Goal: Transaction & Acquisition: Purchase product/service

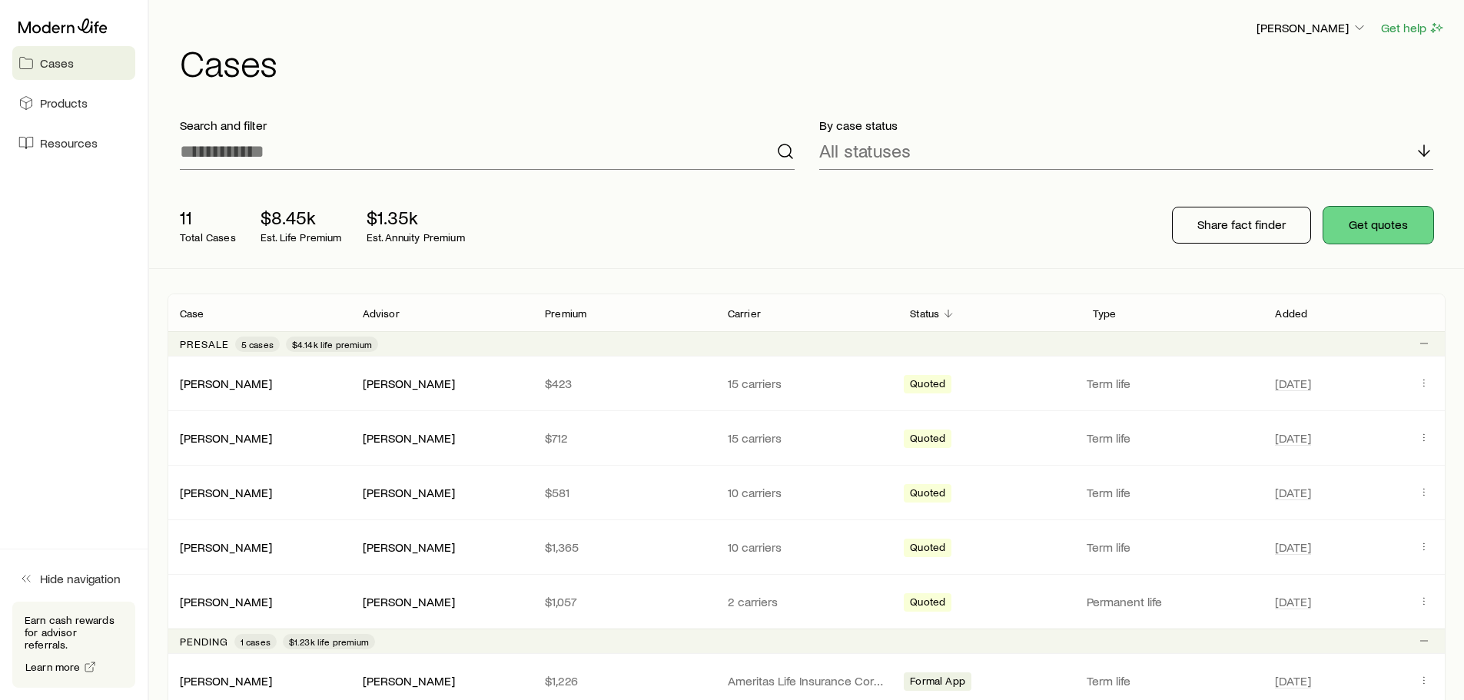
click at [1393, 227] on button "Get quotes" at bounding box center [1378, 225] width 110 height 37
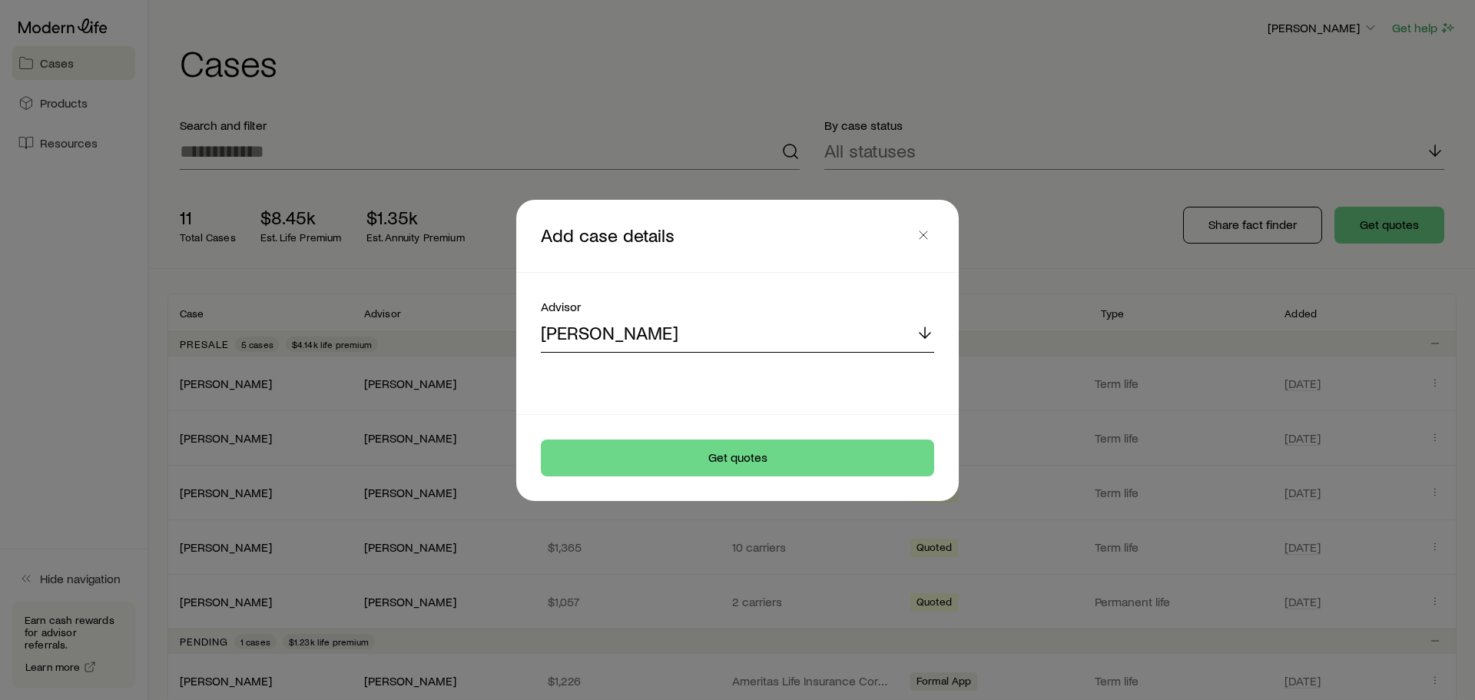
click at [659, 325] on p "[PERSON_NAME]" at bounding box center [610, 333] width 138 height 22
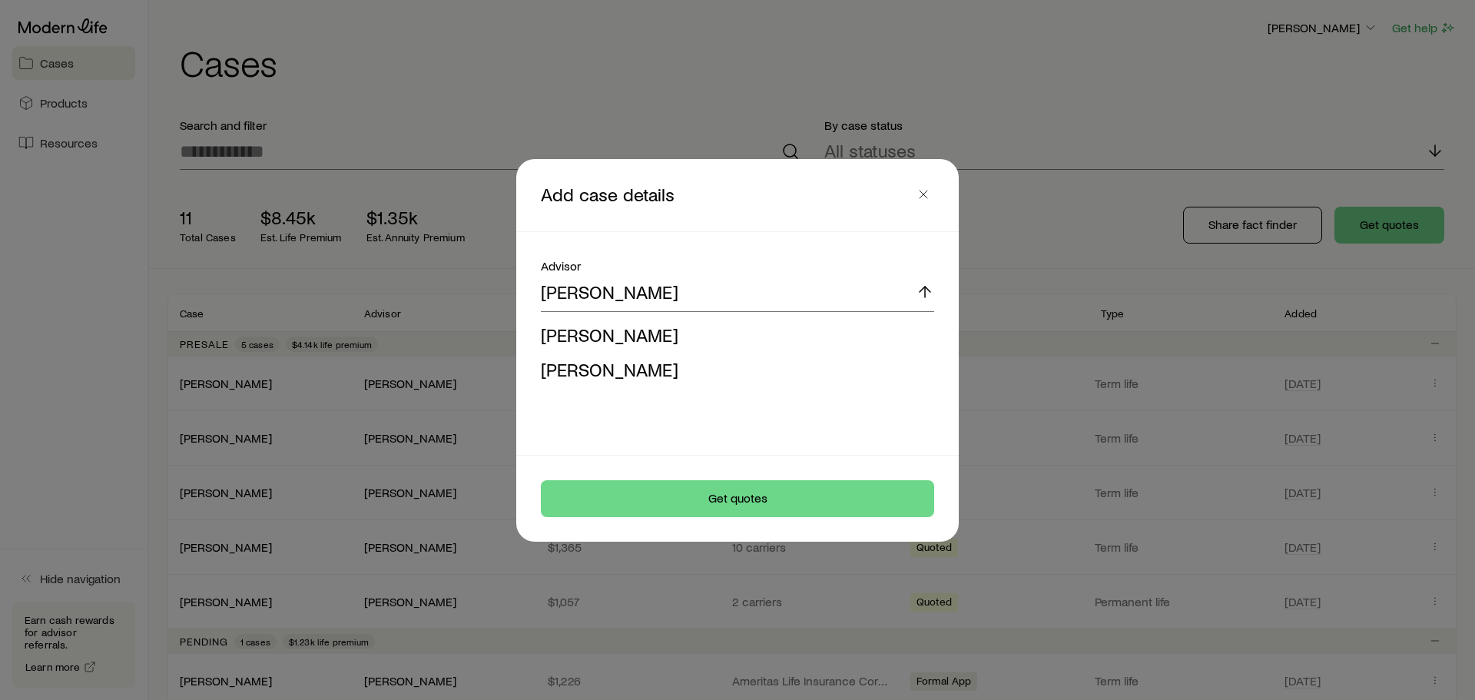
click at [659, 325] on span "[PERSON_NAME]" at bounding box center [610, 334] width 138 height 22
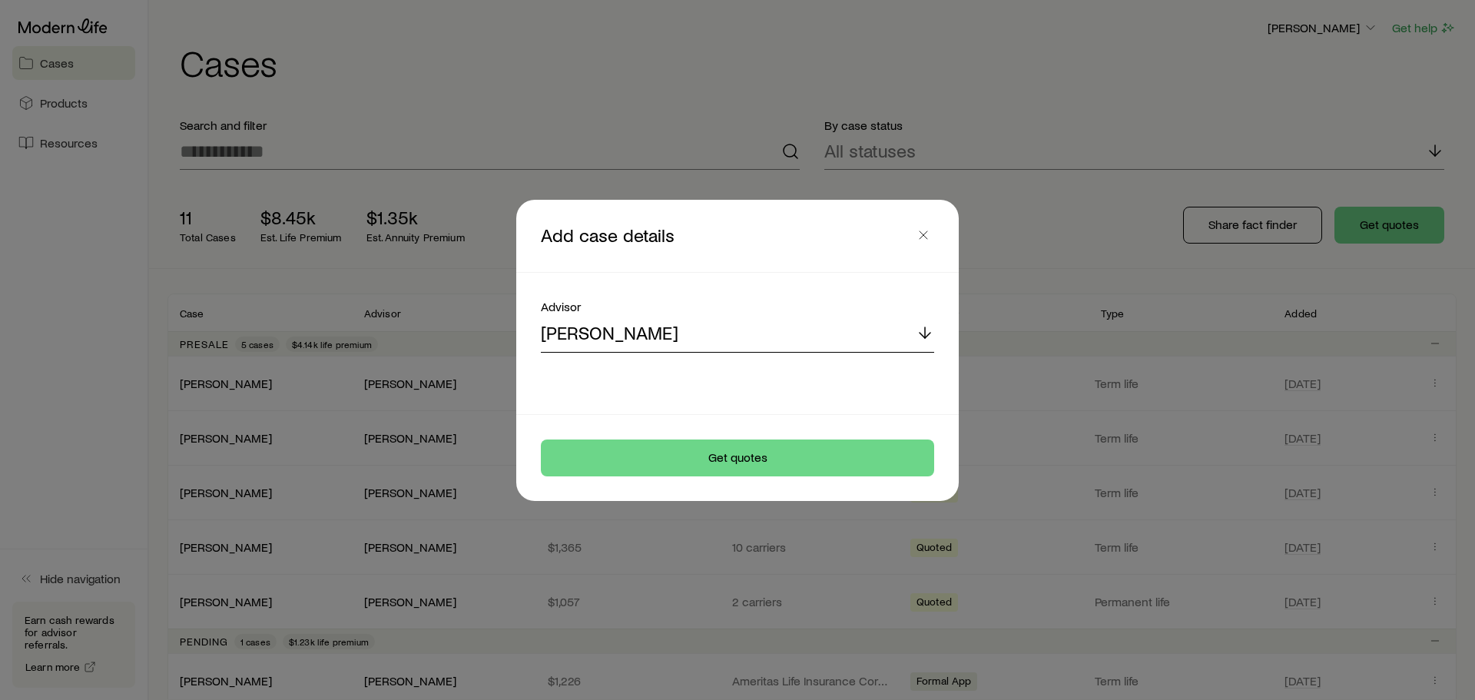
click at [734, 329] on div "[PERSON_NAME]" at bounding box center [737, 334] width 393 height 37
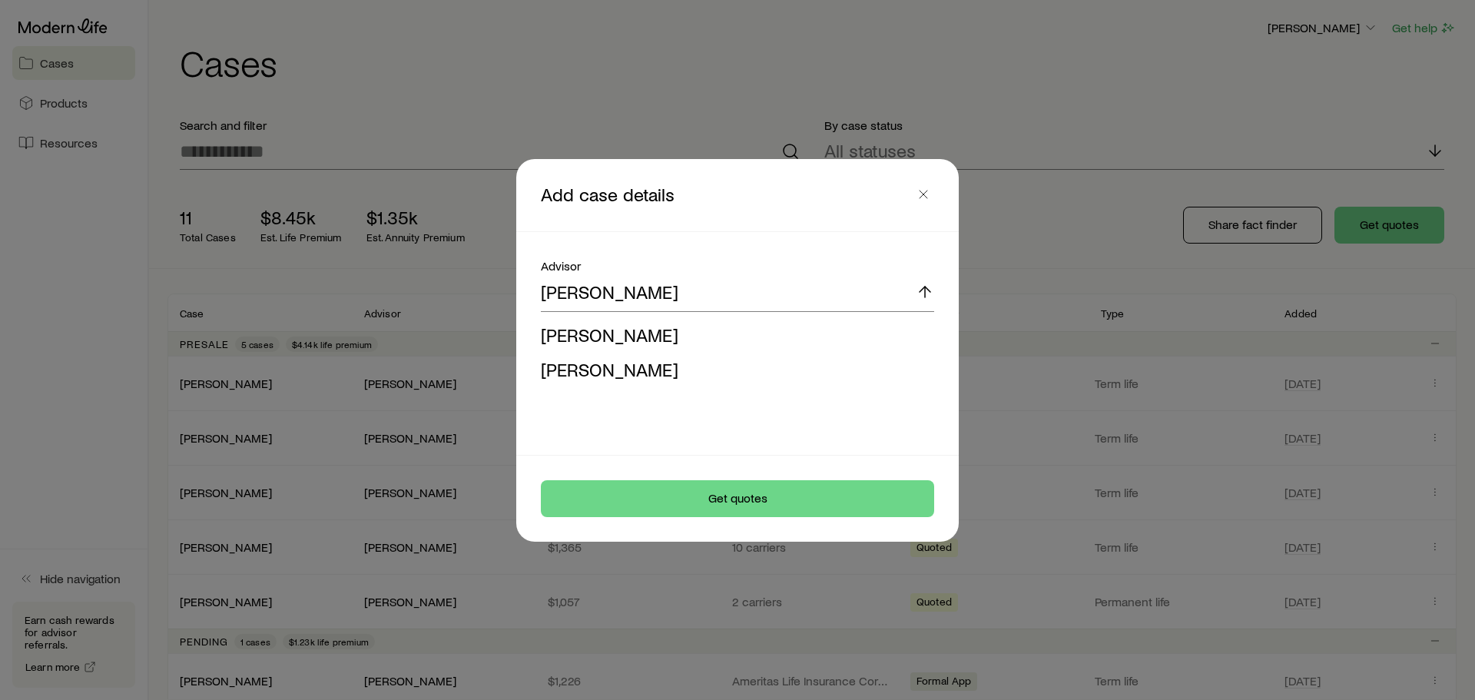
click at [802, 181] on header "Add case details" at bounding box center [737, 195] width 443 height 72
click at [638, 334] on span "[PERSON_NAME]" at bounding box center [610, 334] width 138 height 22
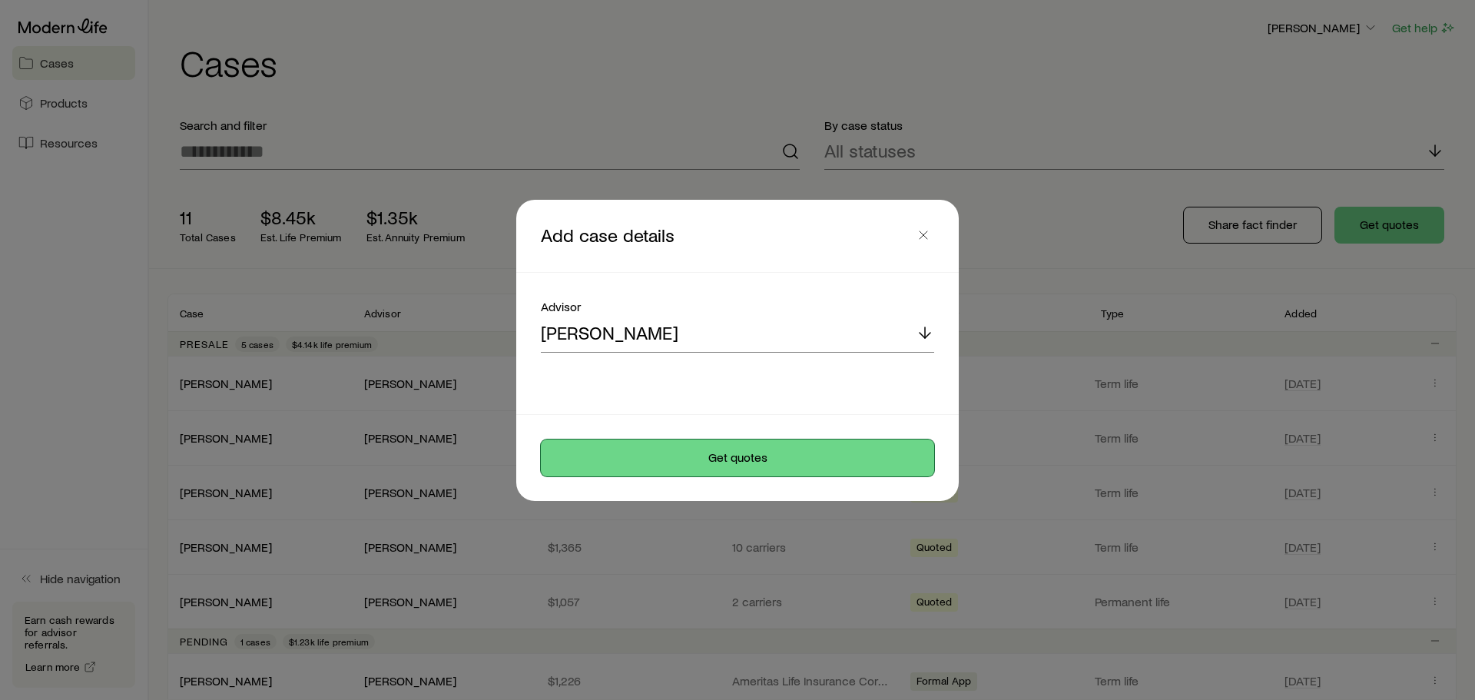
click at [716, 466] on button "Get quotes" at bounding box center [737, 457] width 393 height 37
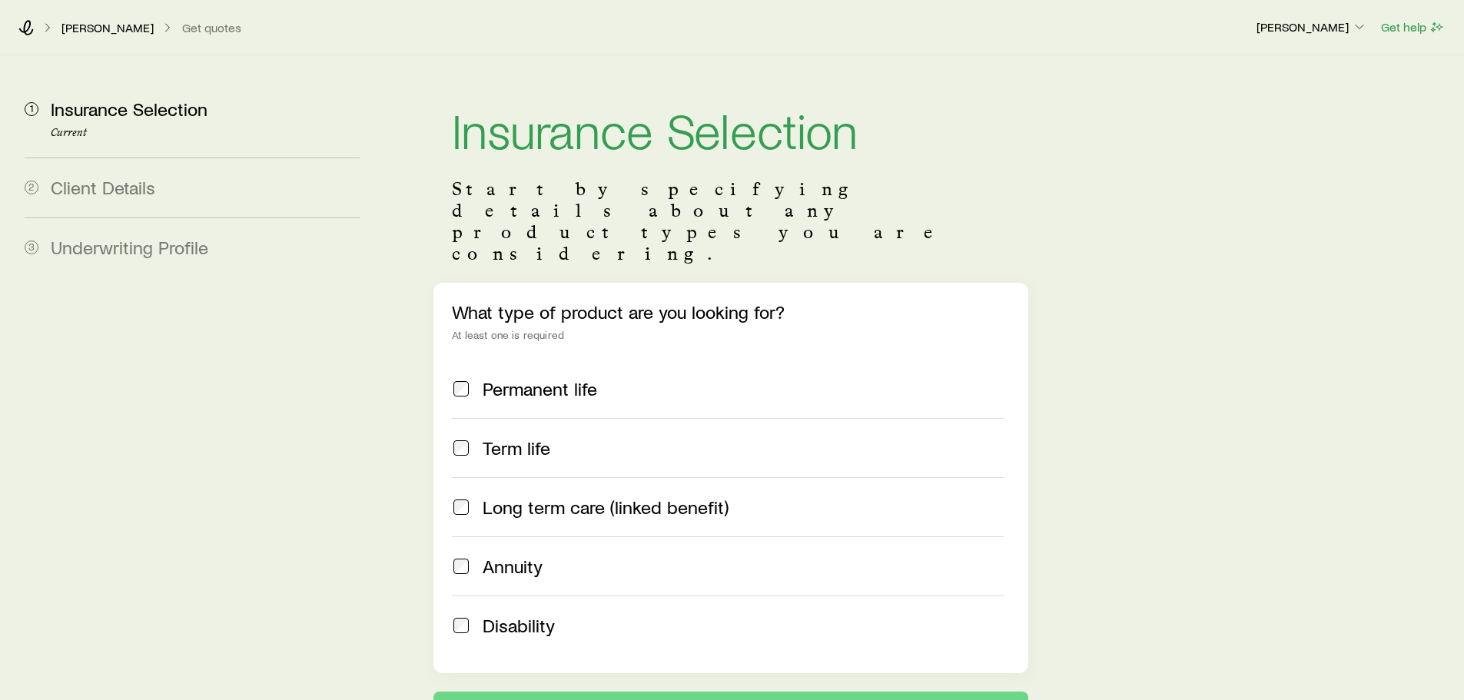
click at [532, 437] on span "Term life" at bounding box center [516, 448] width 68 height 22
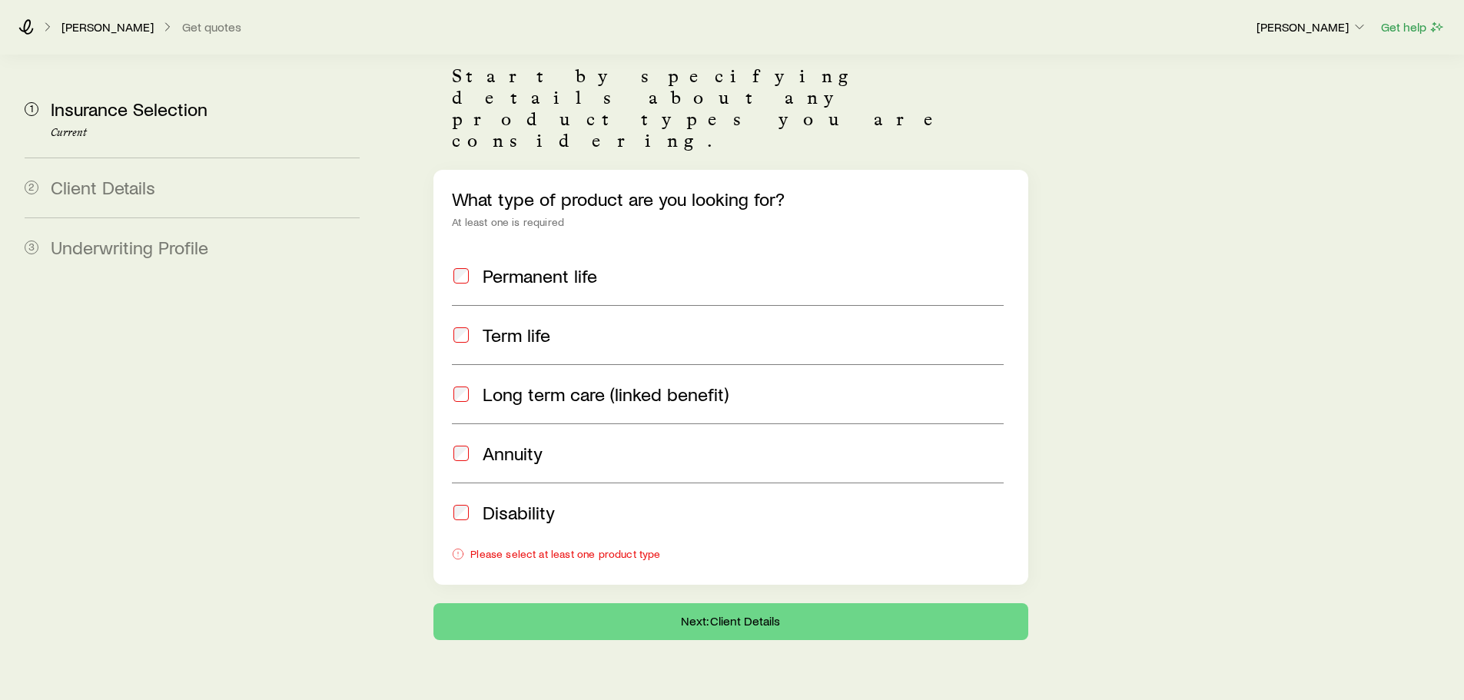
scroll to position [114, 0]
click at [451, 288] on div "What type of product are you looking for? At least one is required Permanent li…" at bounding box center [730, 375] width 594 height 415
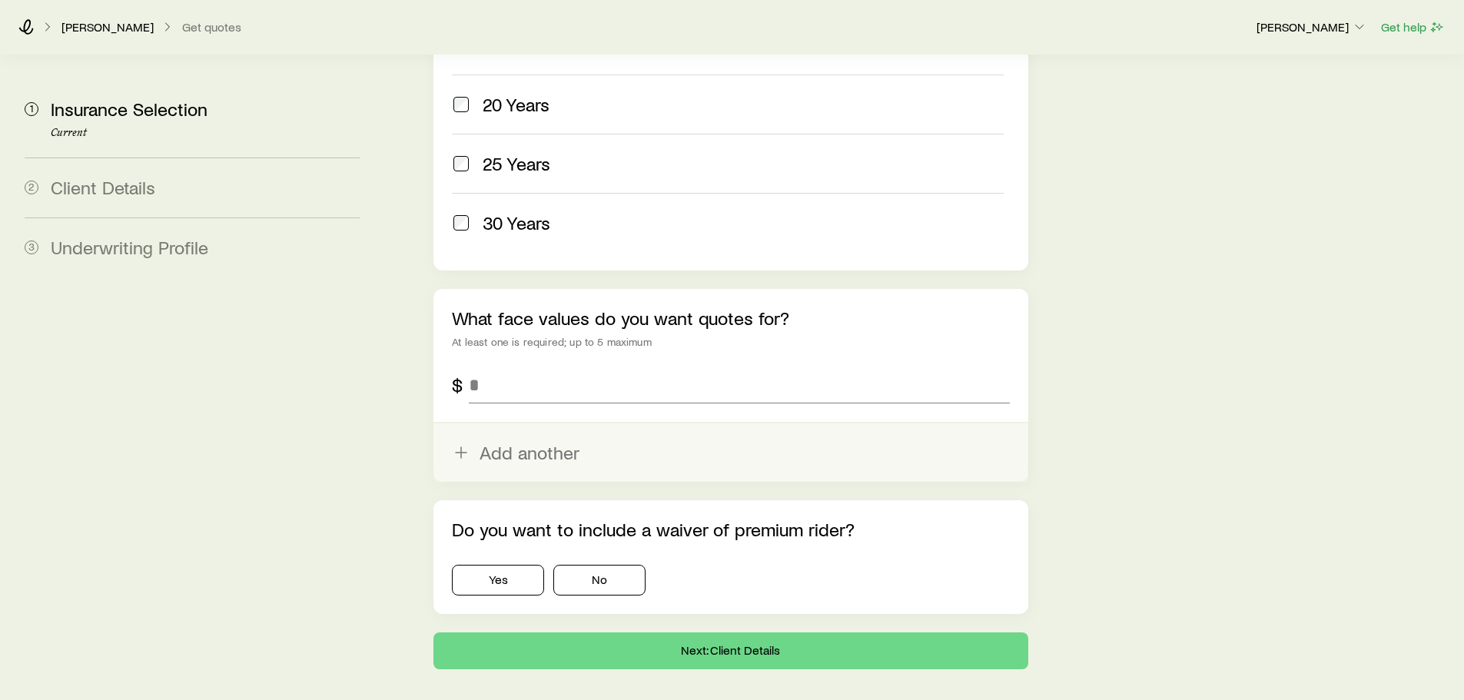
scroll to position [883, 0]
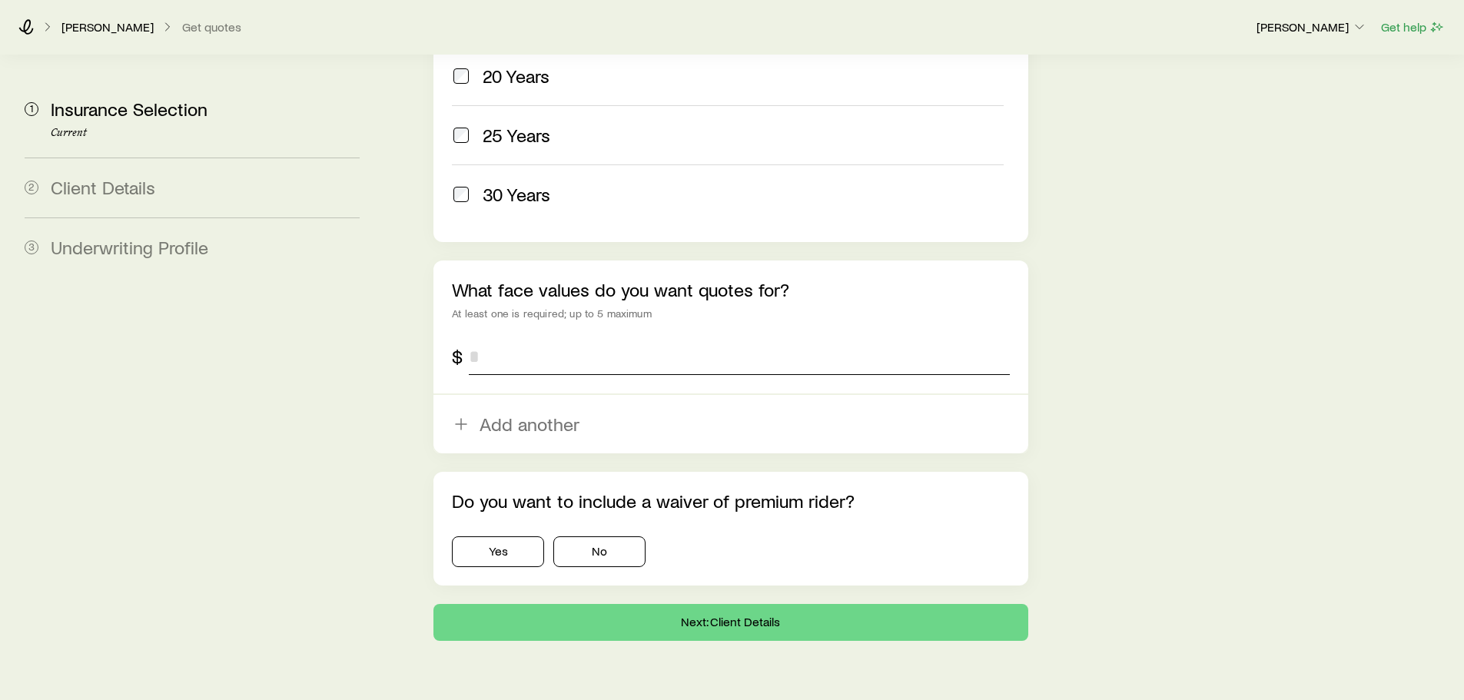
click at [513, 338] on input "tel" at bounding box center [739, 356] width 540 height 37
type input "*******"
click at [616, 536] on button "No" at bounding box center [599, 551] width 92 height 31
click at [607, 536] on button "No" at bounding box center [599, 551] width 92 height 31
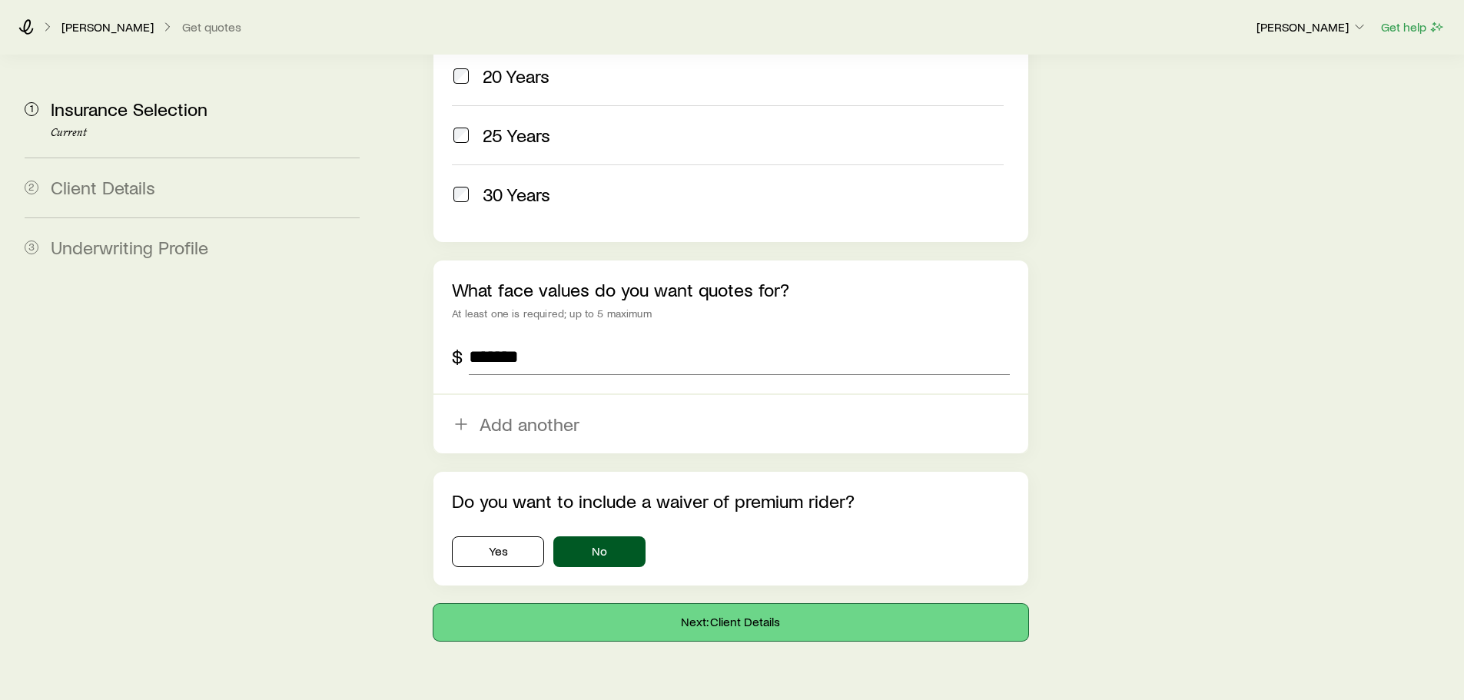
click at [725, 604] on button "Next: Client Details" at bounding box center [730, 622] width 594 height 37
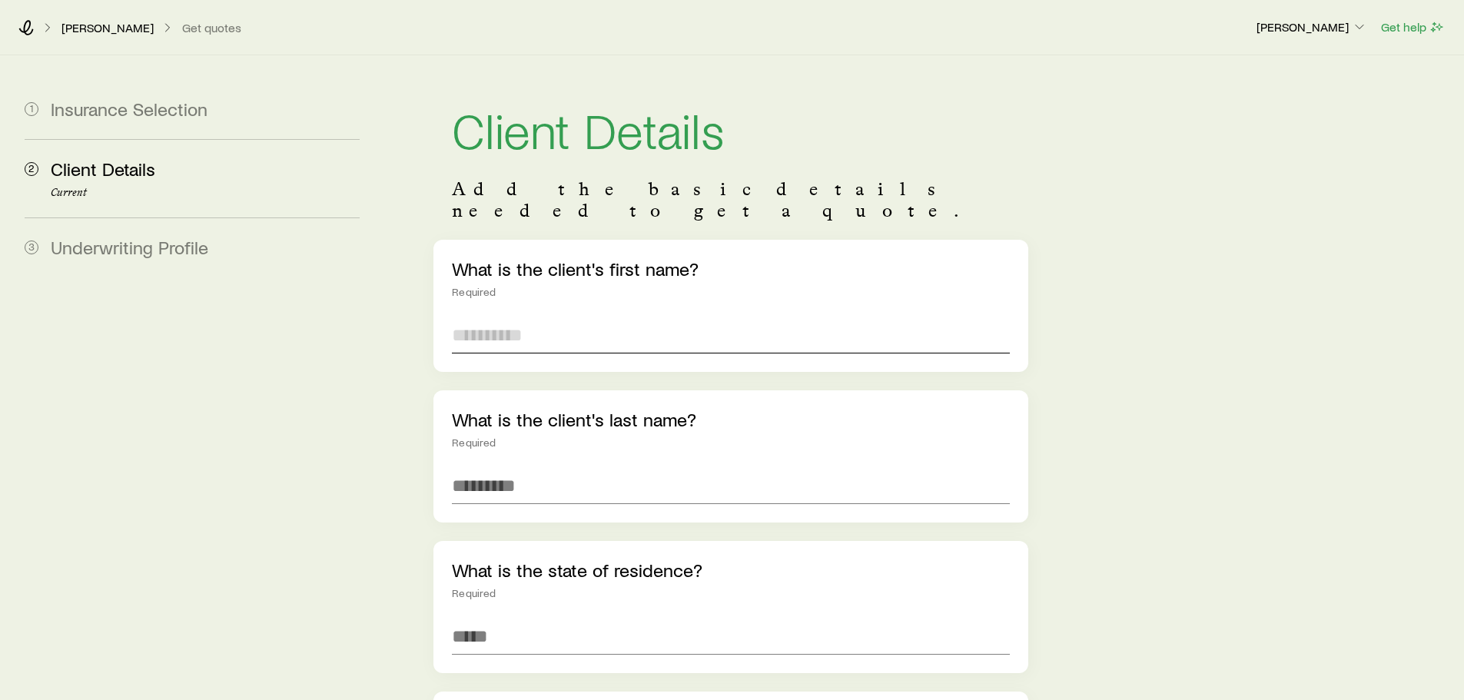
click at [486, 318] on input "text" at bounding box center [730, 335] width 557 height 37
click at [553, 322] on input "****" at bounding box center [730, 335] width 557 height 37
click at [536, 323] on input "**********" at bounding box center [730, 335] width 557 height 37
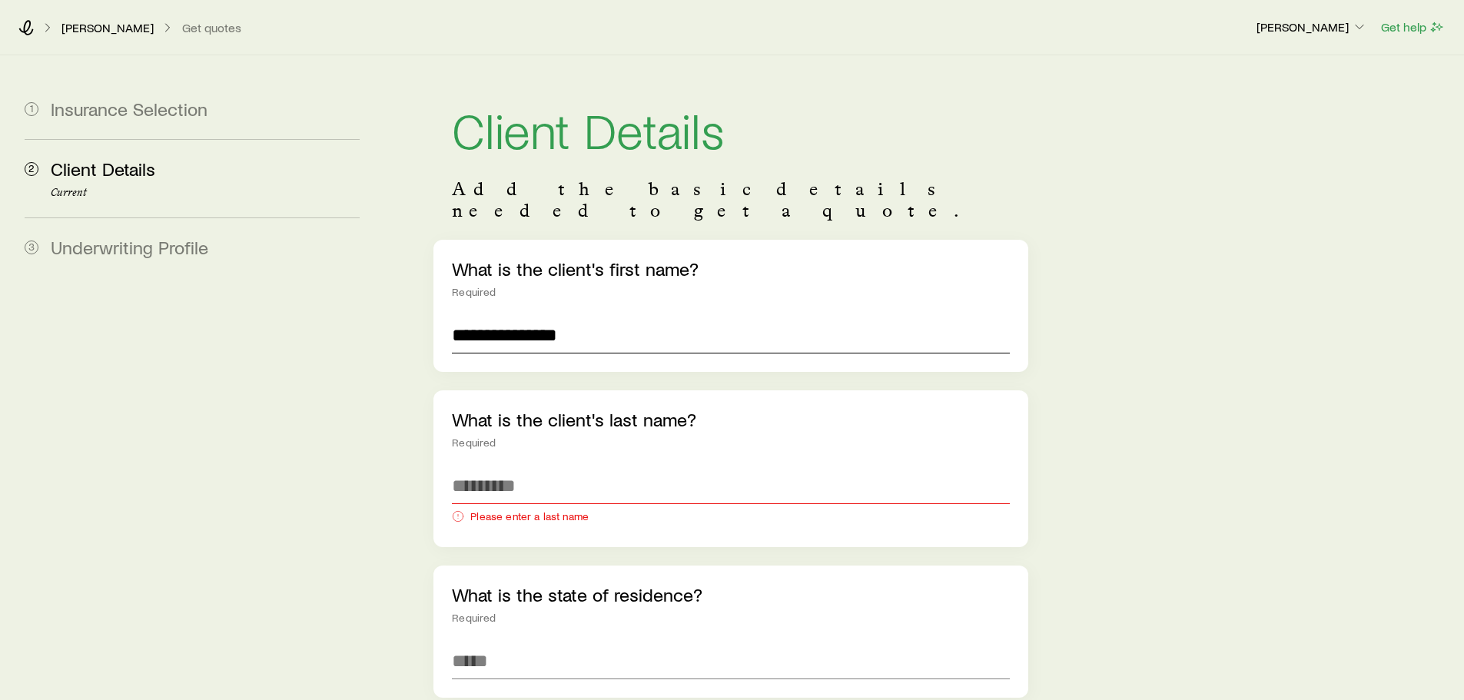
click at [553, 317] on input "**********" at bounding box center [730, 335] width 557 height 37
click at [614, 317] on input "**********" at bounding box center [730, 335] width 557 height 37
type input "******"
click at [562, 467] on input "text" at bounding box center [730, 485] width 557 height 37
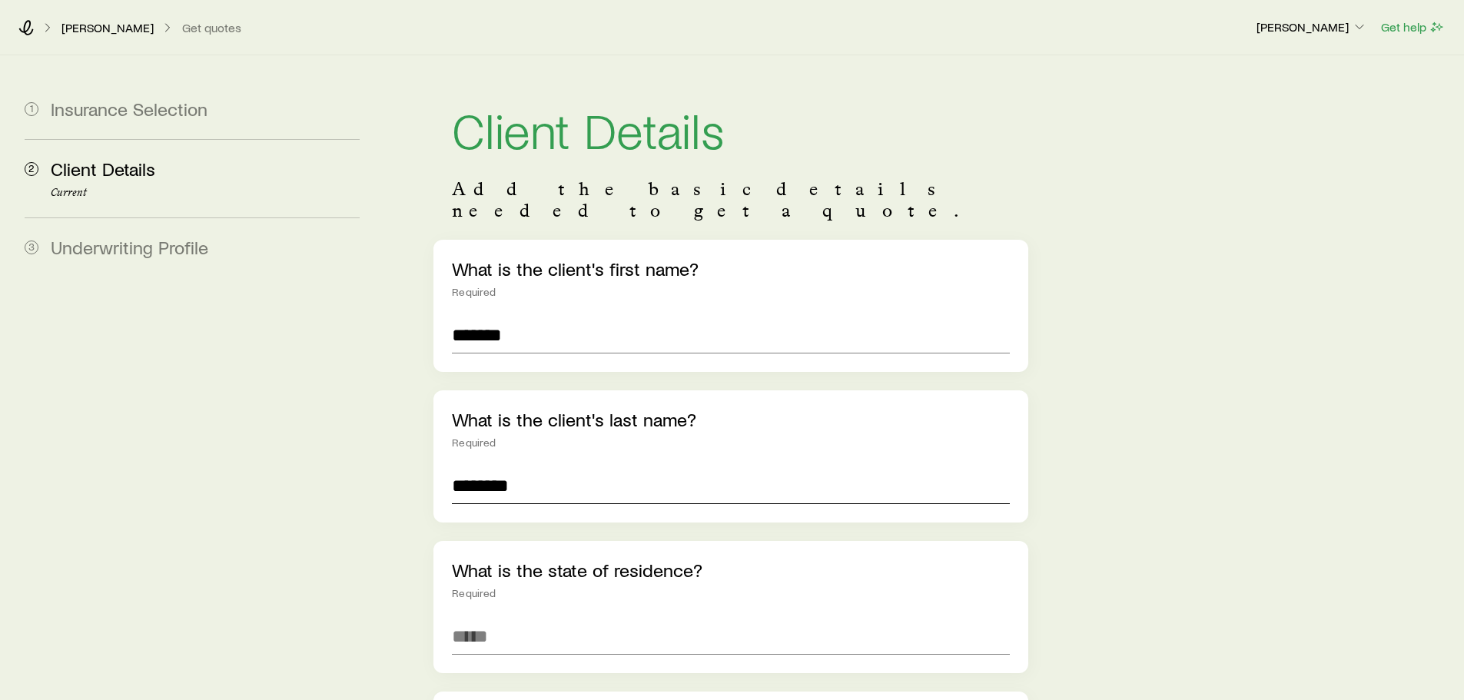
type input "********"
type input "****"
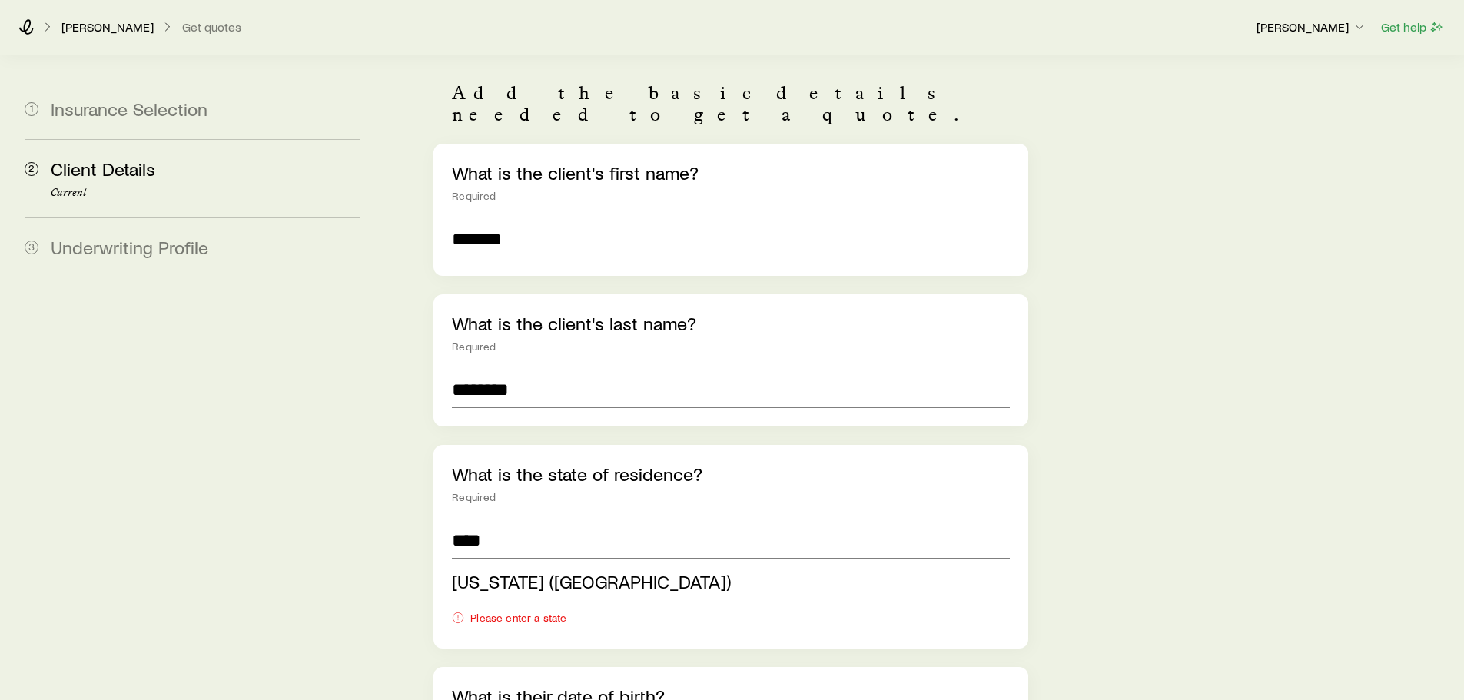
scroll to position [230, 0]
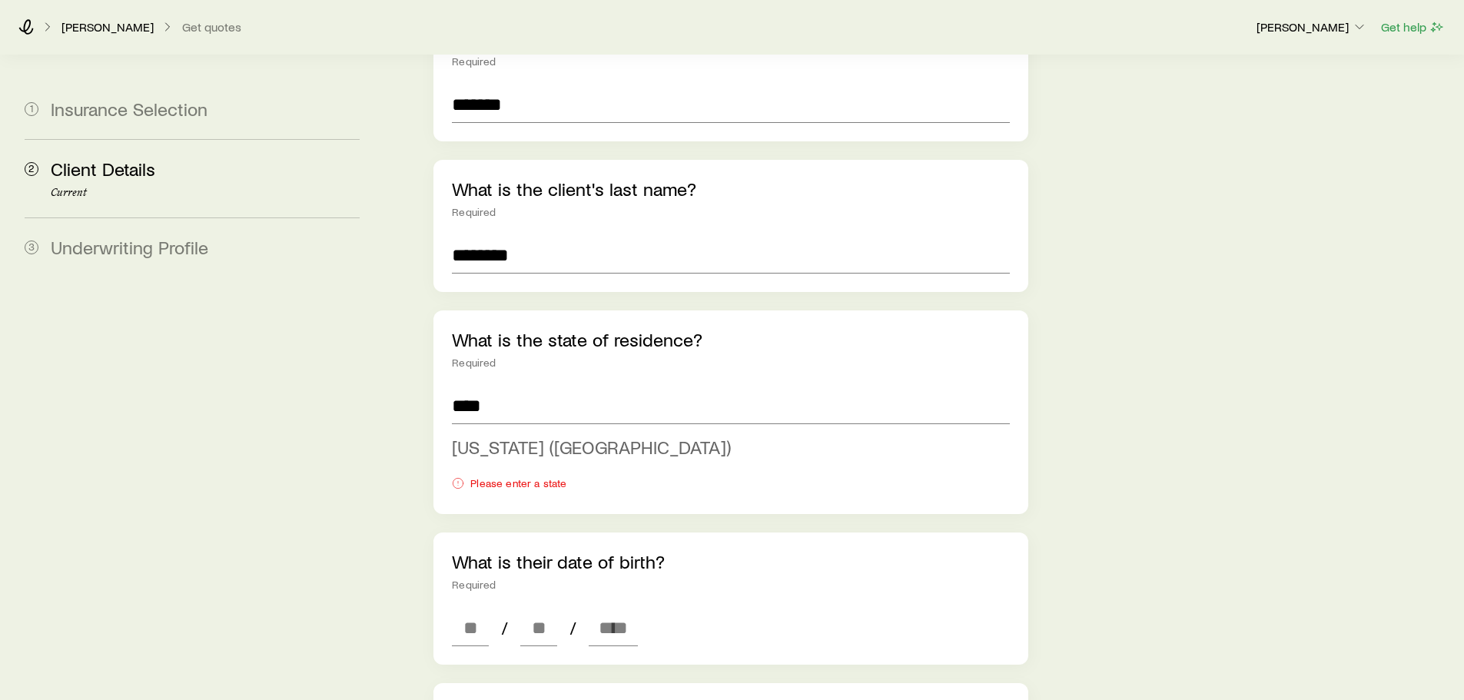
click at [507, 436] on span "[US_STATE] ([GEOGRAPHIC_DATA])" at bounding box center [591, 447] width 279 height 22
type input "**********"
click at [507, 429] on div "**********" at bounding box center [730, 662] width 594 height 1306
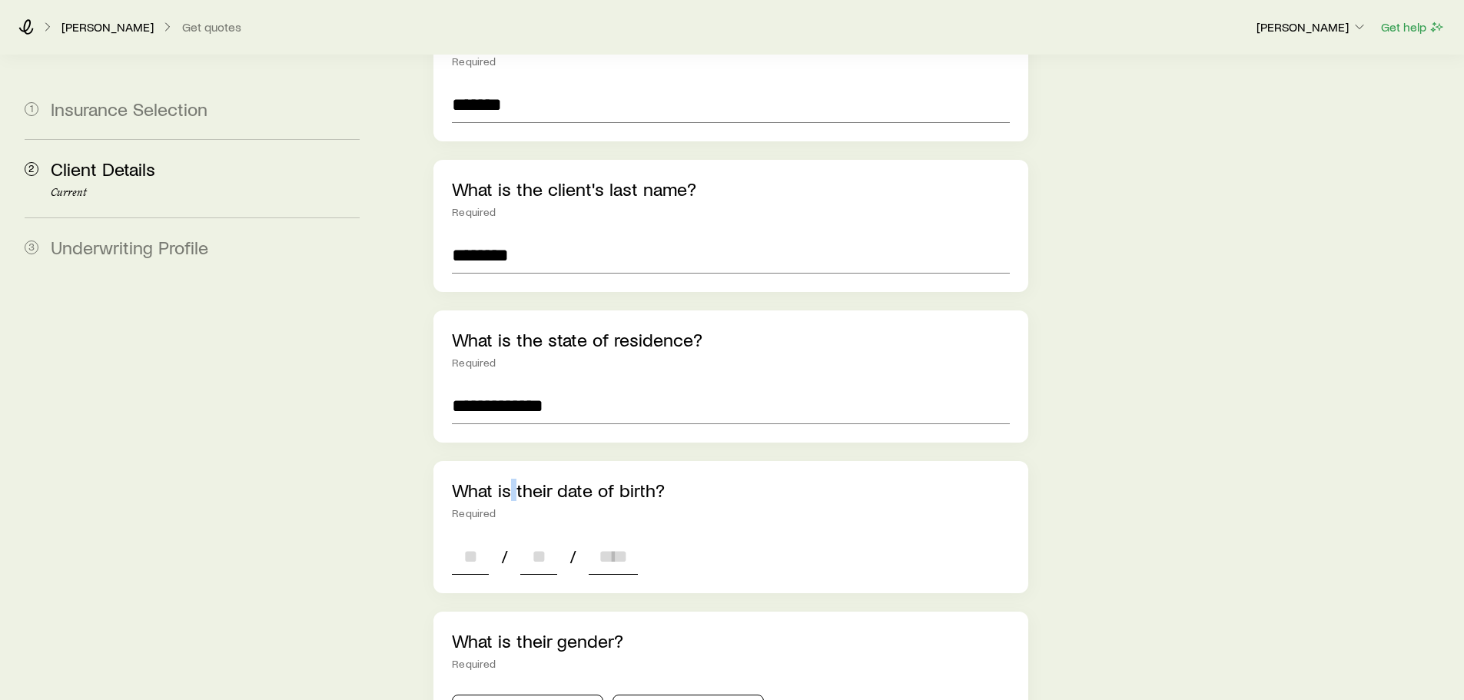
click at [459, 538] on input at bounding box center [470, 556] width 37 height 37
type input "**"
type input "****"
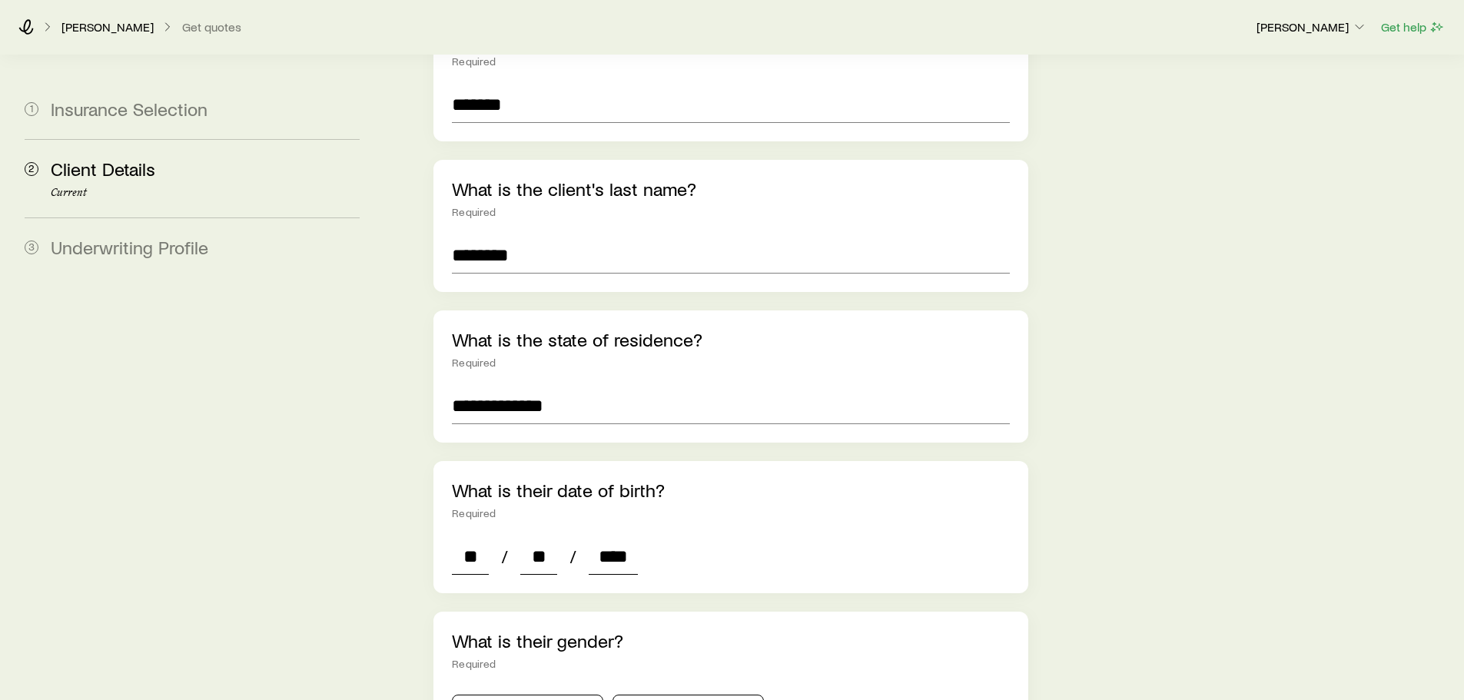
type input "*"
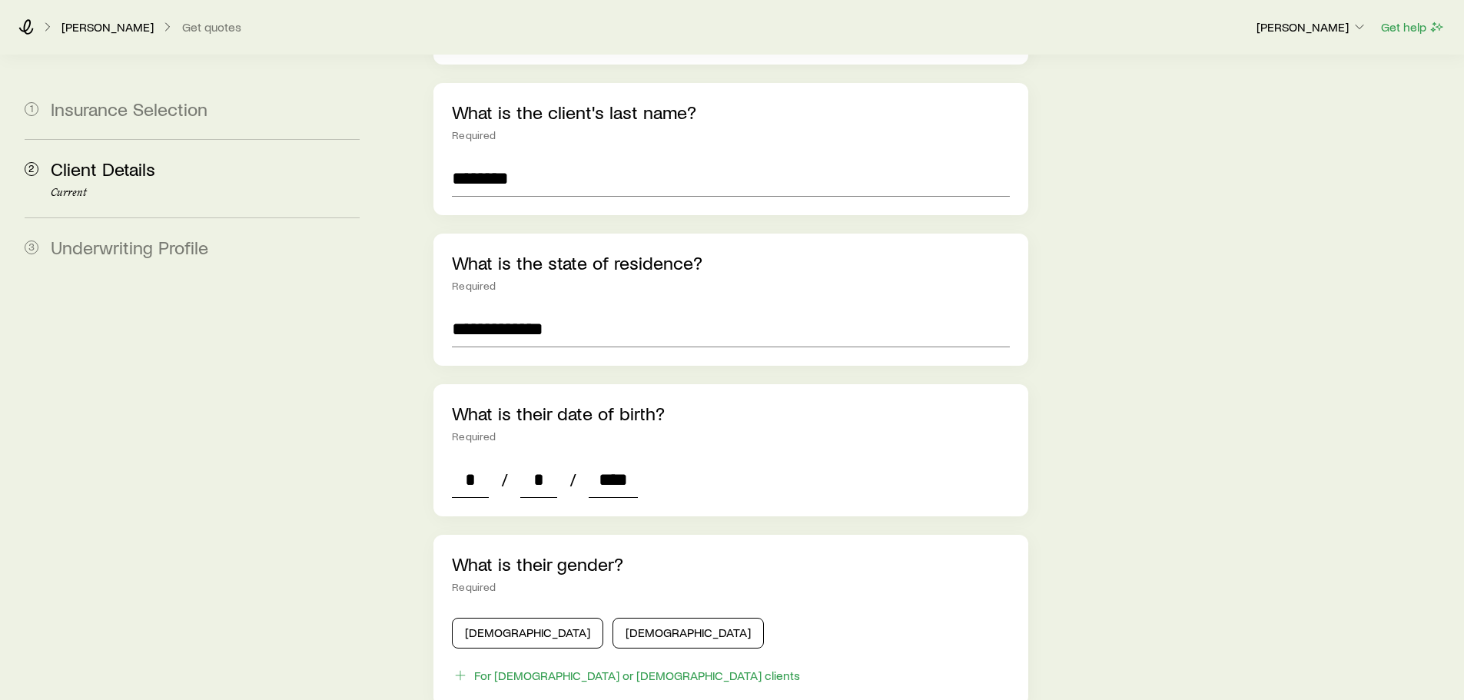
scroll to position [538, 0]
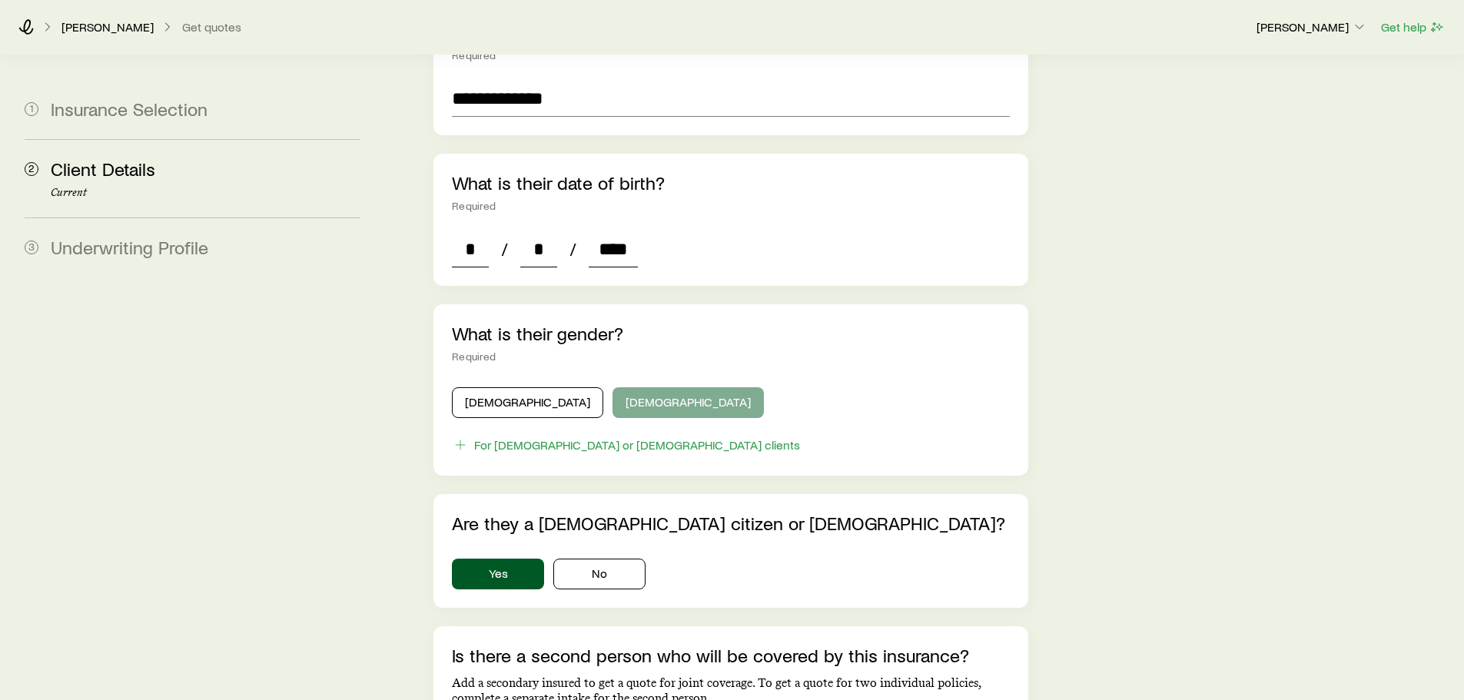
type input "****"
click at [624, 387] on button "[DEMOGRAPHIC_DATA]" at bounding box center [687, 402] width 151 height 31
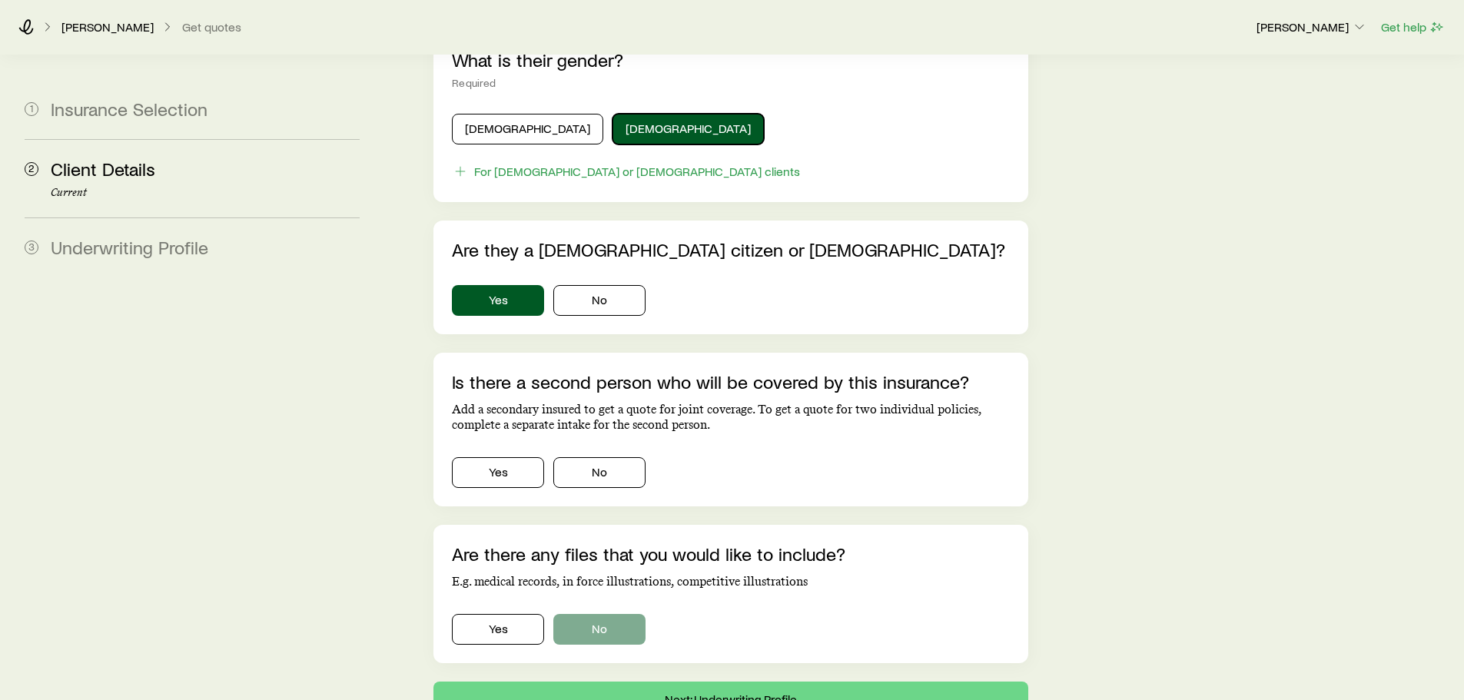
scroll to position [845, 0]
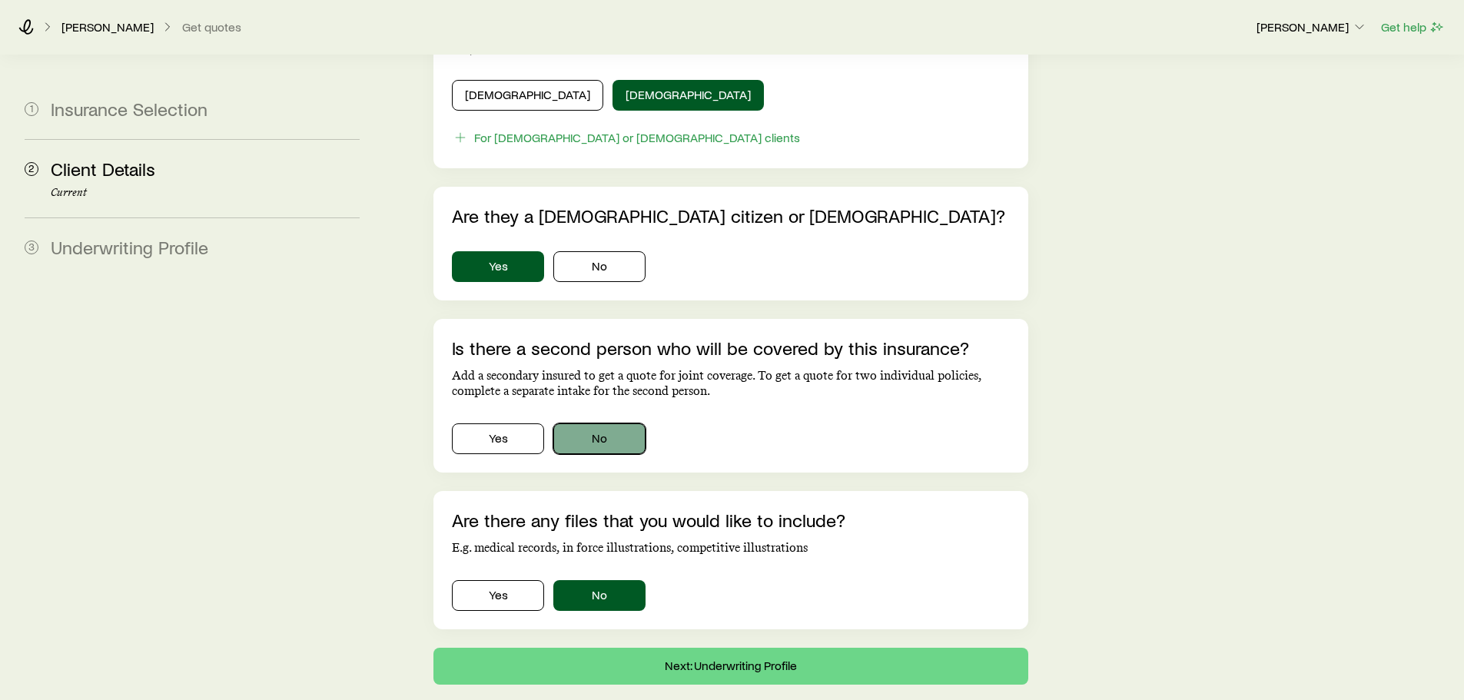
click at [618, 423] on button "No" at bounding box center [599, 438] width 92 height 31
click at [695, 648] on button "Next: Underwriting Profile" at bounding box center [730, 666] width 594 height 37
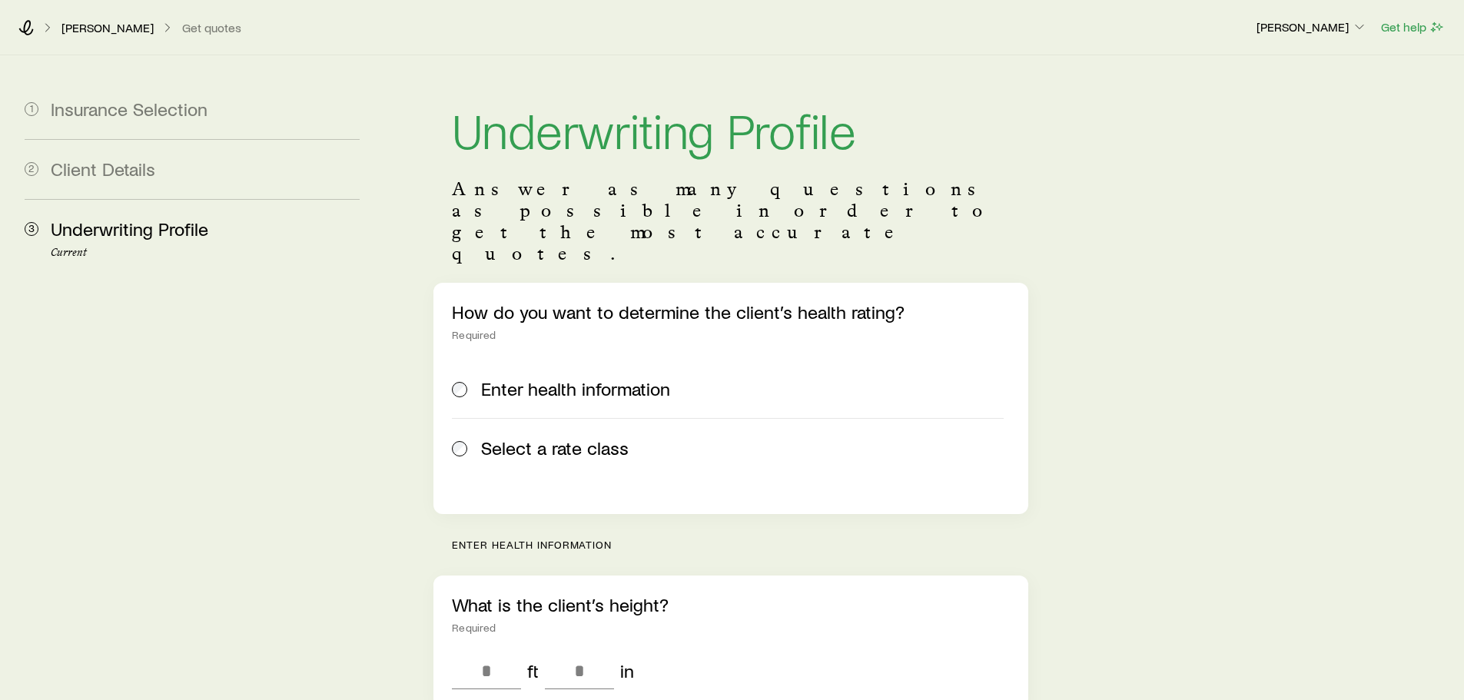
click at [558, 437] on span "Select a rate class" at bounding box center [555, 448] width 148 height 22
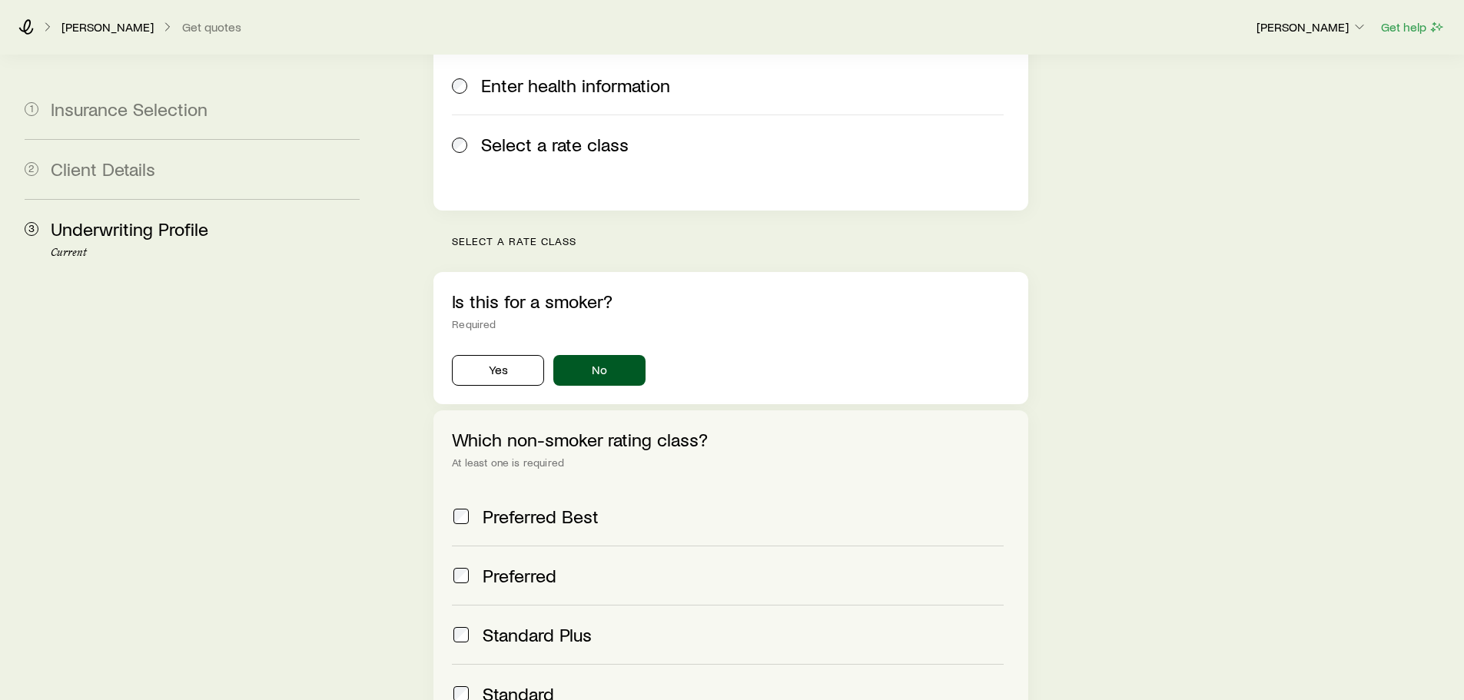
scroll to position [307, 0]
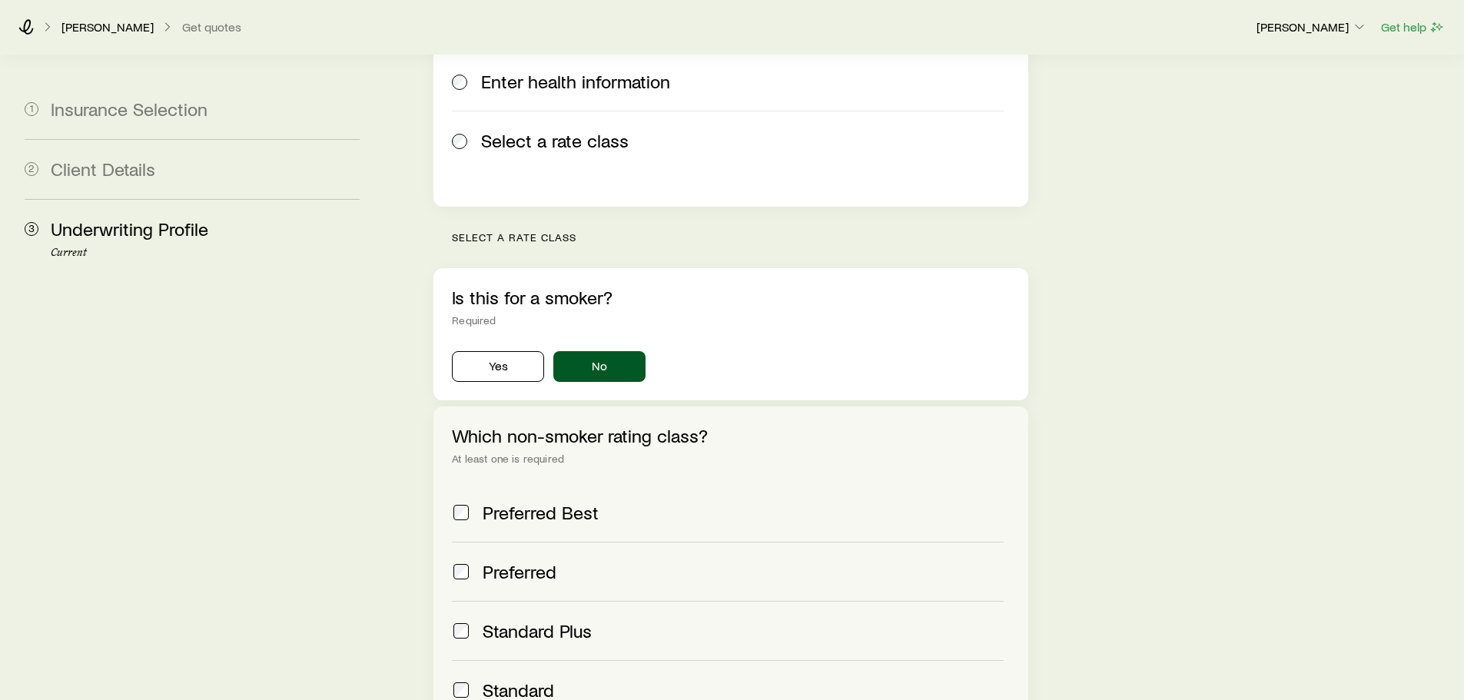
click at [534, 679] on span "Standard" at bounding box center [517, 690] width 71 height 22
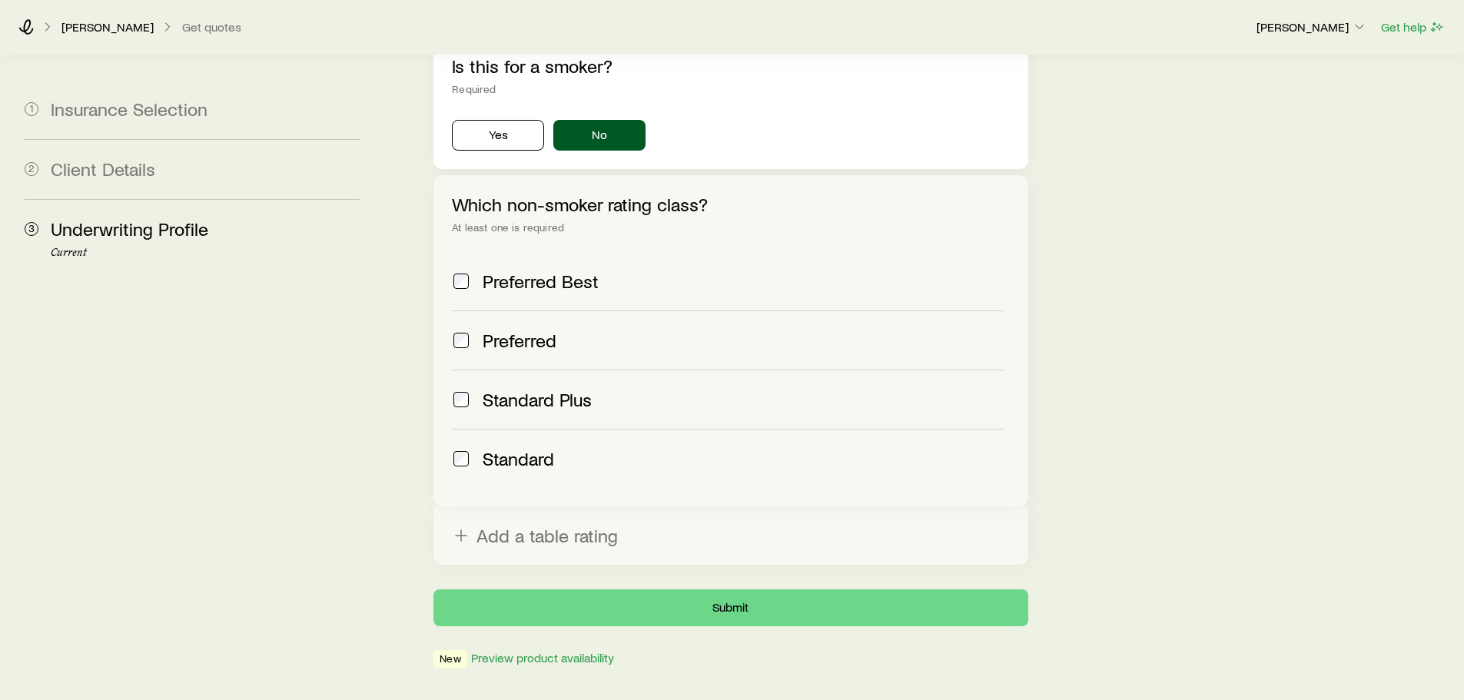
scroll to position [569, 0]
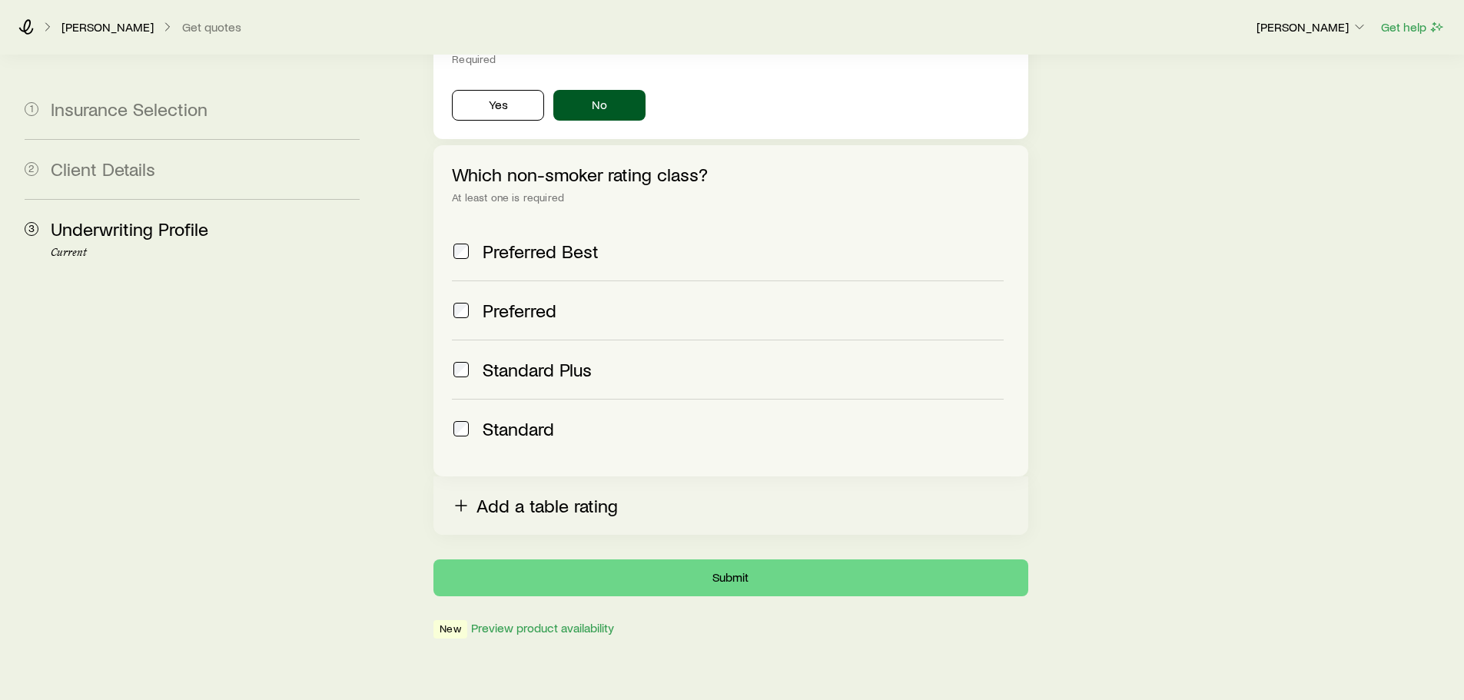
click at [626, 476] on button "Add a table rating" at bounding box center [730, 505] width 594 height 58
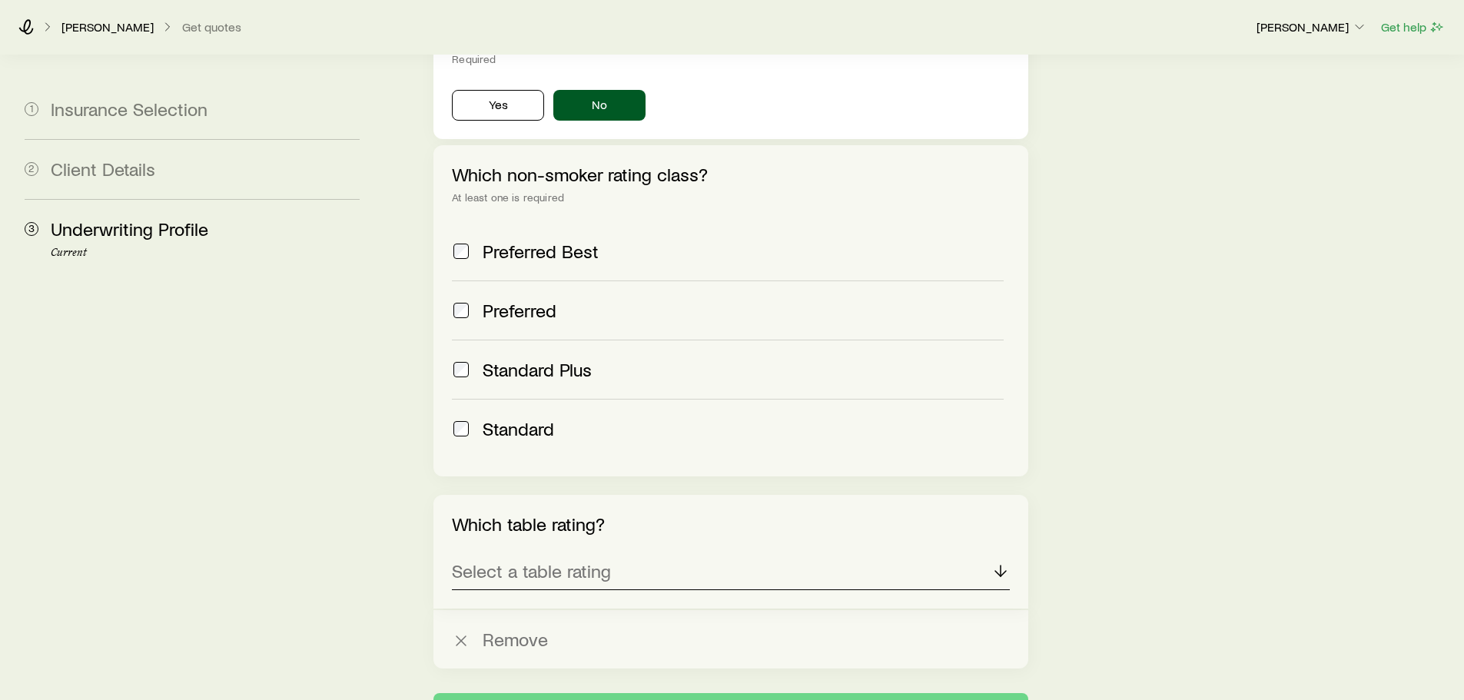
click at [586, 560] on p "Select a table rating" at bounding box center [531, 571] width 159 height 22
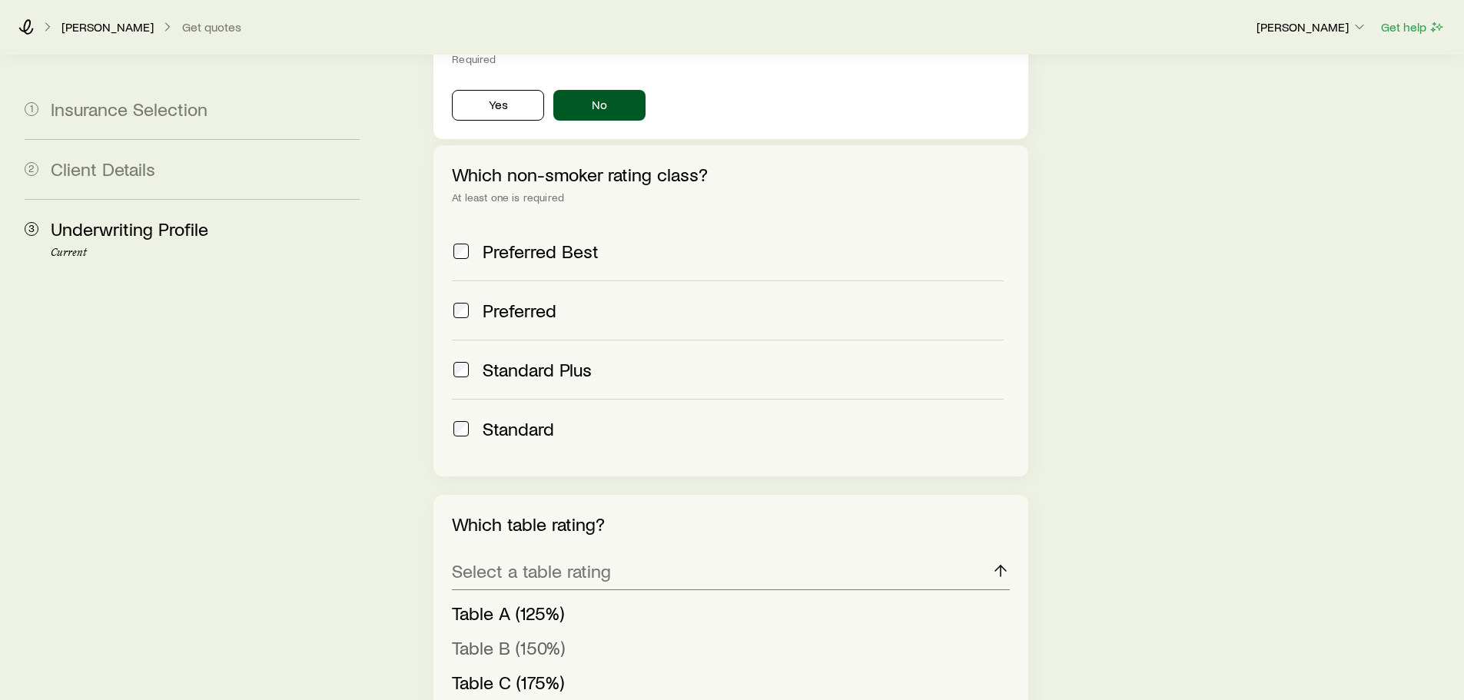
click at [542, 636] on span "Table B (150%)" at bounding box center [508, 647] width 113 height 22
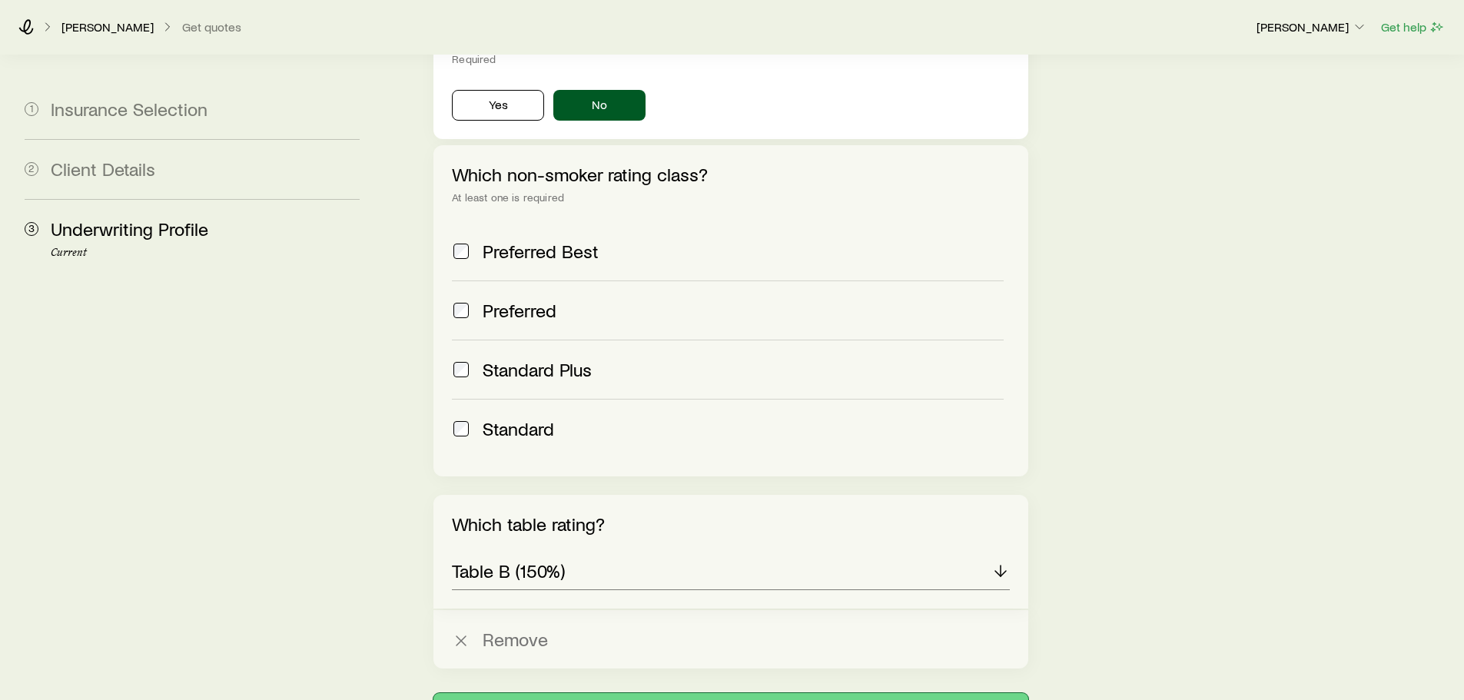
click at [718, 693] on button "Submit" at bounding box center [730, 711] width 594 height 37
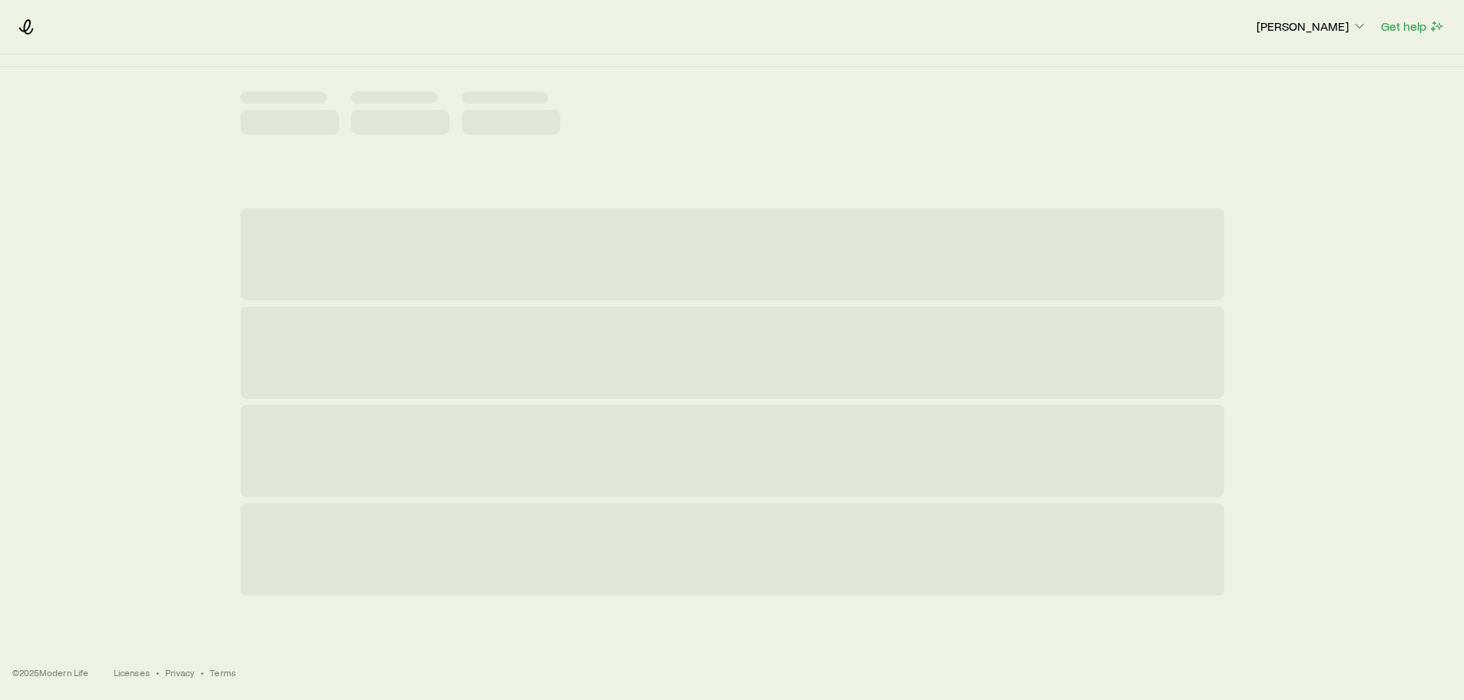
scroll to position [0, 0]
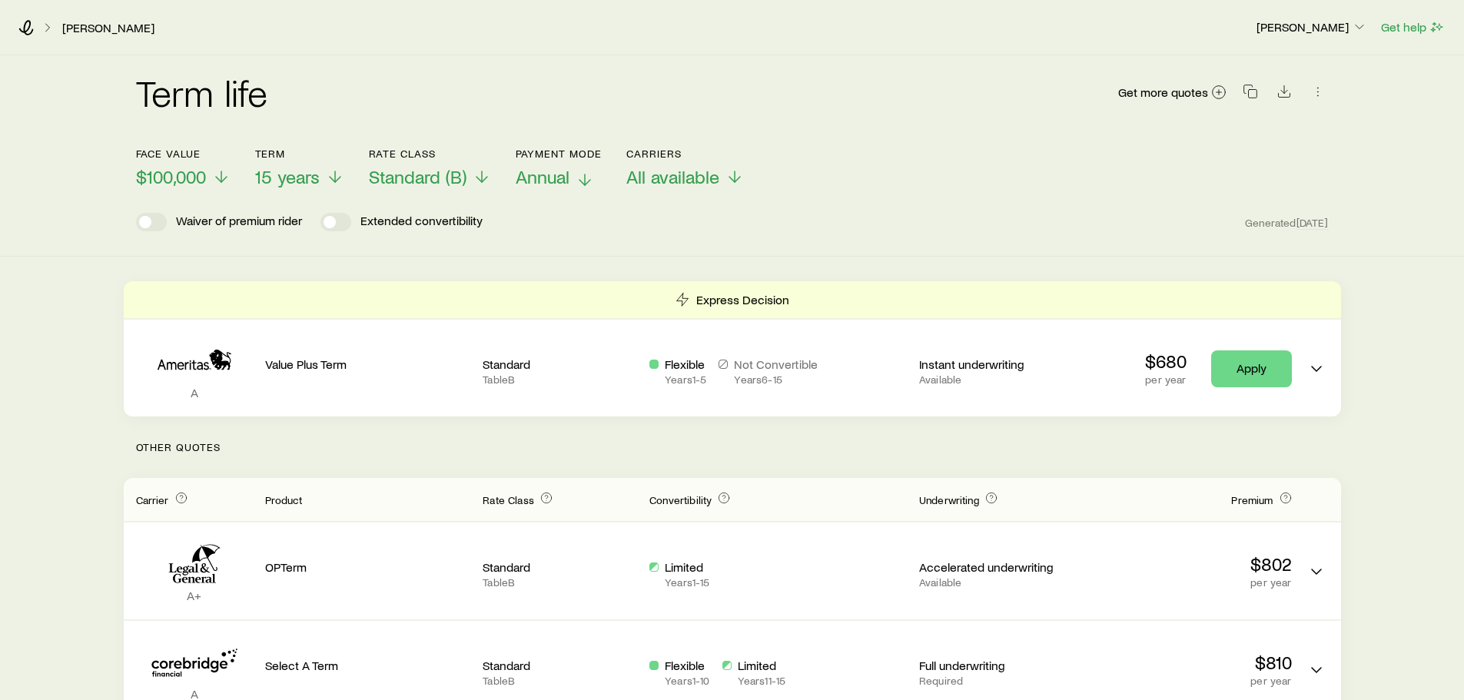
click at [557, 181] on span "Annual" at bounding box center [543, 177] width 54 height 22
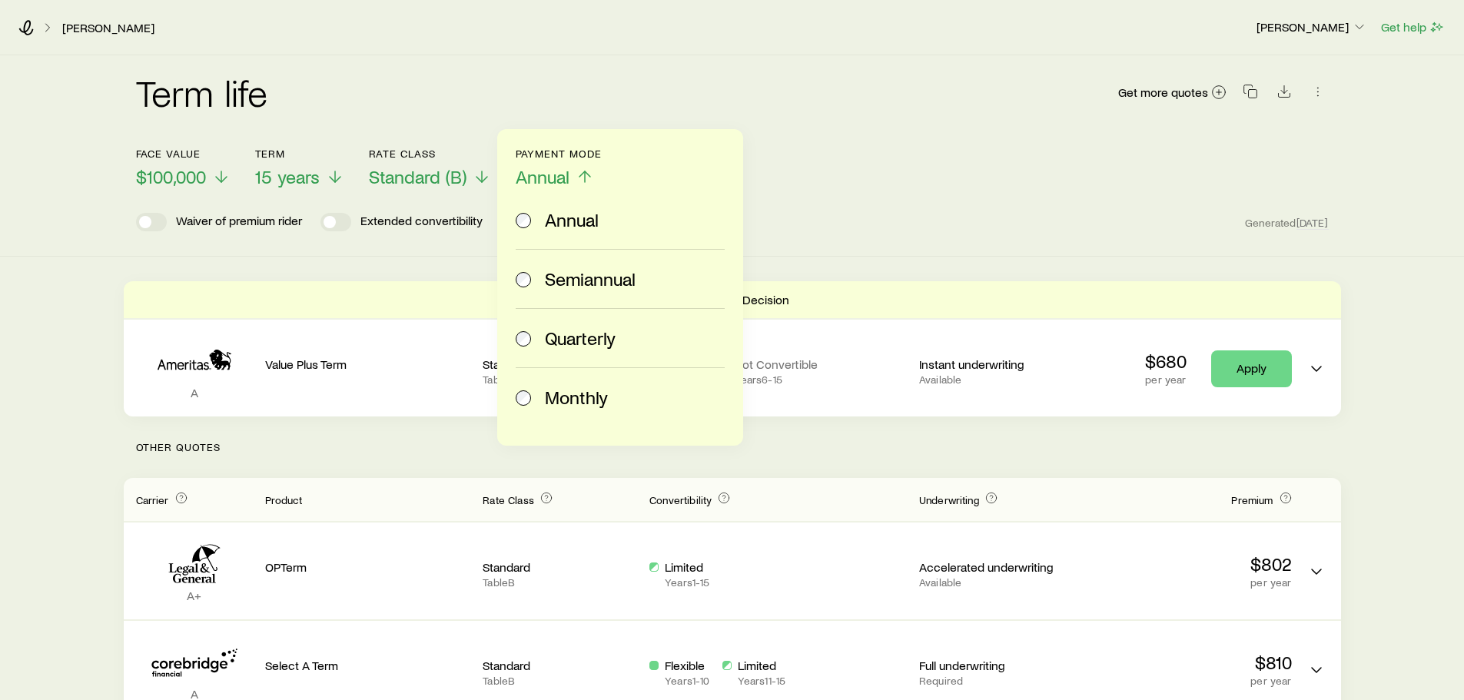
click at [577, 394] on span "Monthly" at bounding box center [576, 397] width 63 height 22
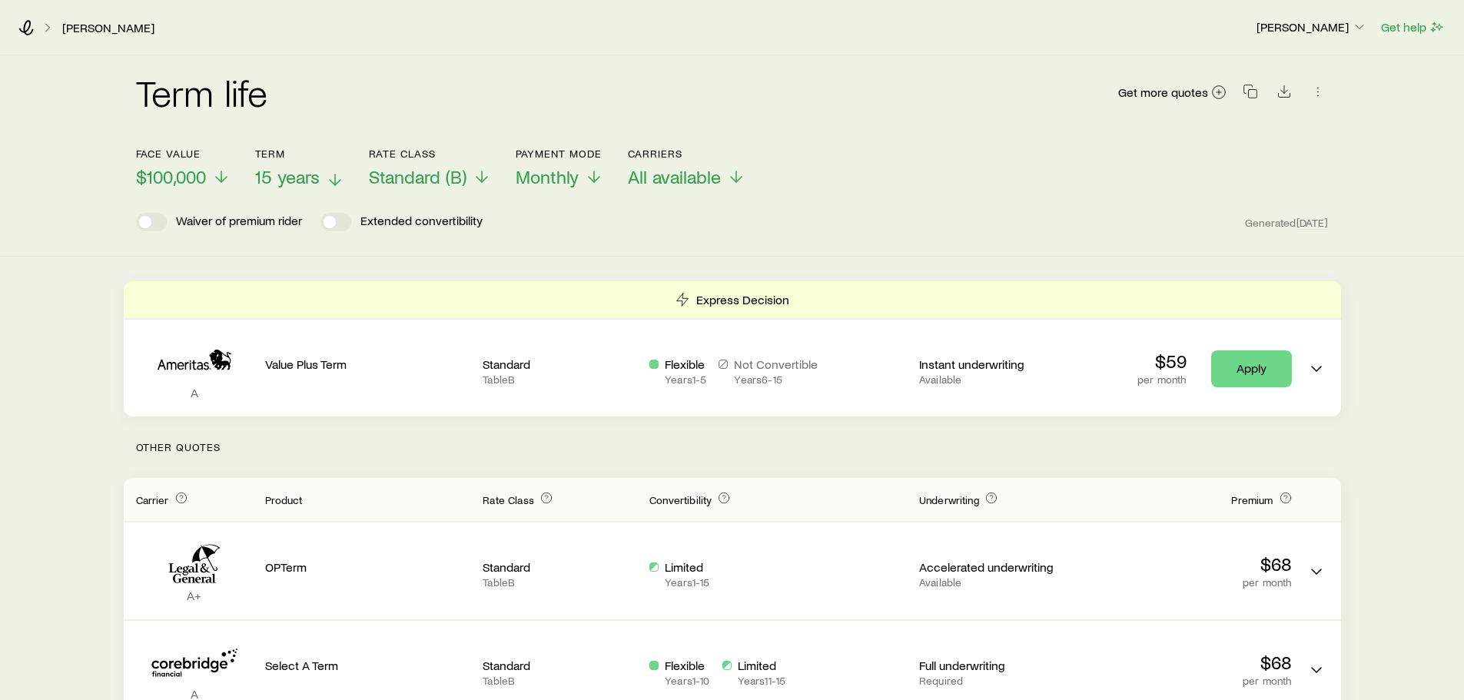
click at [313, 183] on span "15 years" at bounding box center [287, 177] width 65 height 22
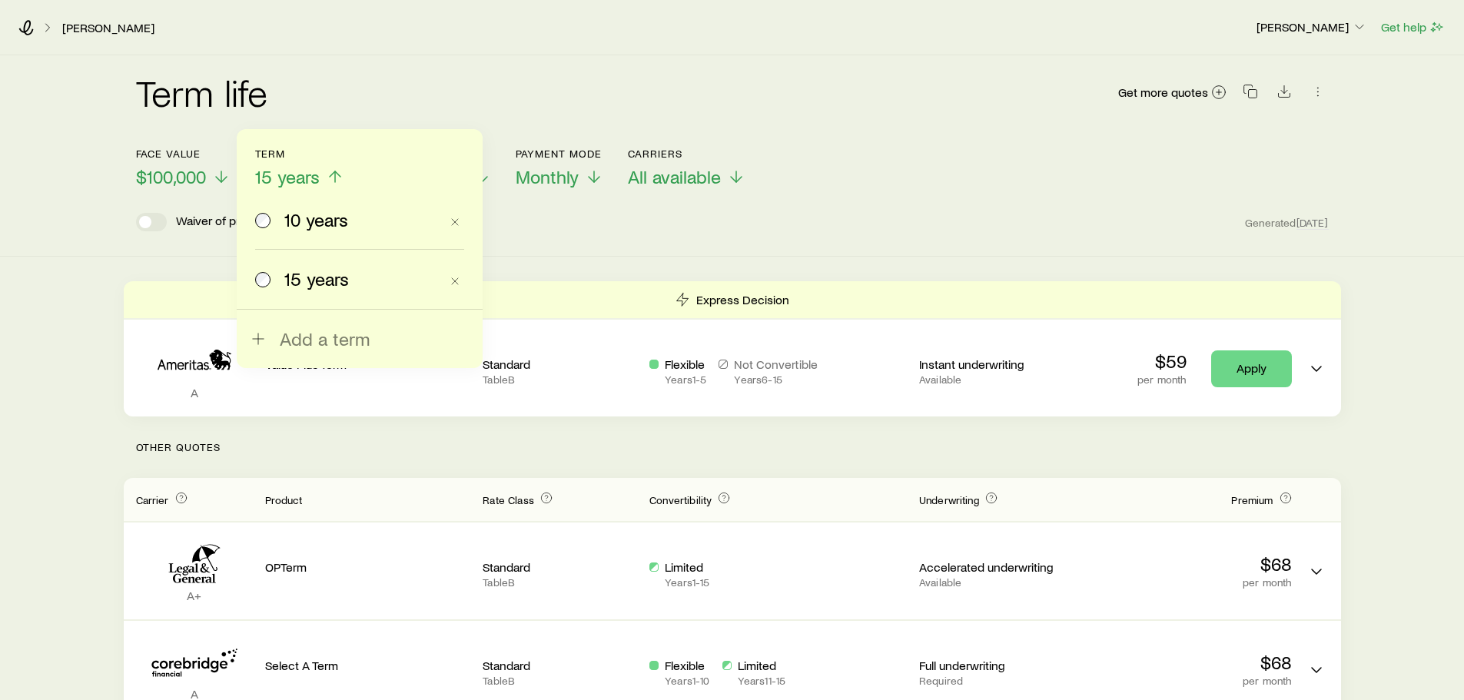
click at [315, 219] on span "10 years" at bounding box center [316, 220] width 64 height 22
click at [315, 219] on div "Waiver of premium rider Extended convertibility" at bounding box center [309, 222] width 347 height 18
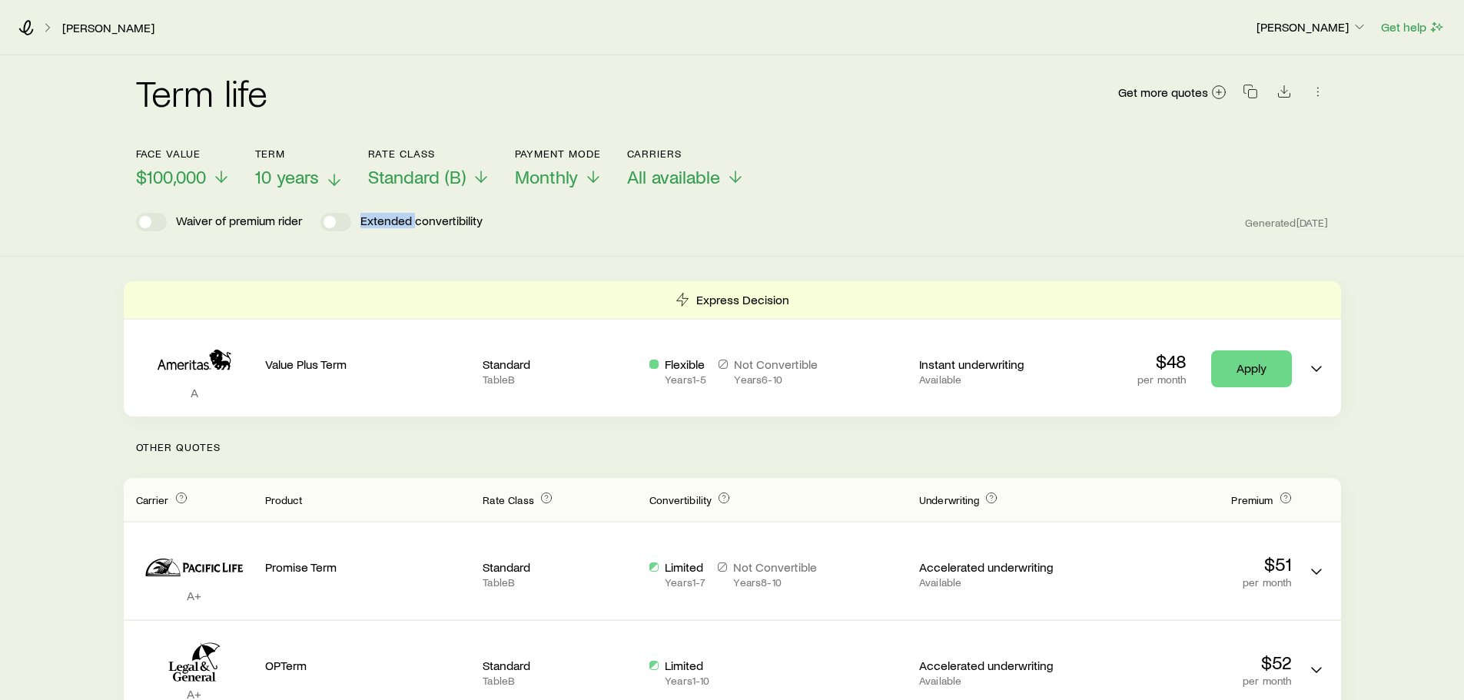
click at [300, 172] on span "10 years" at bounding box center [287, 177] width 64 height 22
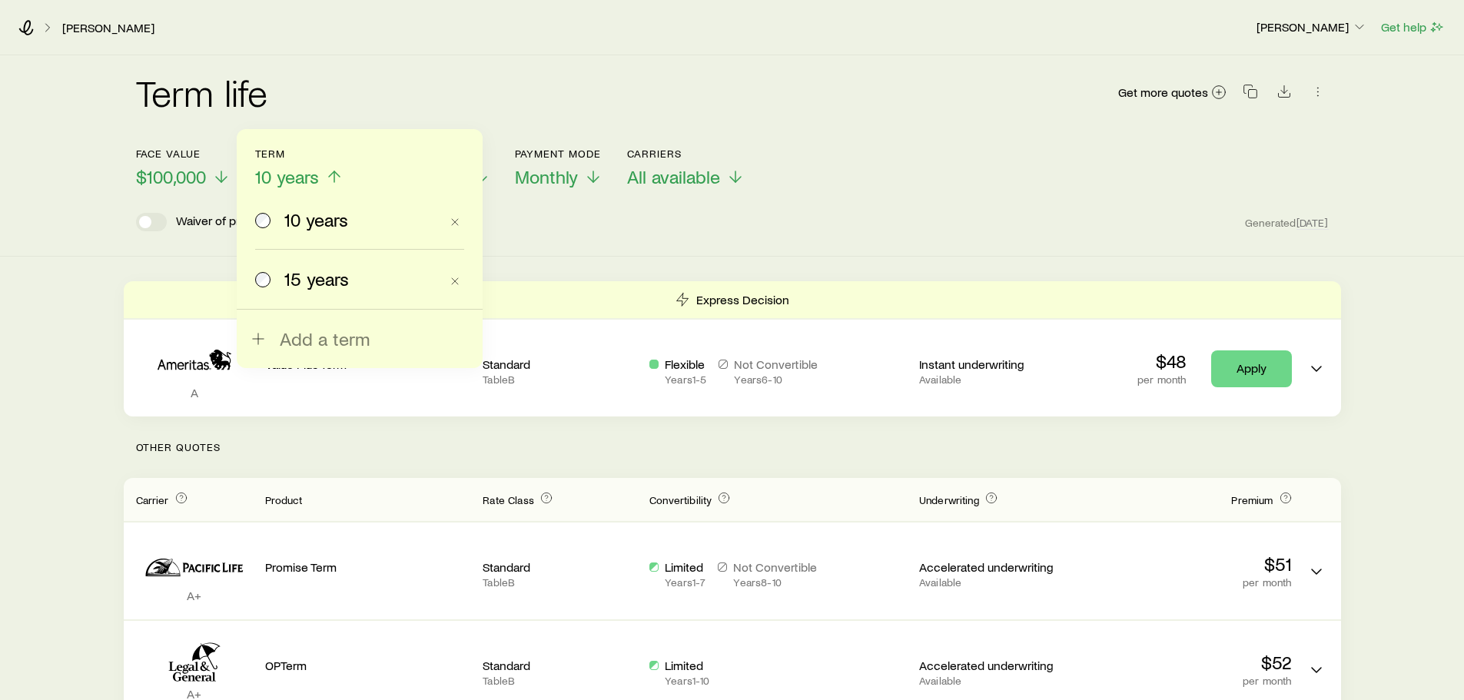
click at [313, 264] on label "15 years" at bounding box center [347, 279] width 184 height 58
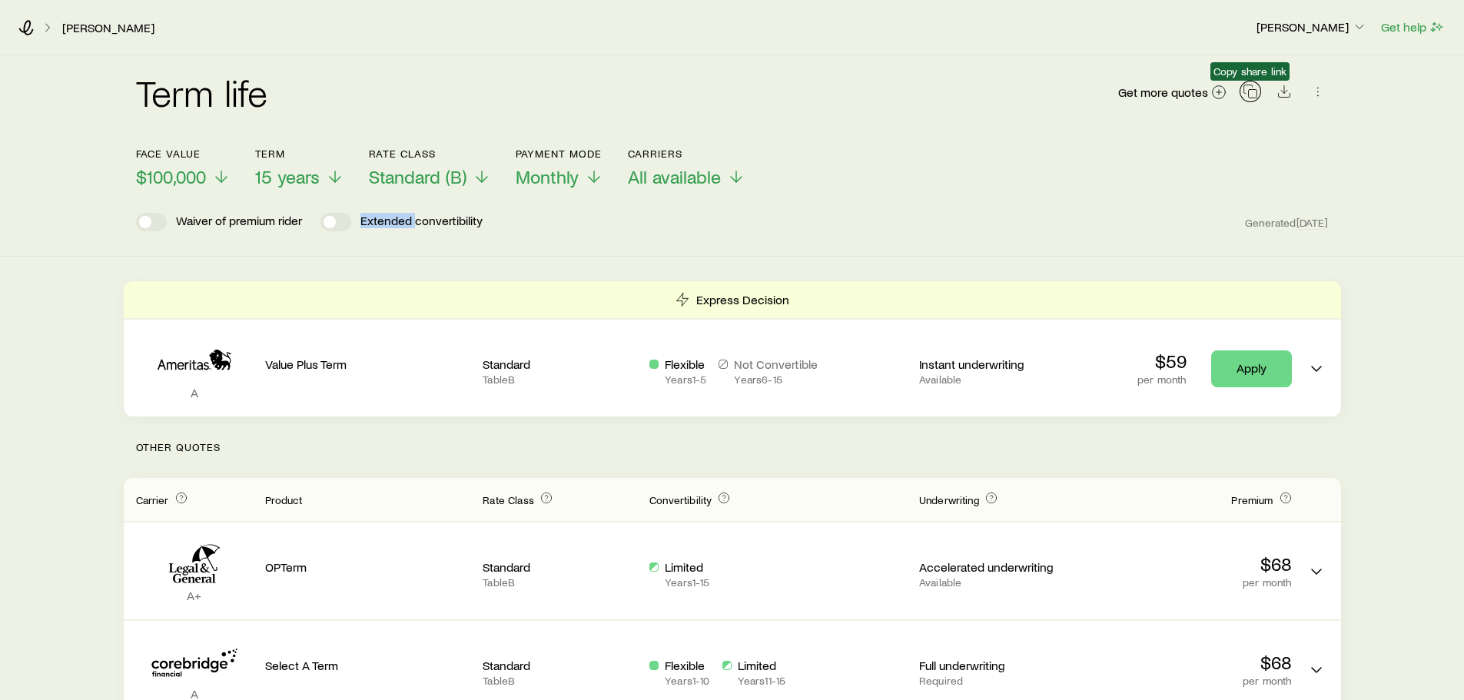
click at [1255, 91] on icon "button" at bounding box center [1249, 91] width 15 height 15
click at [1395, 144] on div "Term life Get more quotes Face value $100,000 Term 15 years Rate Class Standard…" at bounding box center [732, 155] width 1464 height 201
click at [25, 23] on icon at bounding box center [25, 27] width 15 height 15
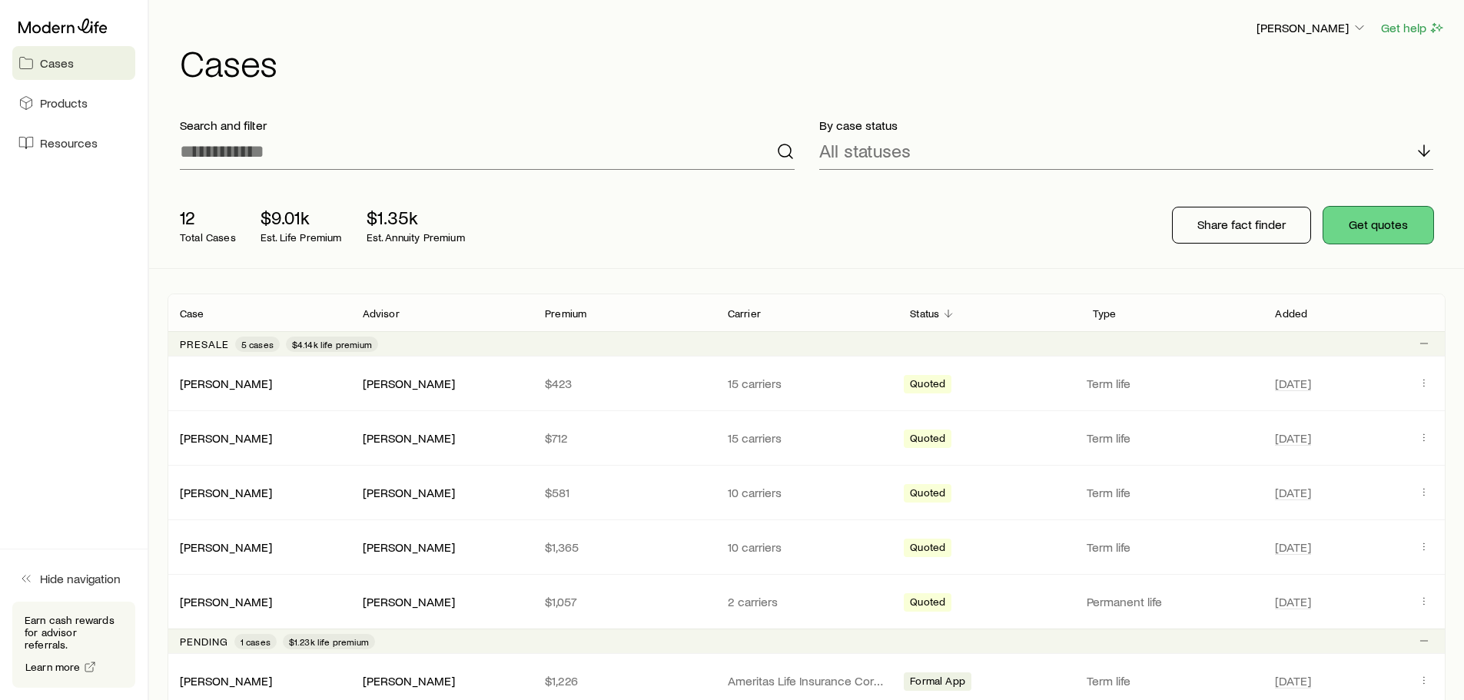
click at [1411, 228] on button "Get quotes" at bounding box center [1378, 225] width 110 height 37
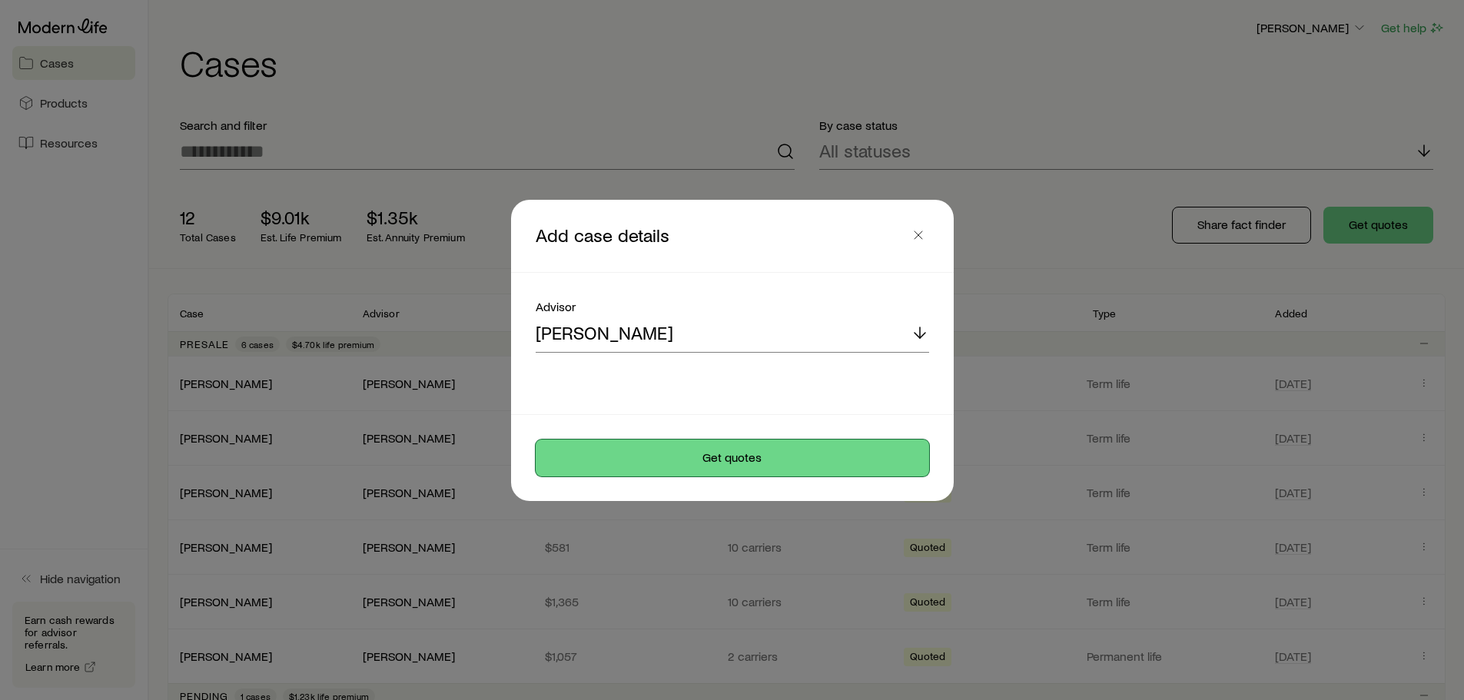
click at [641, 456] on button "Get quotes" at bounding box center [732, 457] width 393 height 37
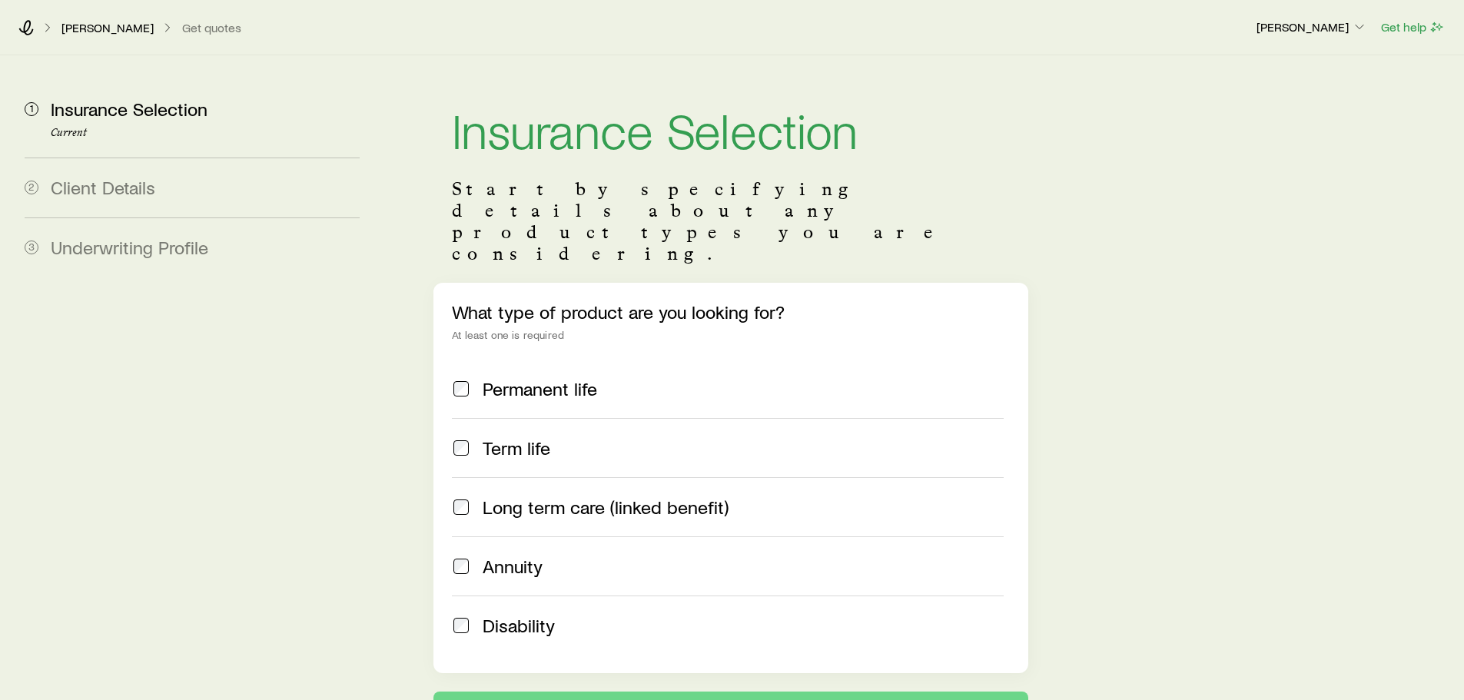
click at [481, 437] on div "Term life" at bounding box center [727, 448] width 551 height 22
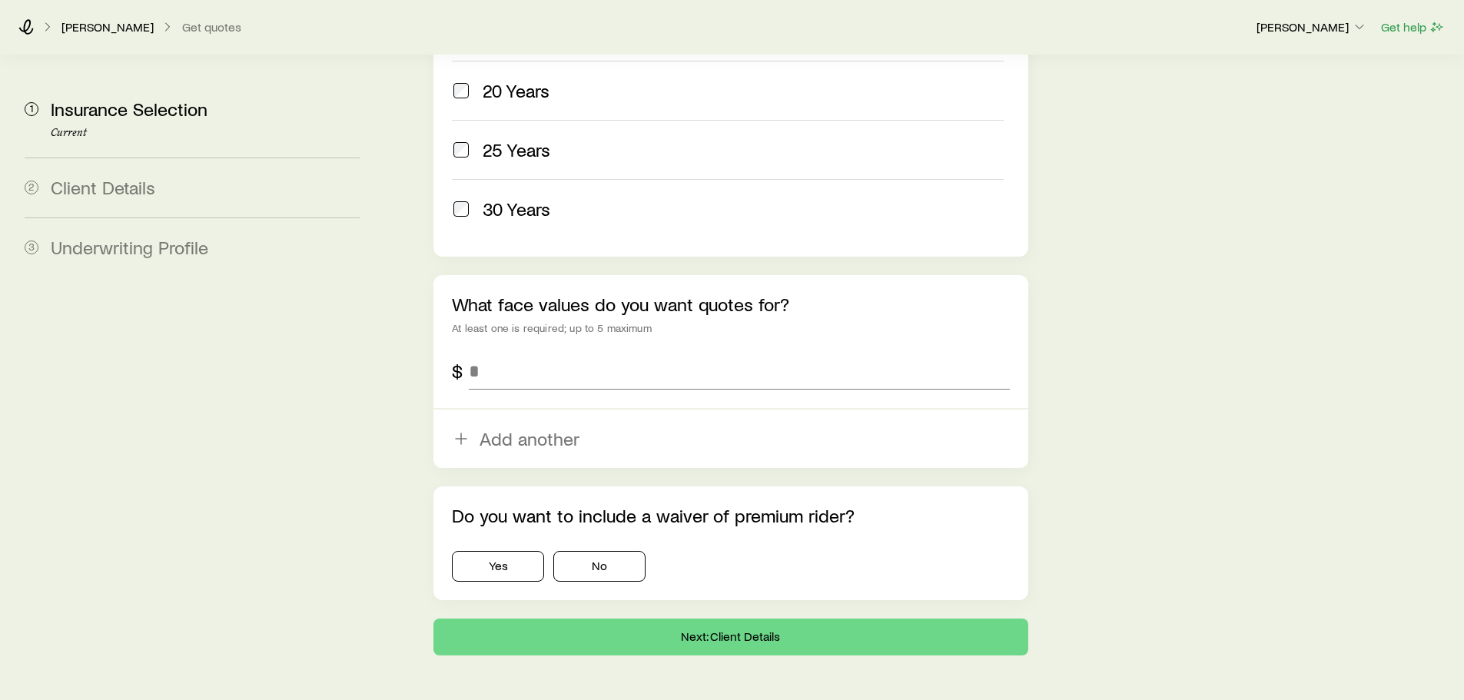
scroll to position [885, 0]
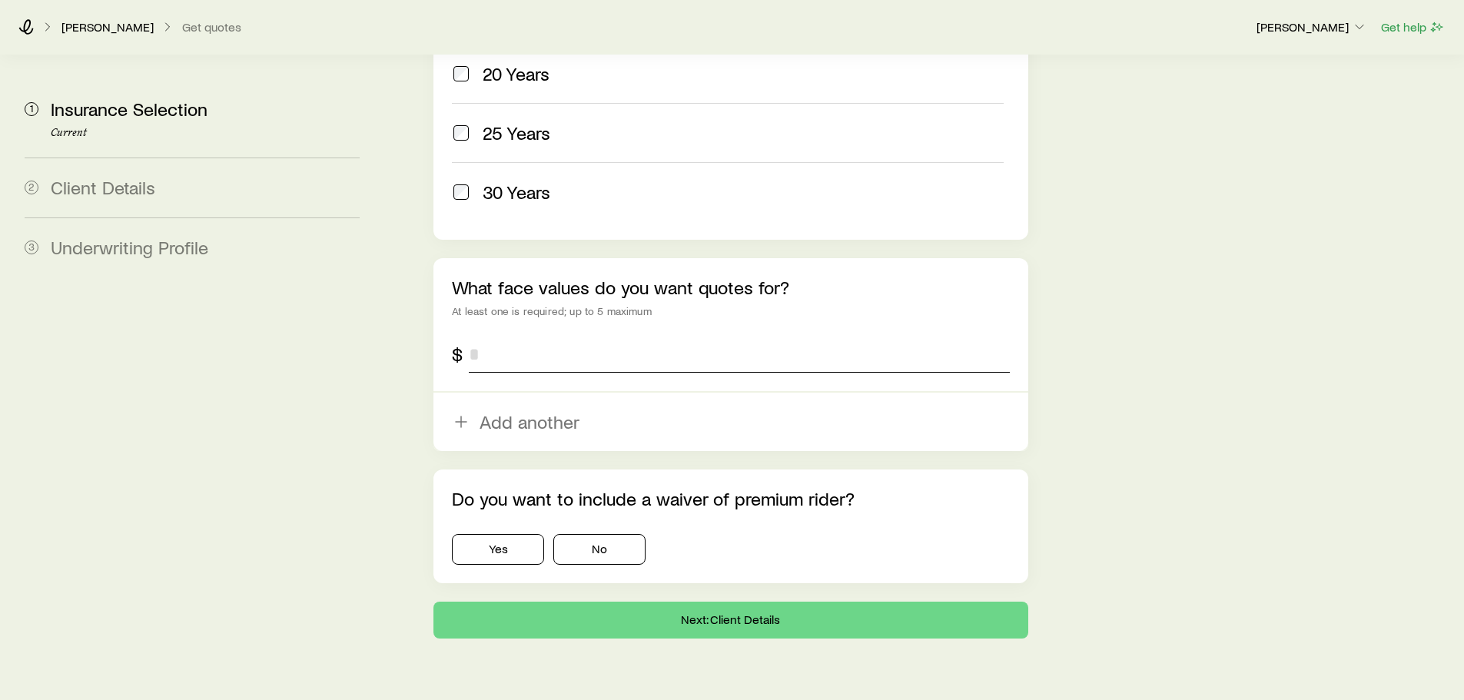
click at [544, 336] on input "tel" at bounding box center [739, 354] width 540 height 37
type input "*******"
click at [579, 534] on button "No" at bounding box center [599, 549] width 92 height 31
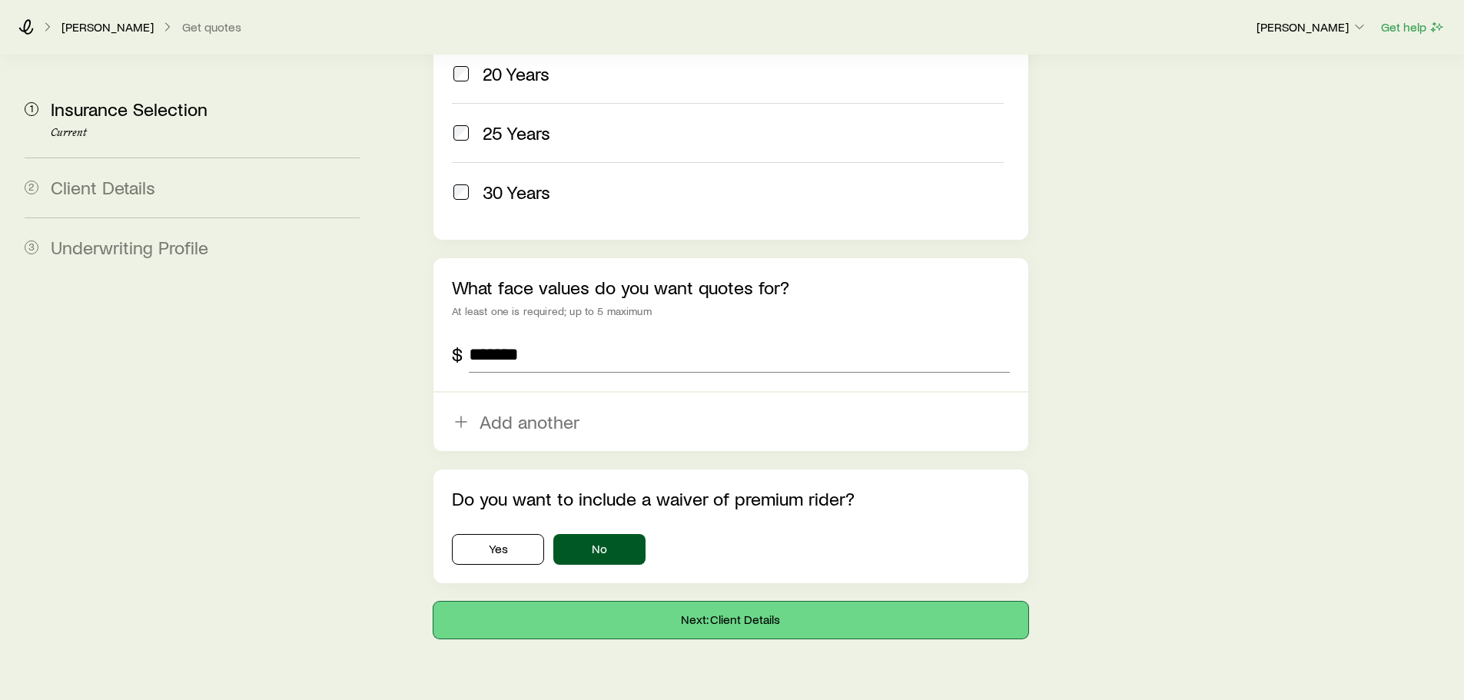
click at [738, 602] on button "Next: Client Details" at bounding box center [730, 620] width 594 height 37
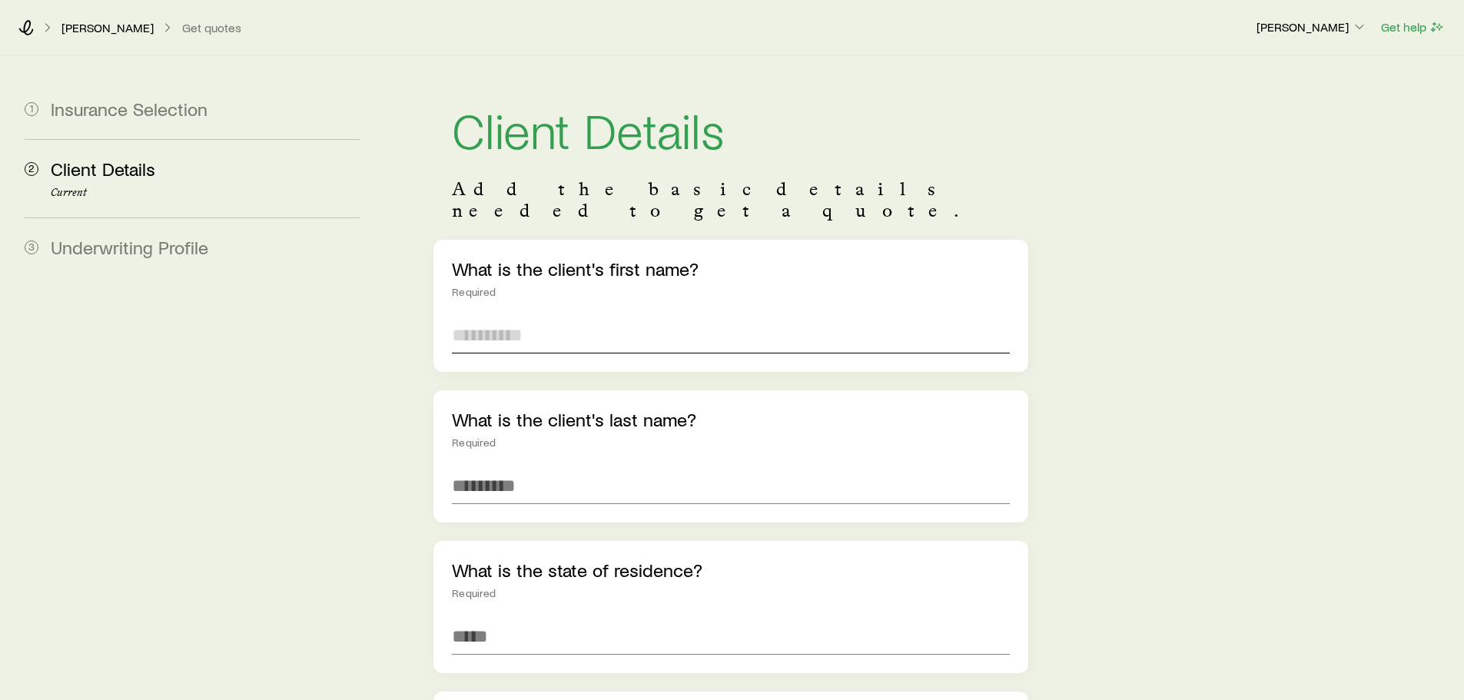
click at [481, 317] on input "text" at bounding box center [730, 335] width 557 height 37
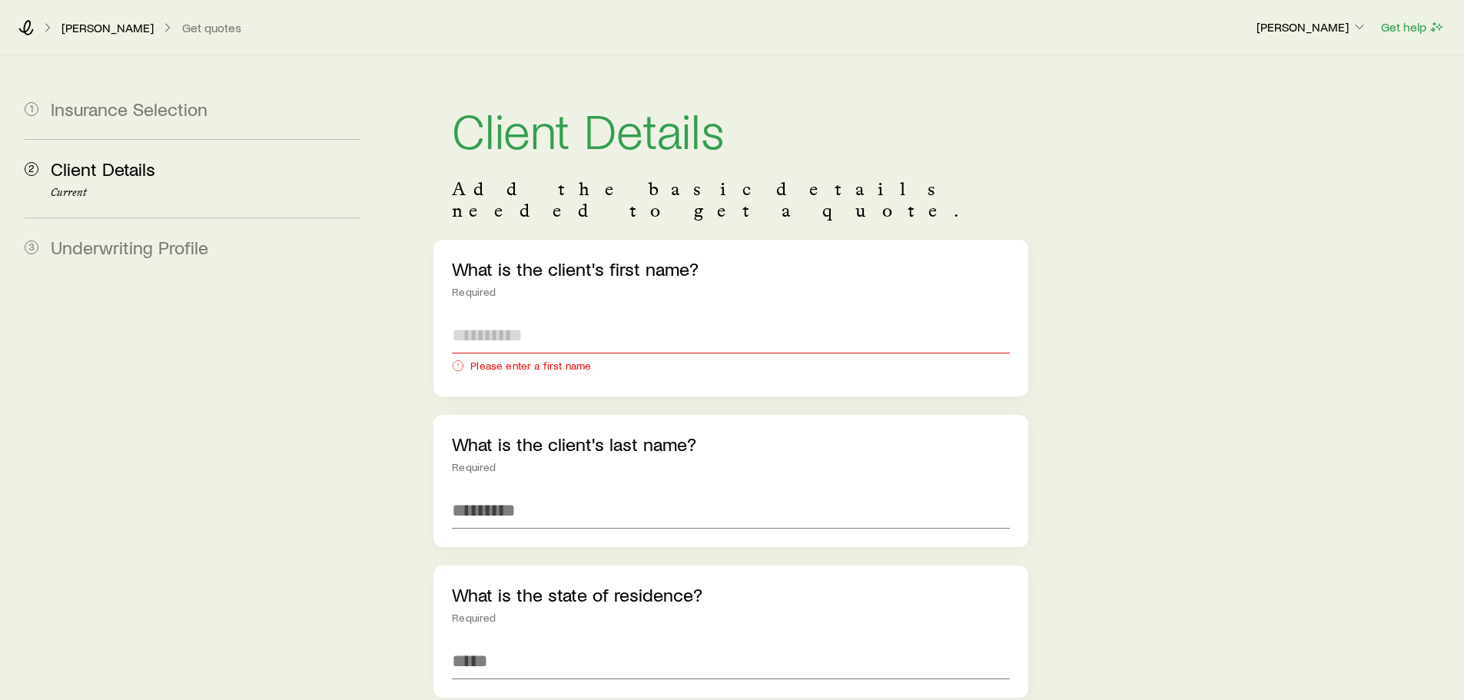
click at [479, 319] on input "text" at bounding box center [730, 335] width 557 height 37
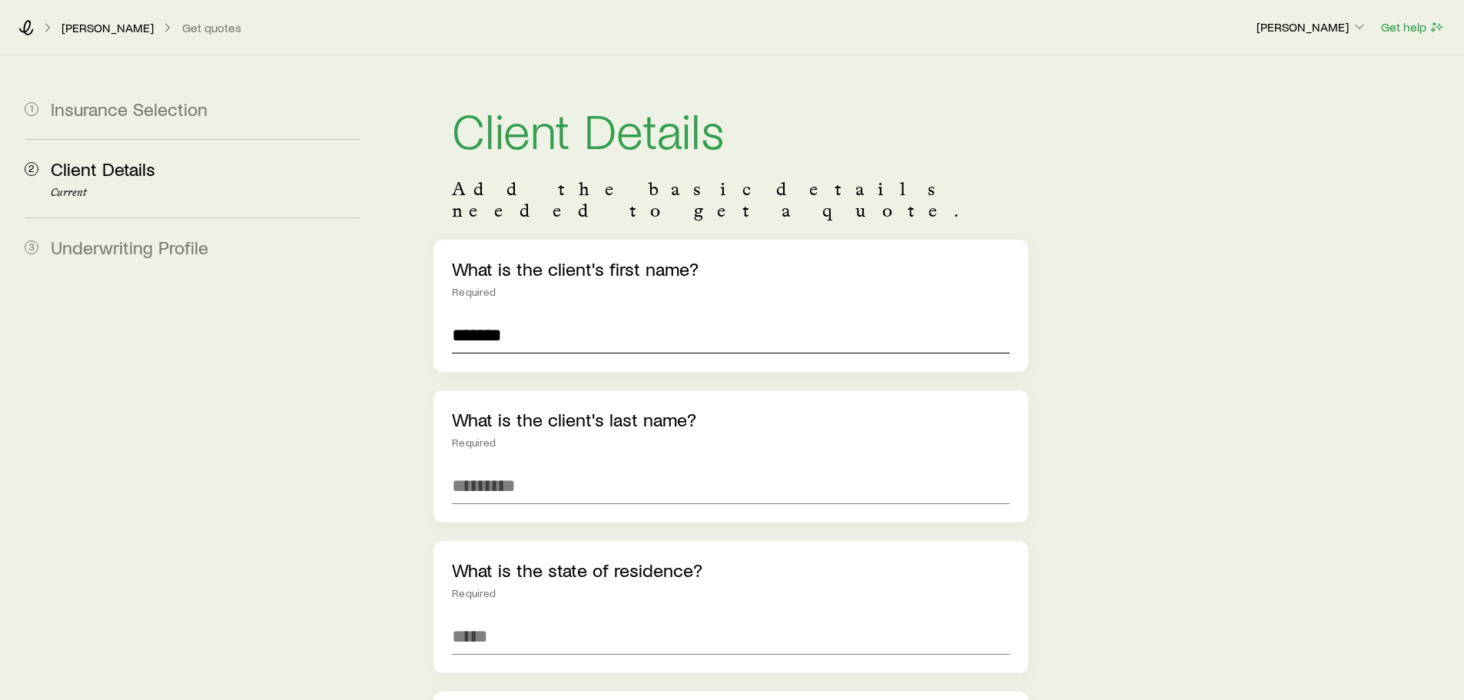
type input "*******"
type input "********"
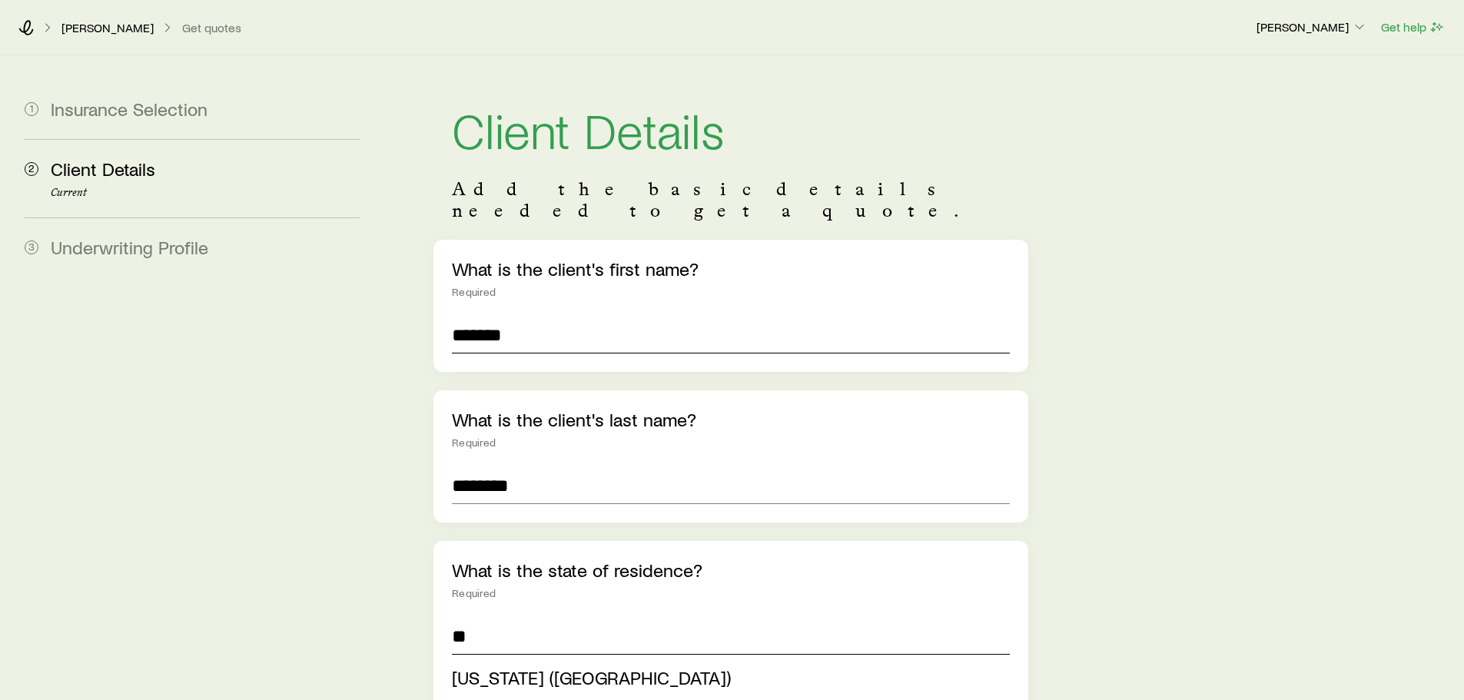
type input "*"
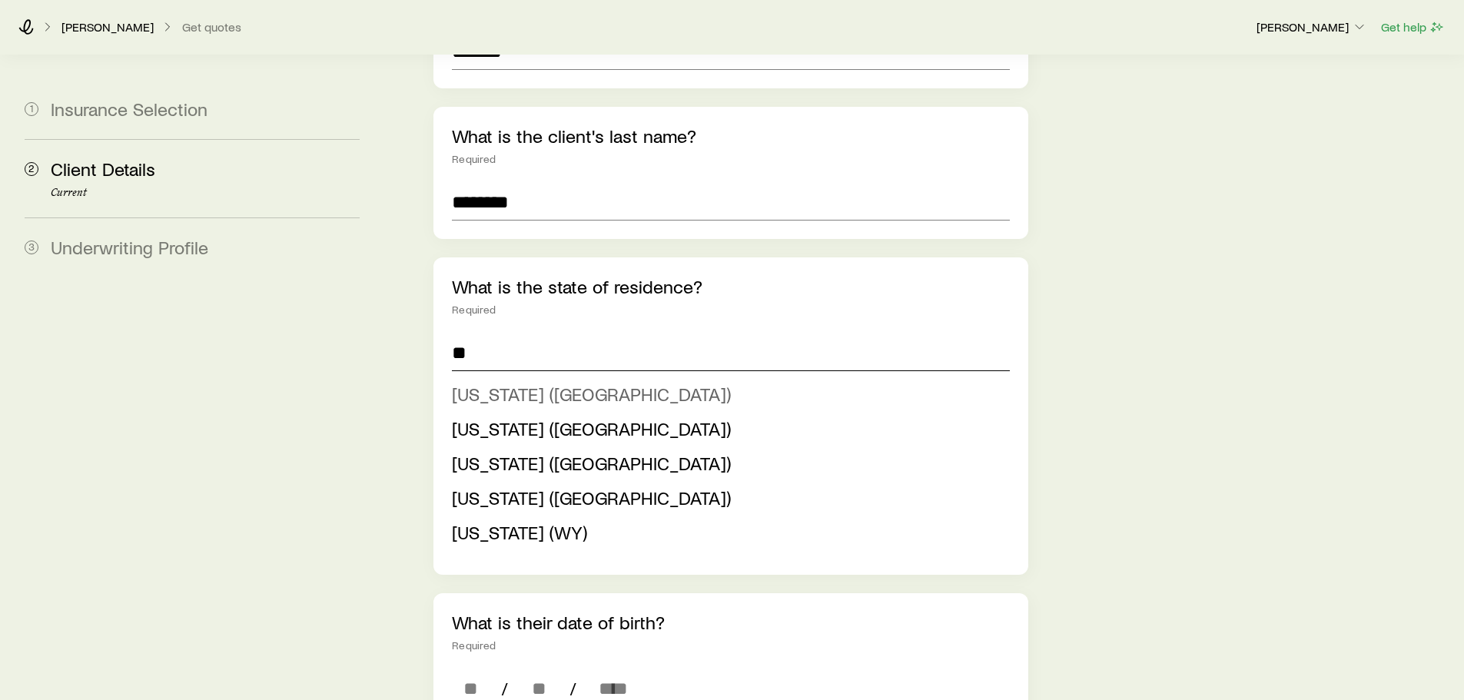
scroll to position [307, 0]
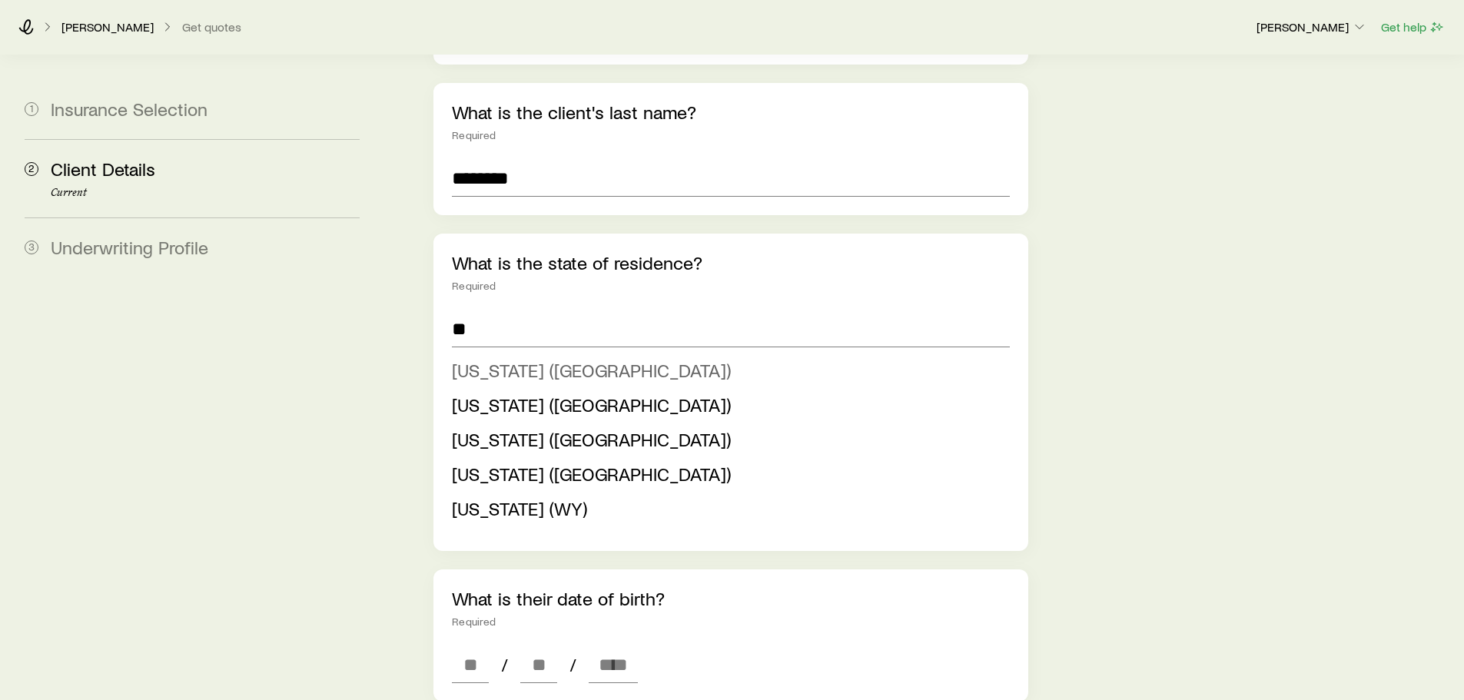
click at [499, 359] on span "[US_STATE] ([GEOGRAPHIC_DATA])" at bounding box center [591, 370] width 279 height 22
type input "**********"
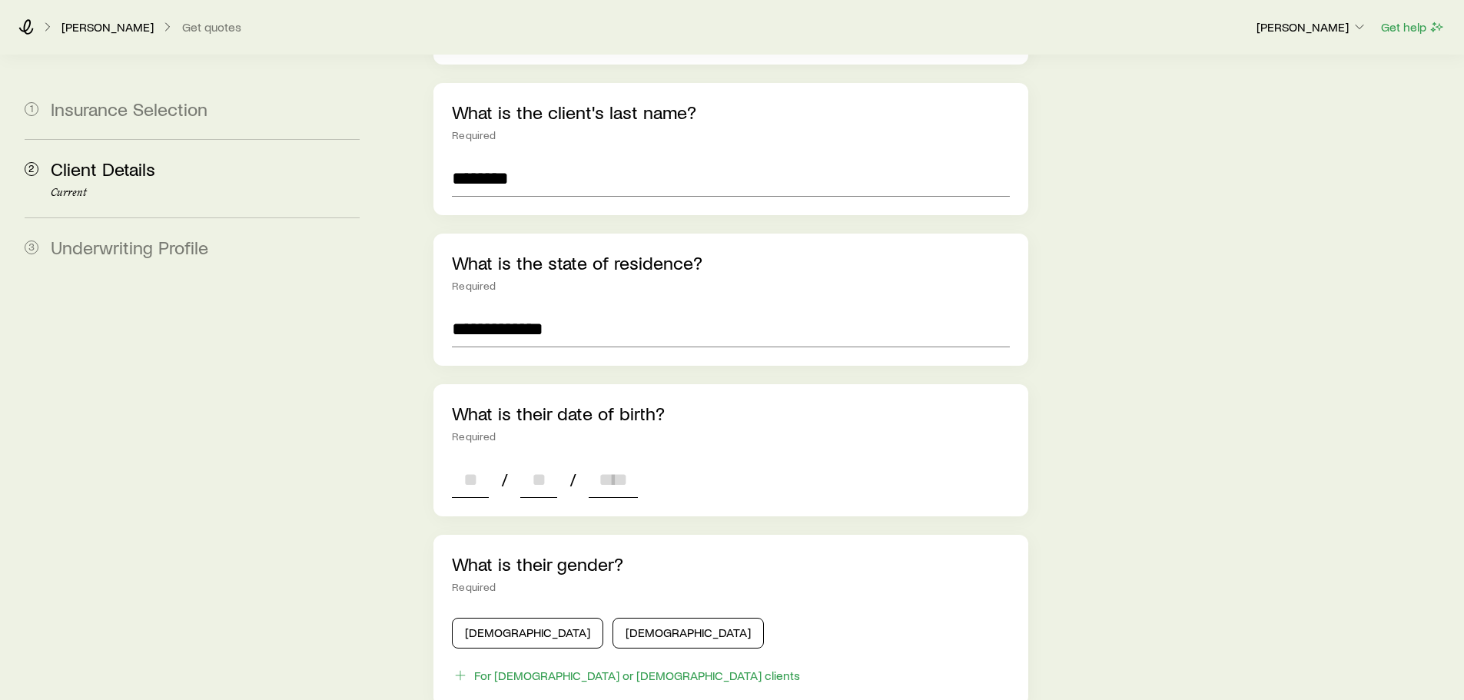
click at [462, 464] on input at bounding box center [470, 479] width 37 height 37
type input "**"
type input "****"
type input "*"
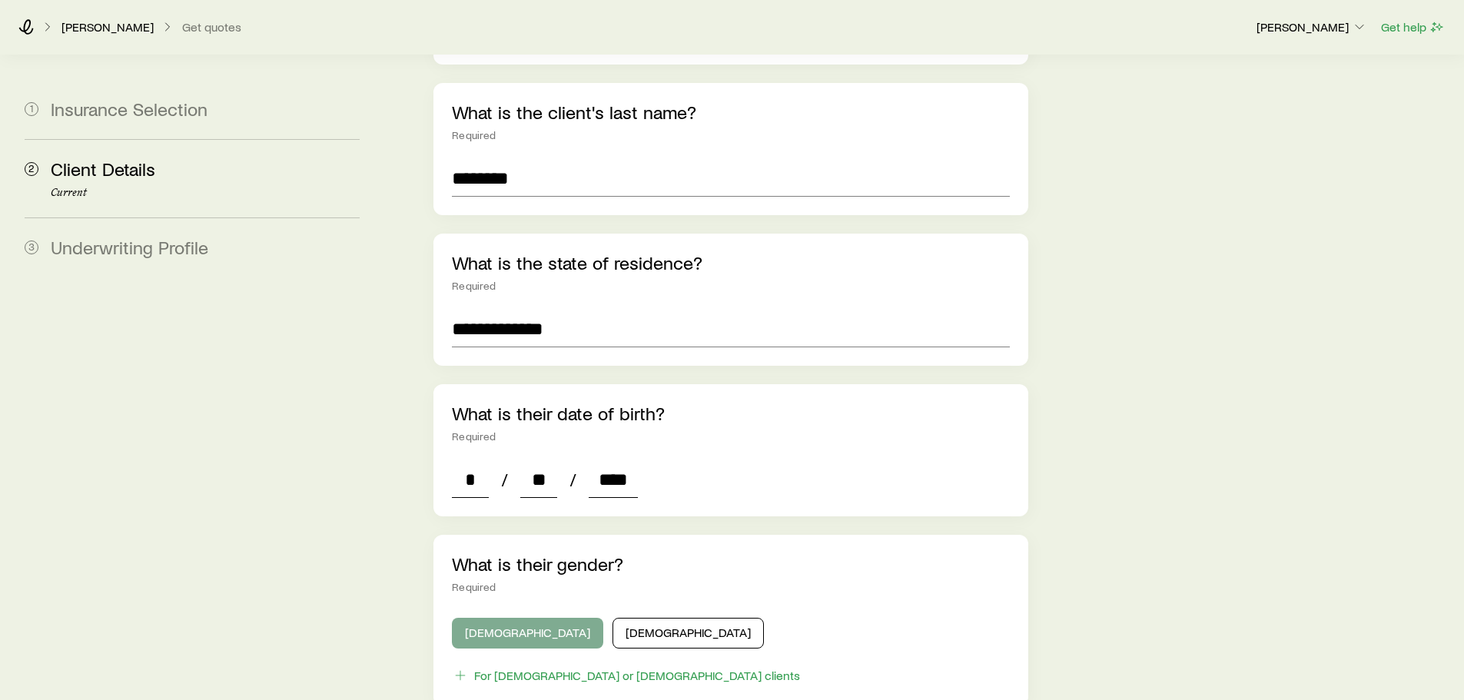
type input "****"
click at [466, 618] on button "[DEMOGRAPHIC_DATA]" at bounding box center [527, 633] width 151 height 31
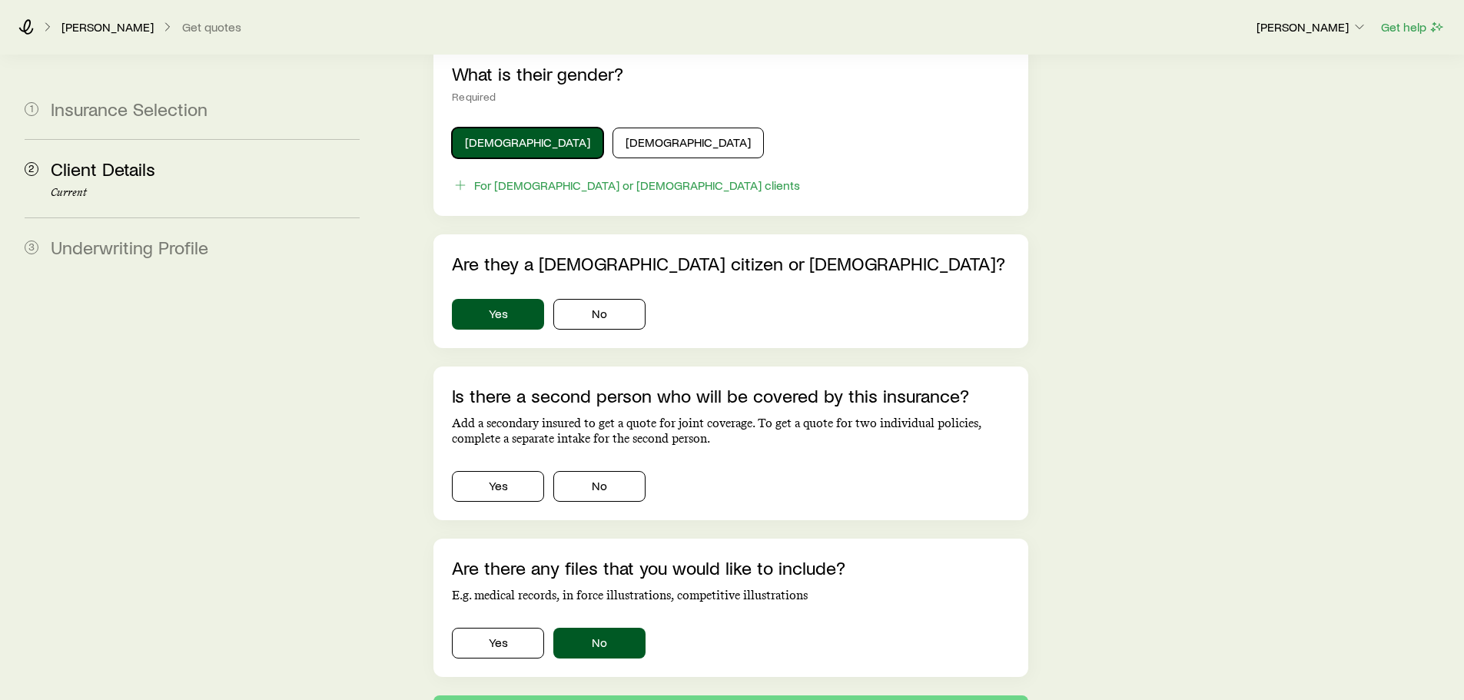
scroll to position [845, 0]
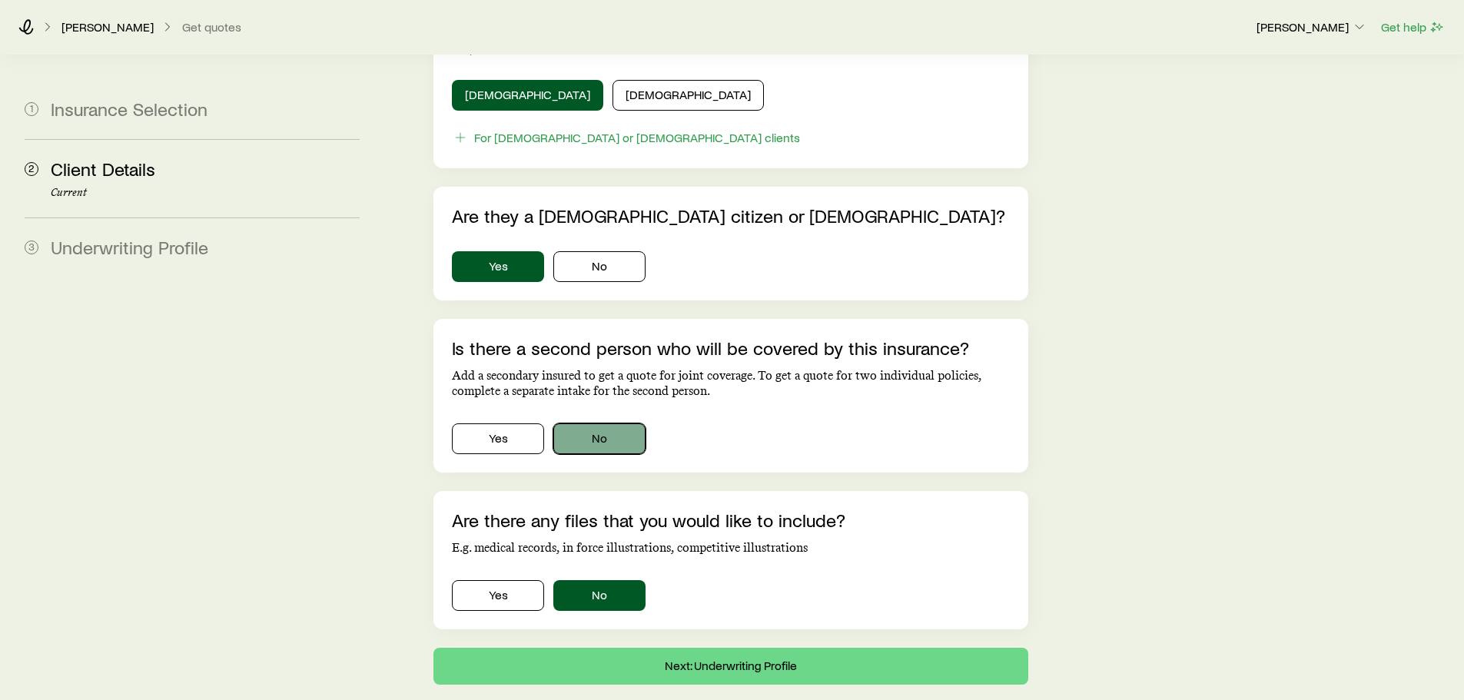
click at [617, 423] on button "No" at bounding box center [599, 438] width 92 height 31
click at [725, 648] on button "Next: Underwriting Profile" at bounding box center [730, 666] width 594 height 37
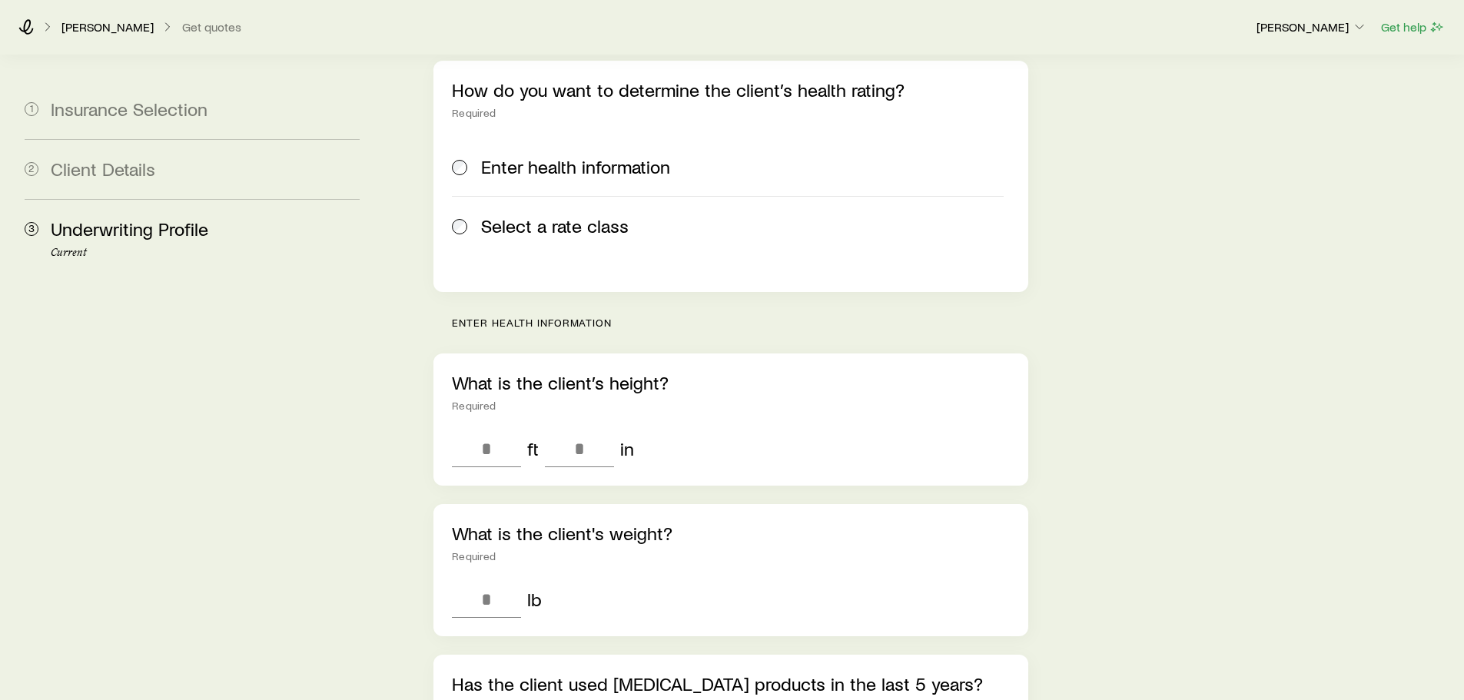
scroll to position [230, 0]
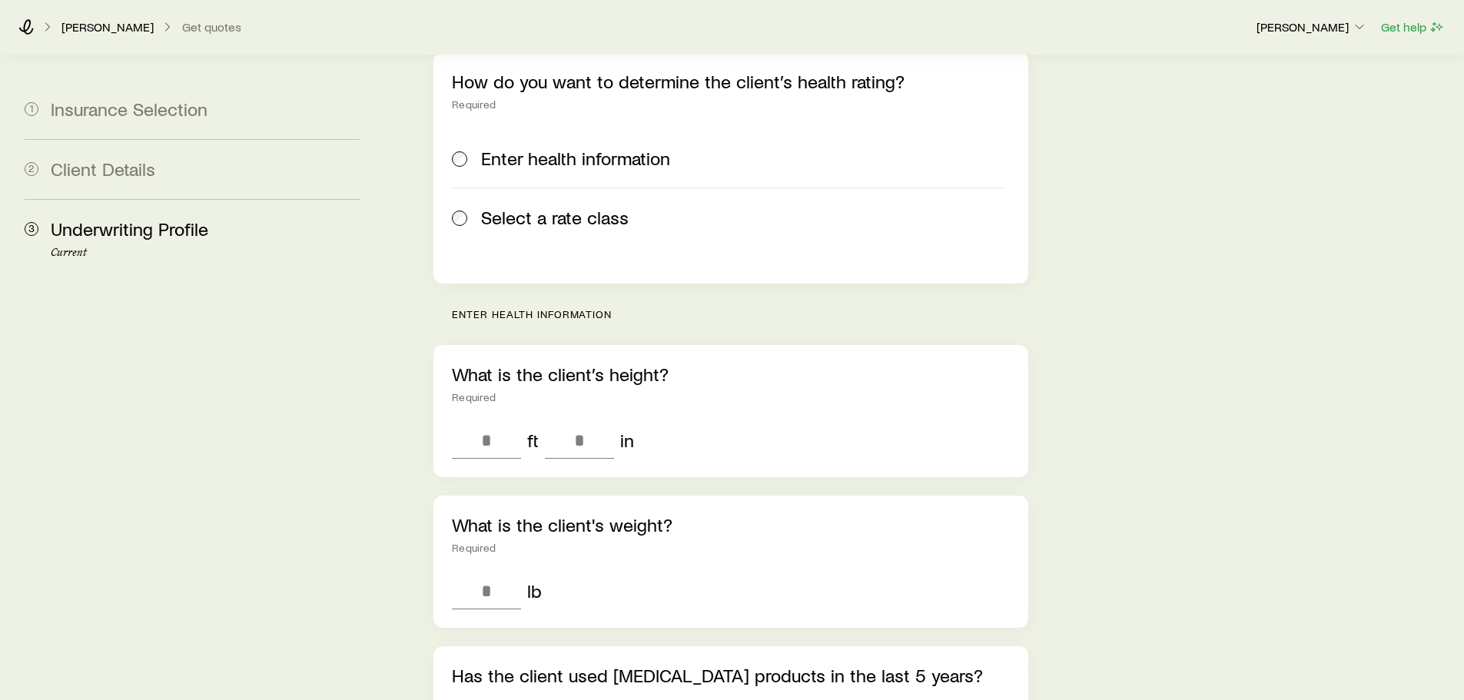
click at [539, 207] on span "Select a rate class" at bounding box center [555, 218] width 148 height 22
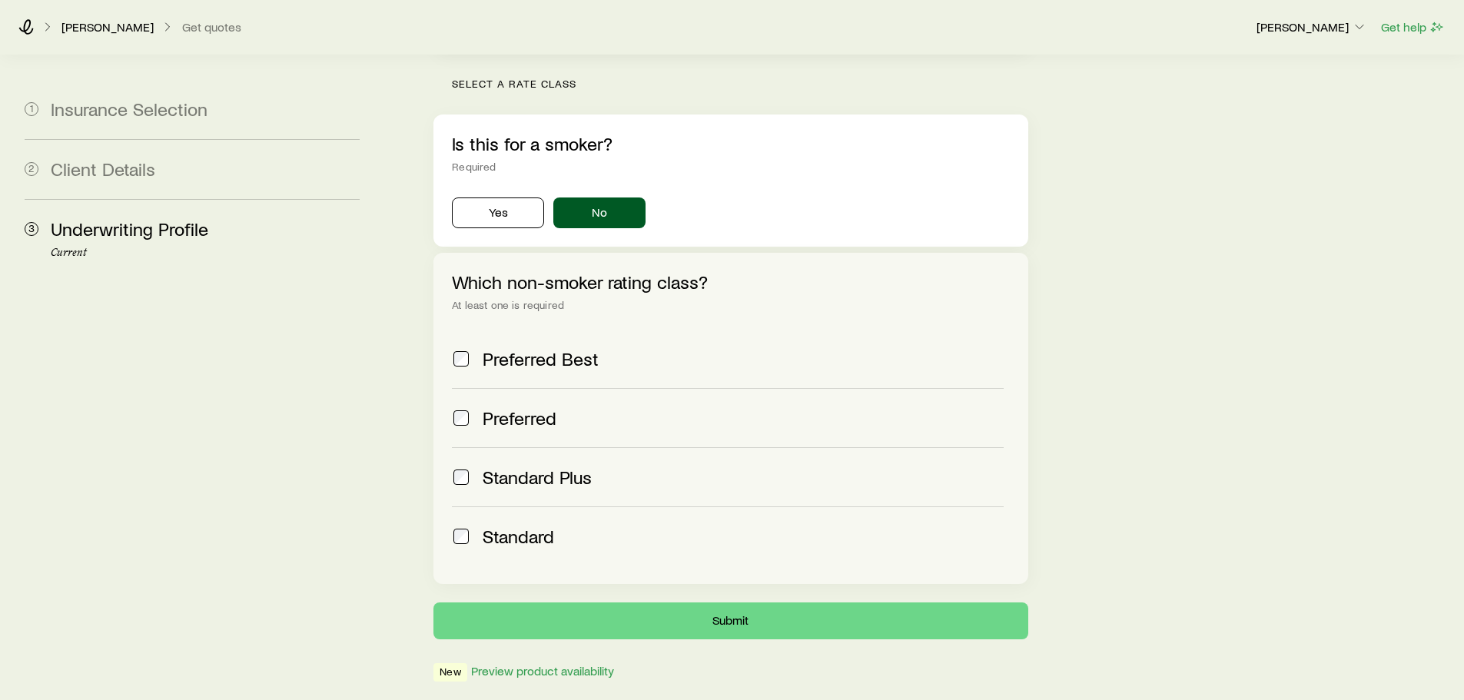
click at [512, 526] on span "Standard" at bounding box center [517, 537] width 71 height 22
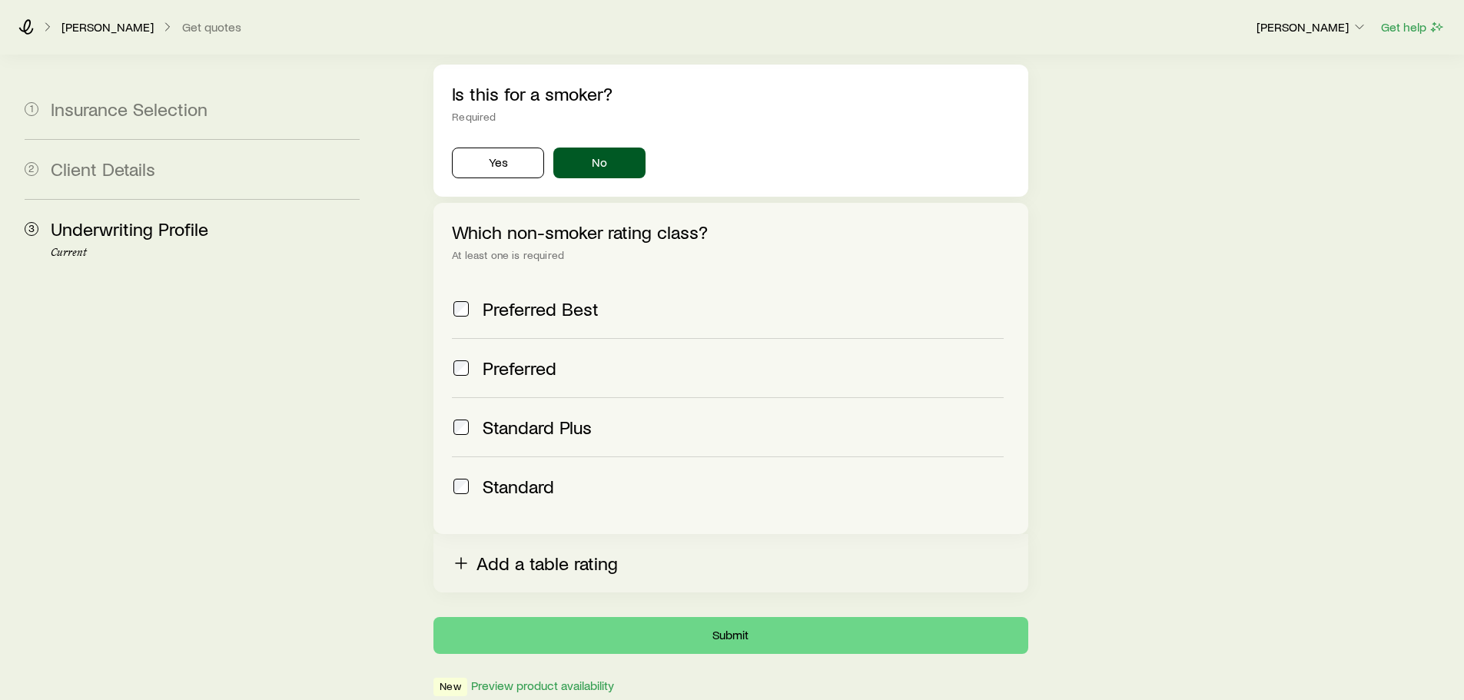
scroll to position [538, 0]
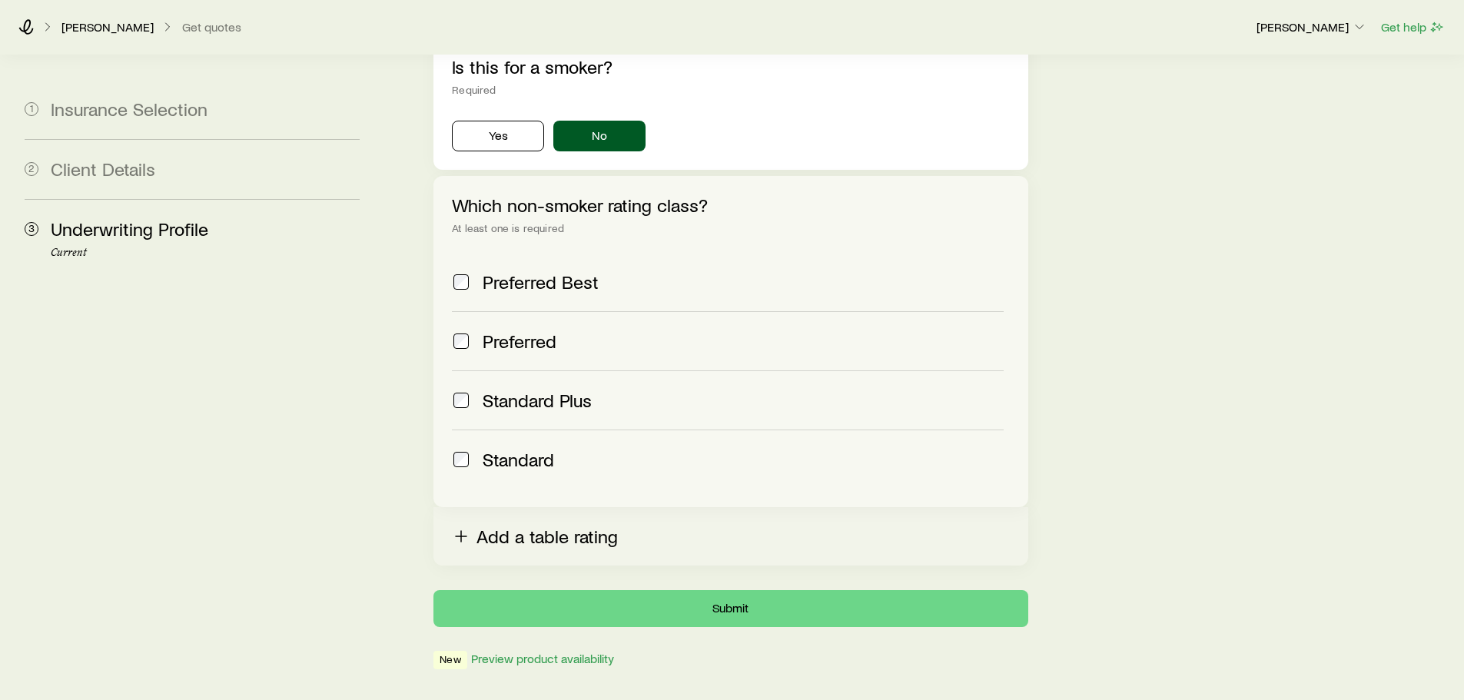
click at [563, 507] on button "Add a table rating" at bounding box center [730, 536] width 594 height 58
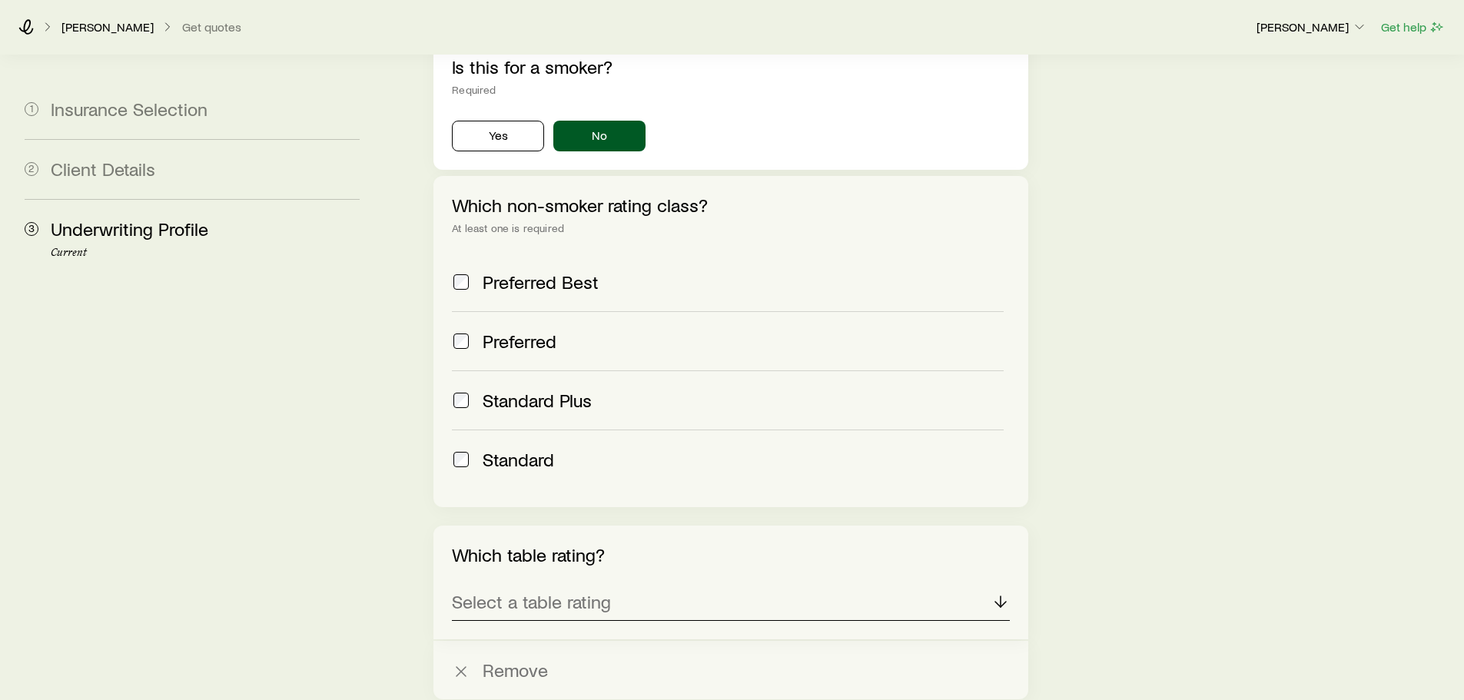
click at [552, 591] on p "Select a table rating" at bounding box center [531, 602] width 159 height 22
click at [540, 667] on span "Table B (150%)" at bounding box center [508, 678] width 113 height 22
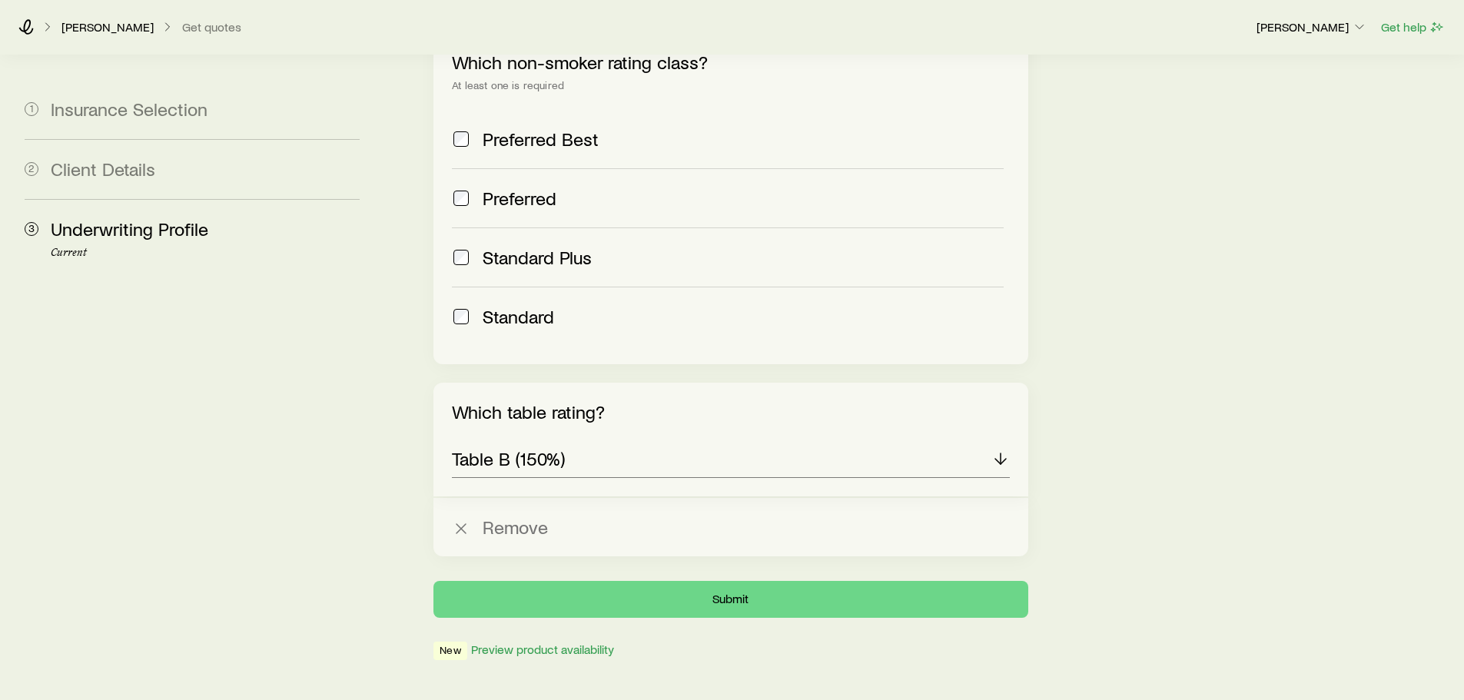
scroll to position [691, 0]
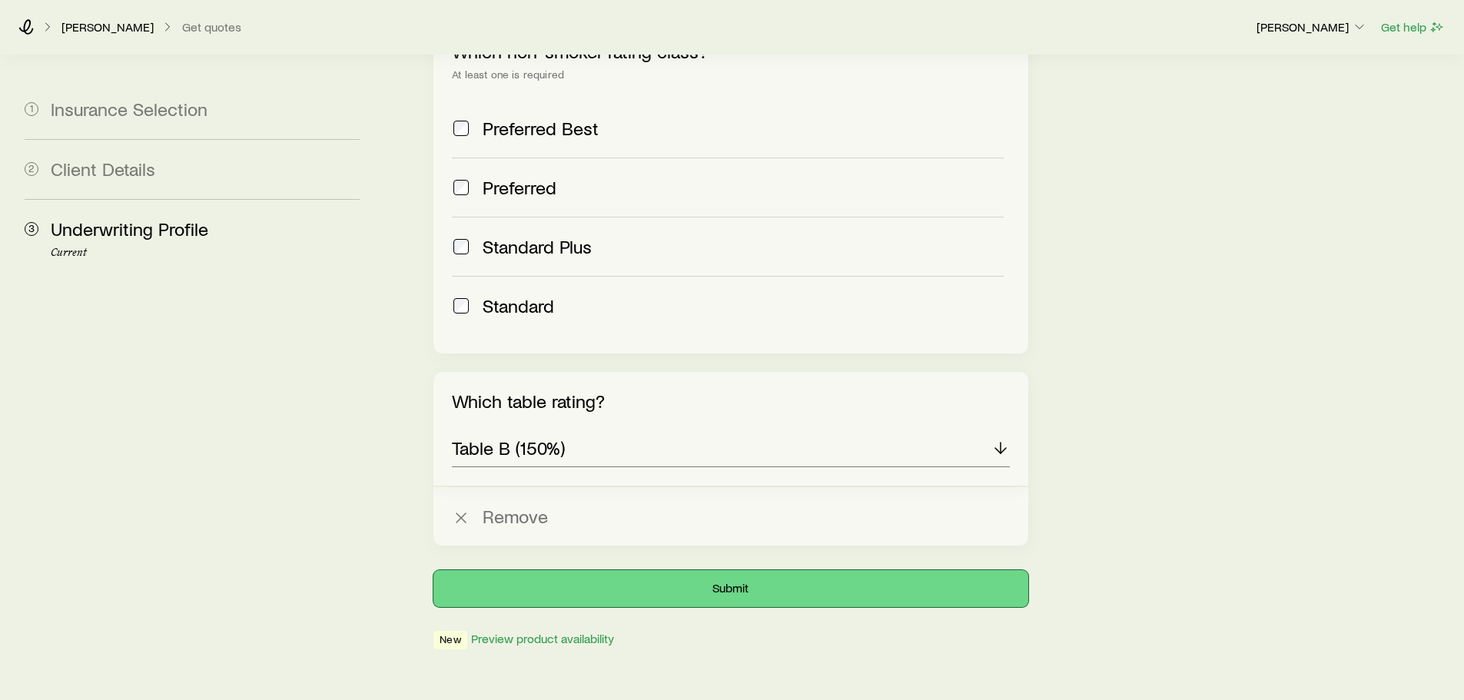
click at [728, 570] on button "Submit" at bounding box center [730, 588] width 594 height 37
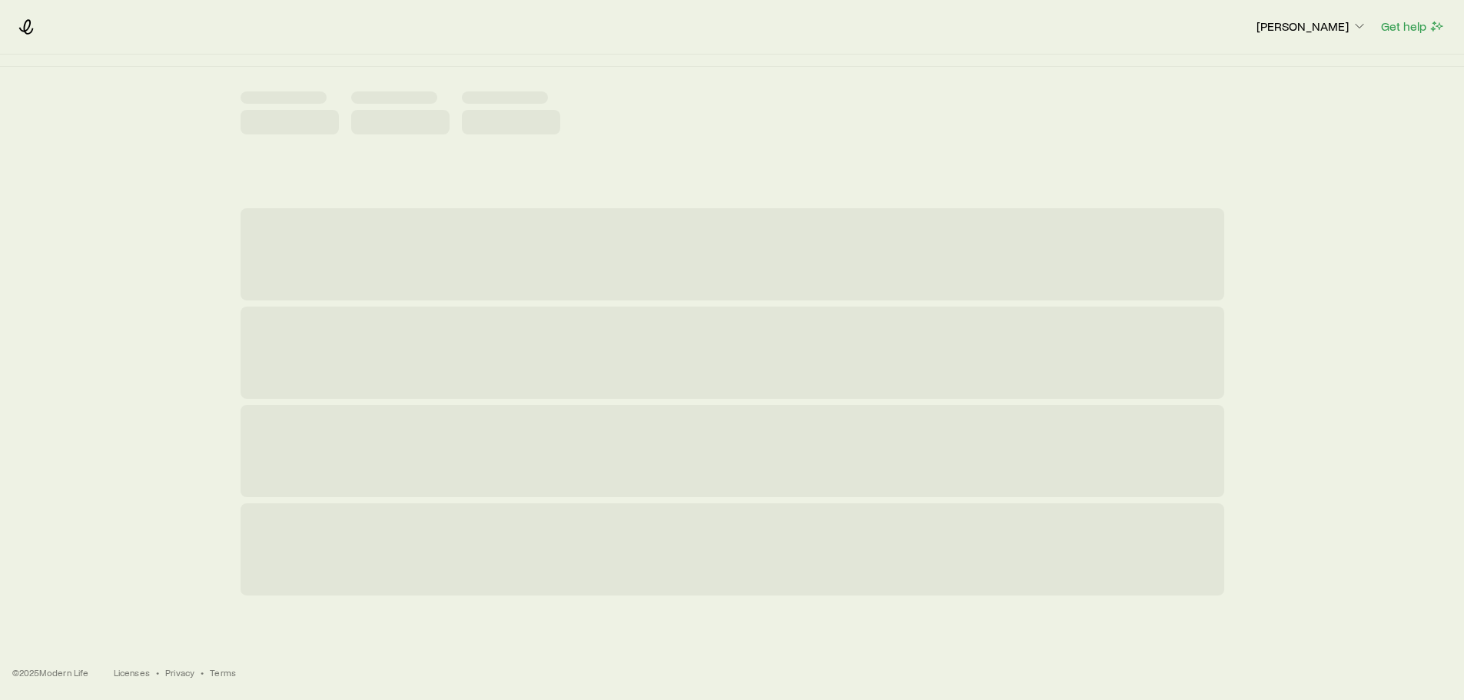
click at [728, 399] on div at bounding box center [731, 353] width 983 height 92
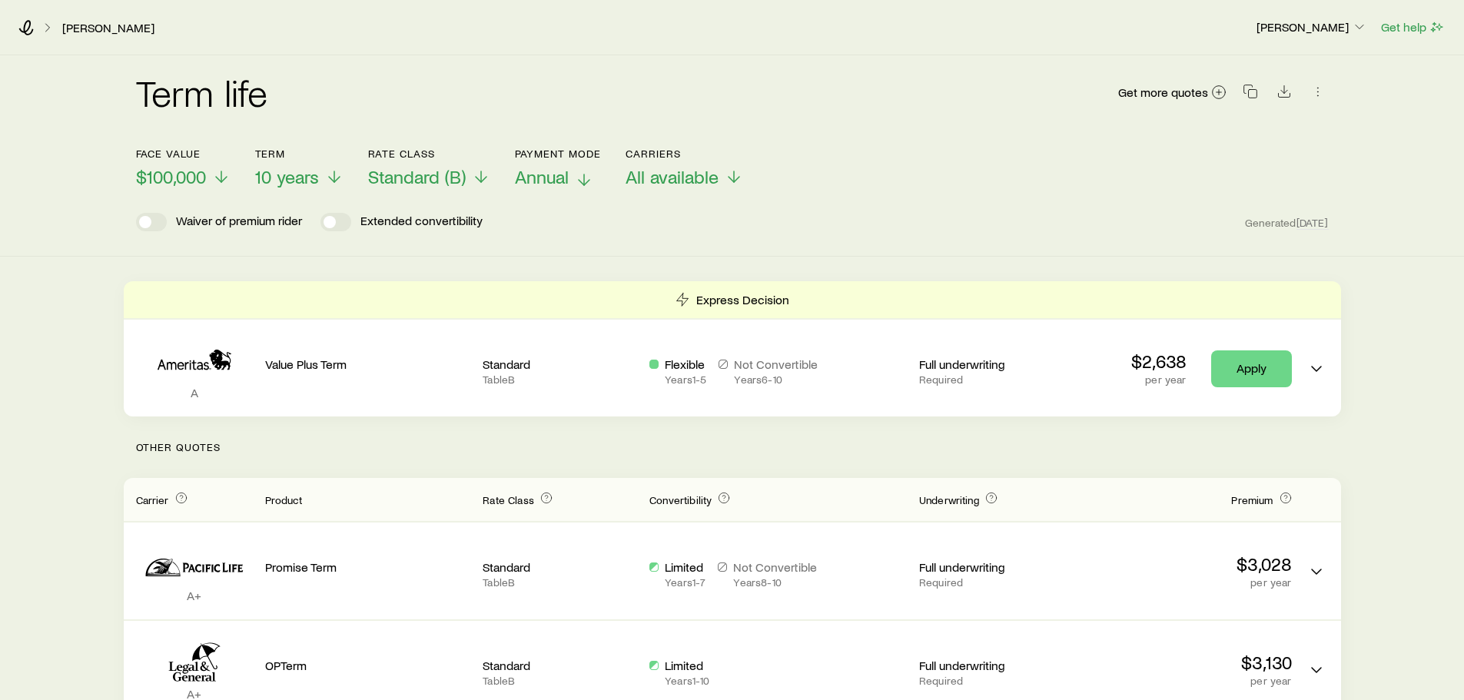
click at [553, 177] on span "Annual" at bounding box center [542, 177] width 54 height 22
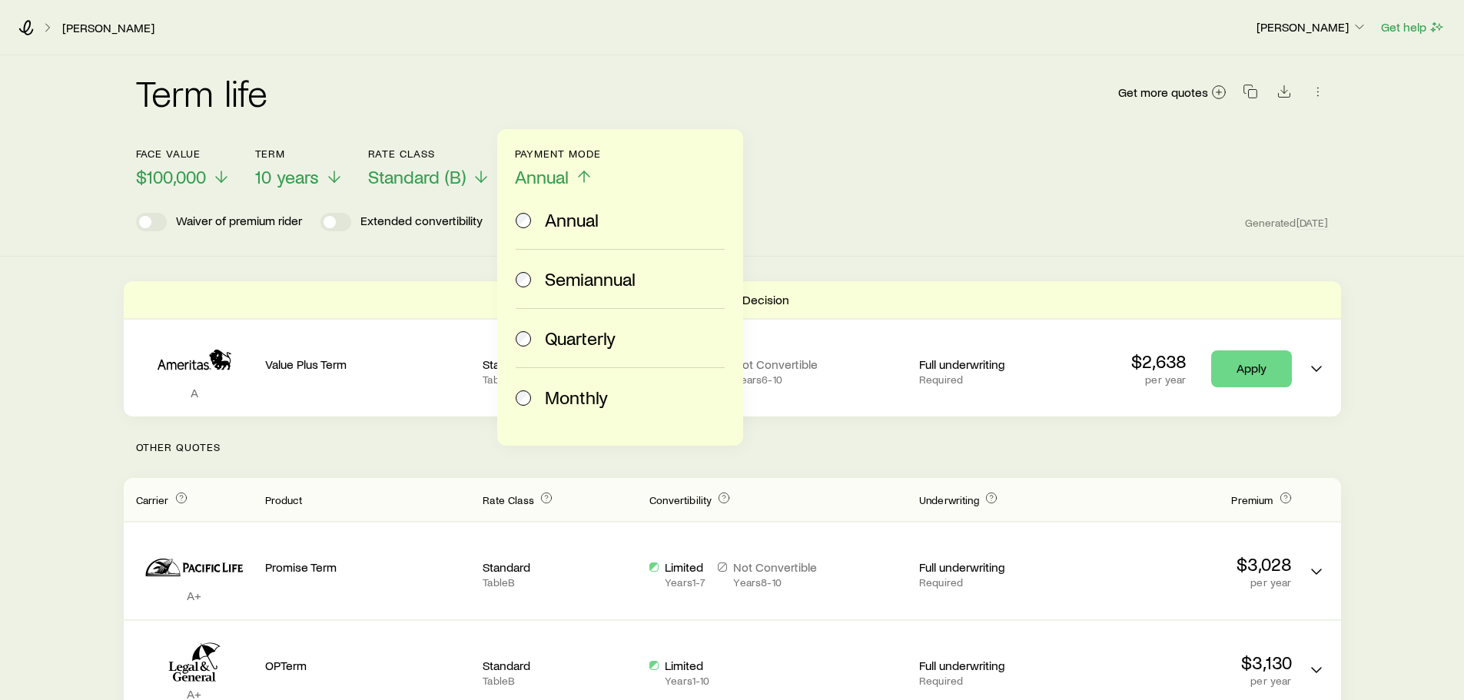
click at [588, 287] on span "Semiannual" at bounding box center [590, 279] width 91 height 22
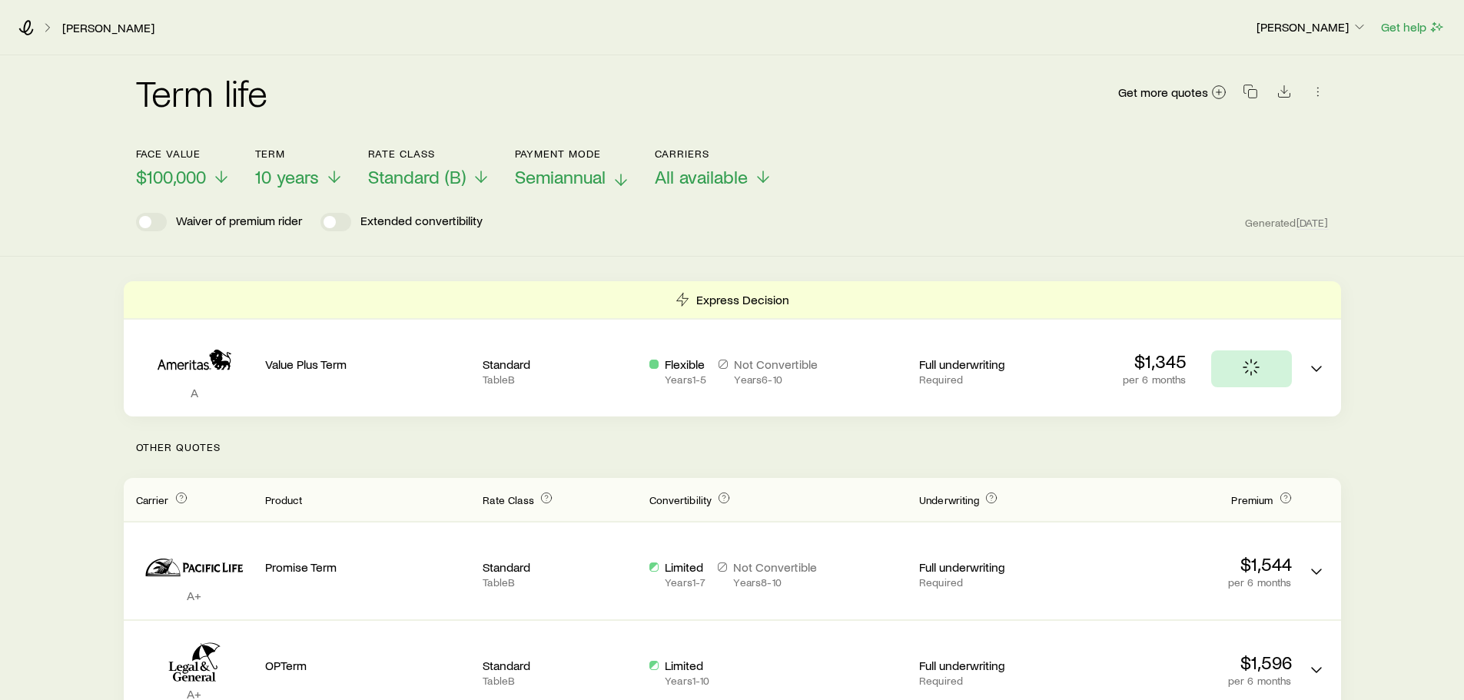
click at [590, 181] on span "Semiannual" at bounding box center [560, 177] width 91 height 22
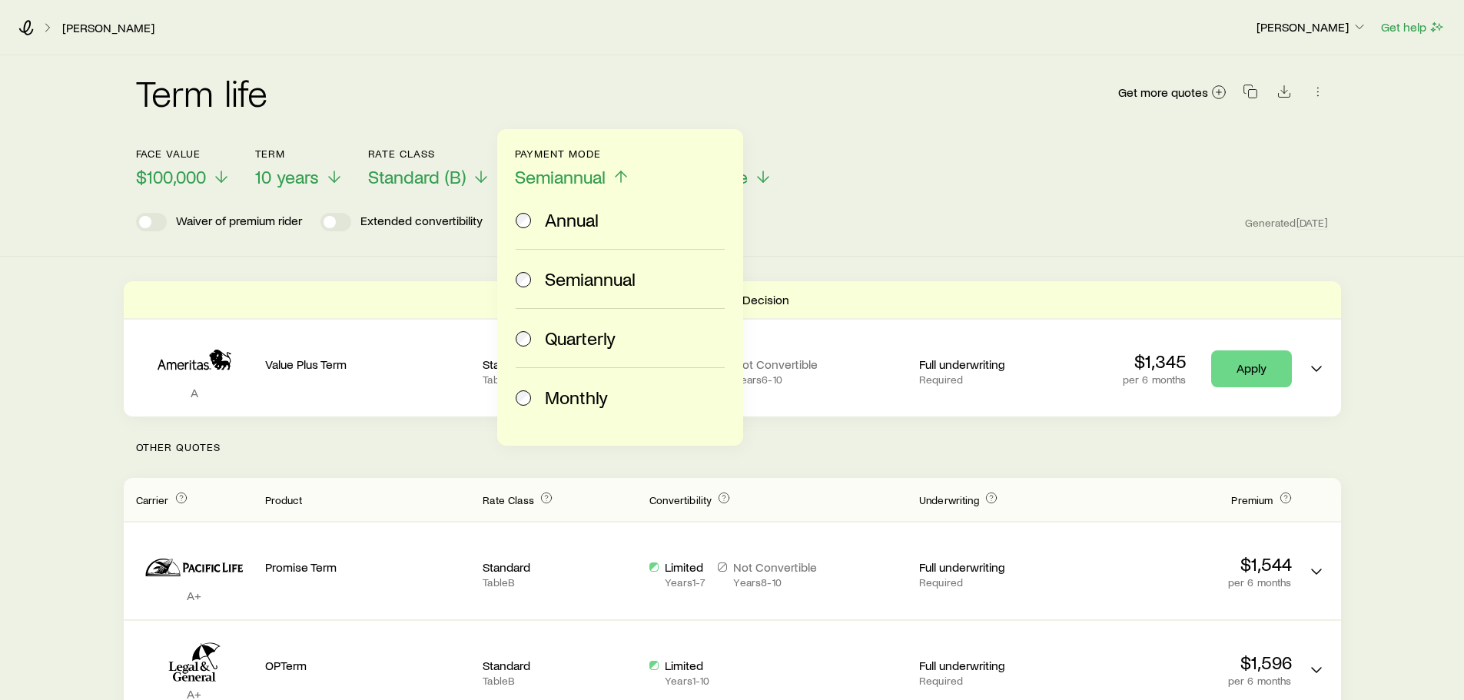
click at [600, 393] on span "Monthly" at bounding box center [576, 397] width 63 height 22
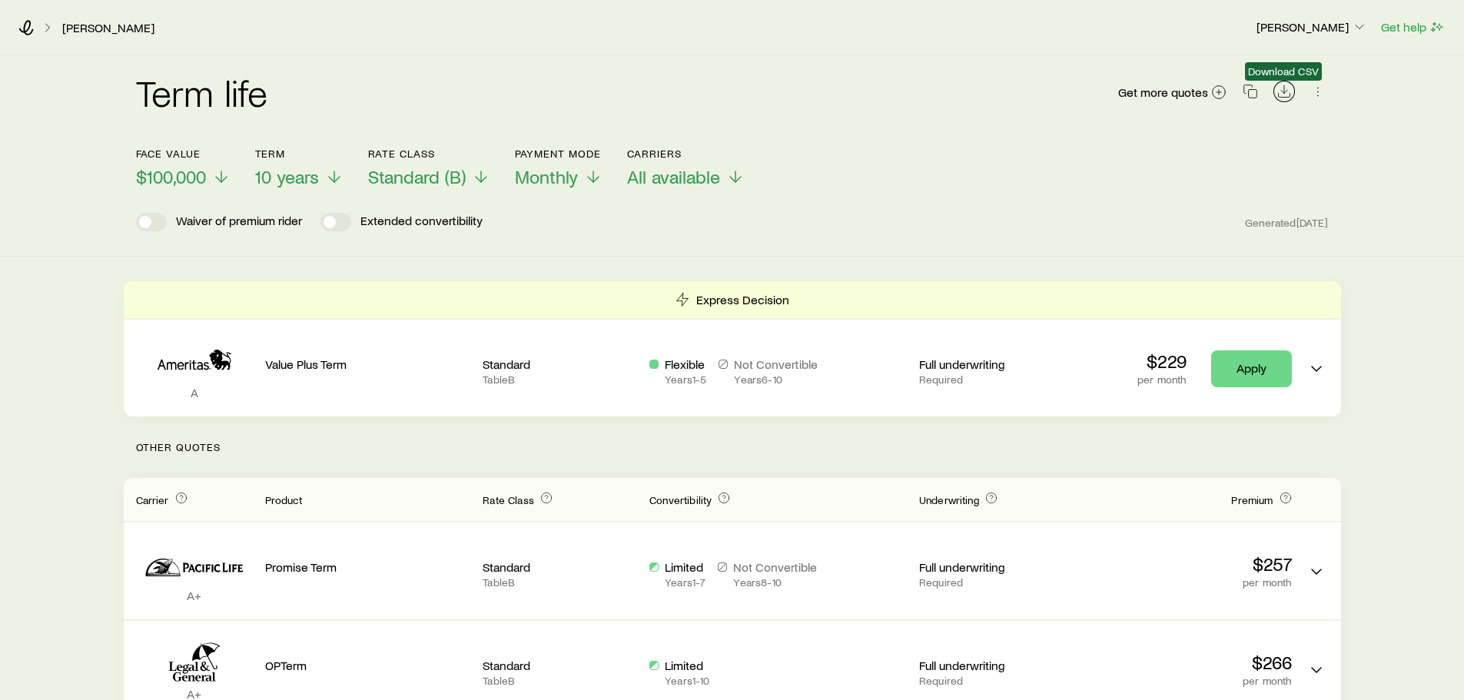
click at [1290, 94] on icon "Download CSV" at bounding box center [1283, 91] width 15 height 15
click at [1255, 214] on div "Generated [DATE]" at bounding box center [1286, 222] width 83 height 18
click at [1252, 93] on icon "button" at bounding box center [1249, 91] width 15 height 15
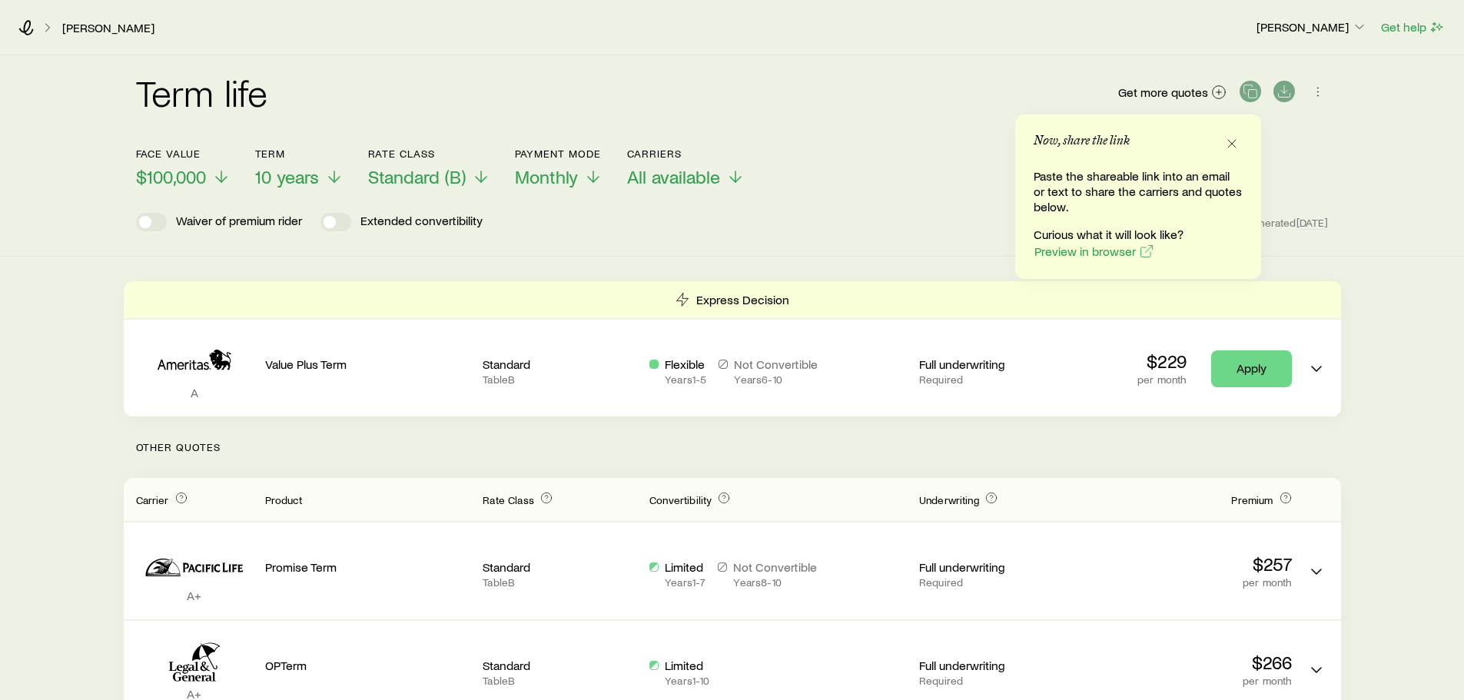
click at [1408, 234] on div "Term life Get more quotes Face value $100,000 Term 10 years Rate Class Standard…" at bounding box center [732, 155] width 1464 height 201
